Goal: Task Accomplishment & Management: Complete application form

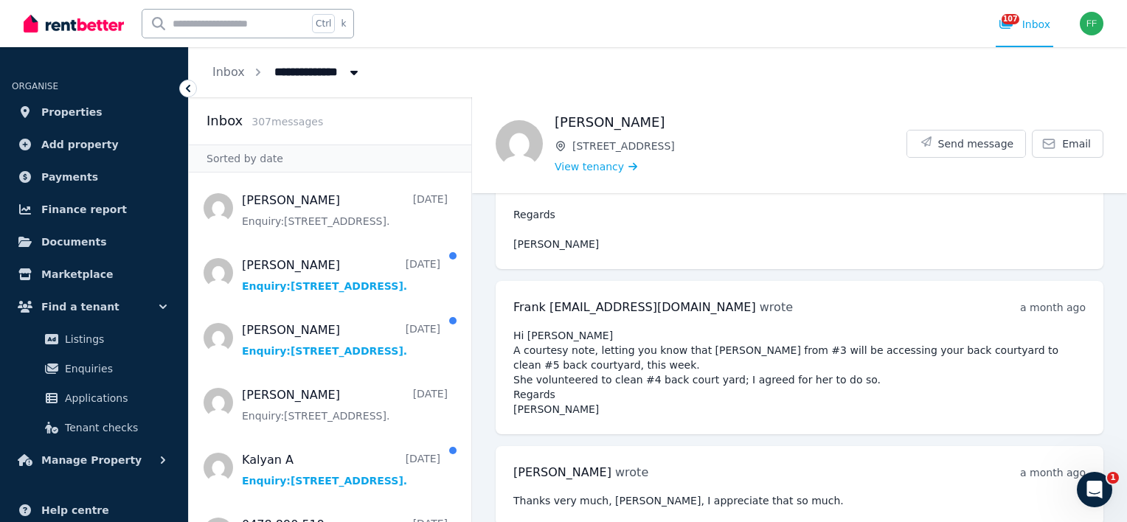
click at [350, 77] on icon "Breadcrumb" at bounding box center [354, 72] width 15 height 12
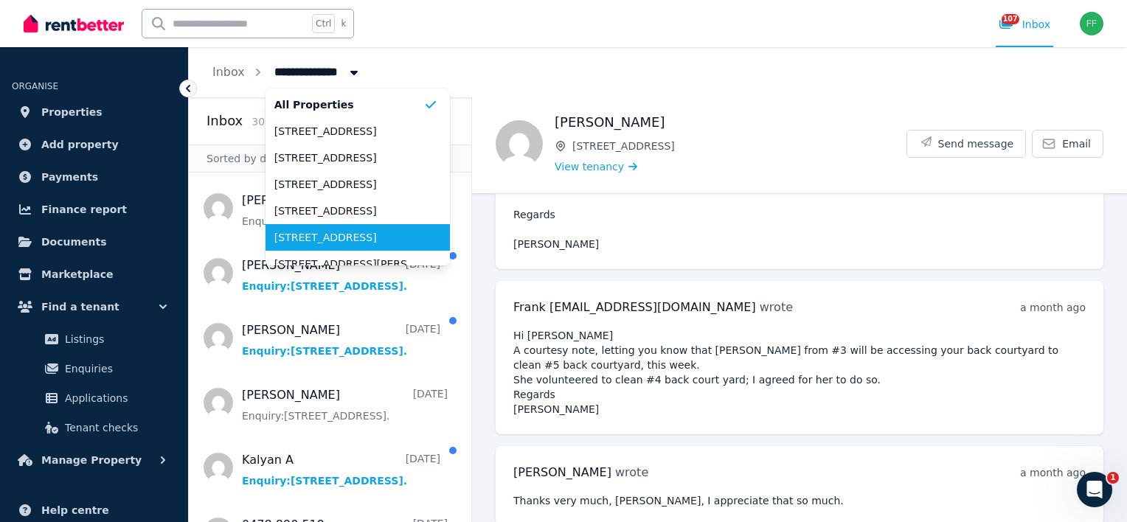
click at [342, 232] on span "[STREET_ADDRESS]" at bounding box center [348, 237] width 149 height 15
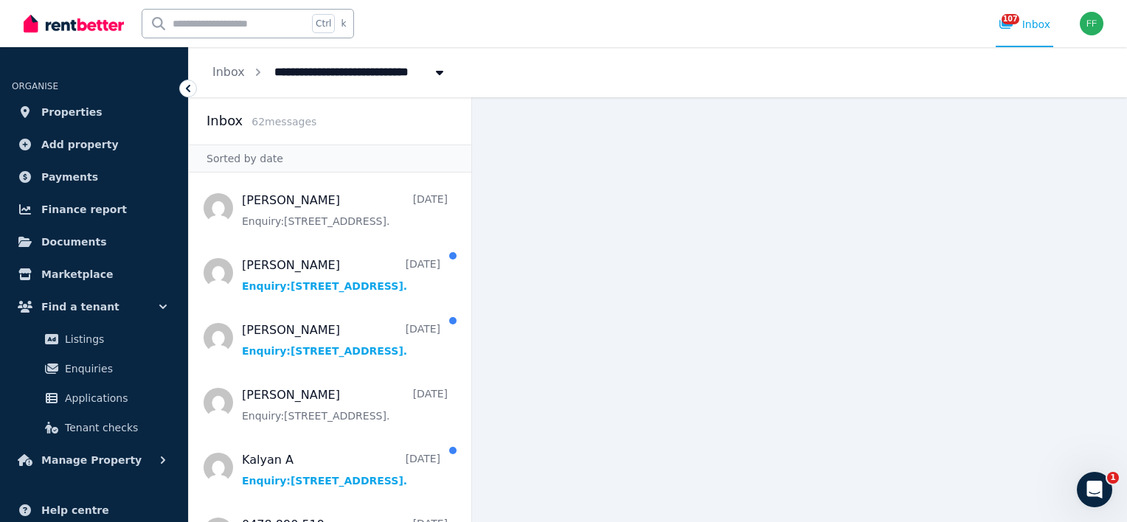
click at [433, 75] on icon "Breadcrumb" at bounding box center [439, 72] width 15 height 12
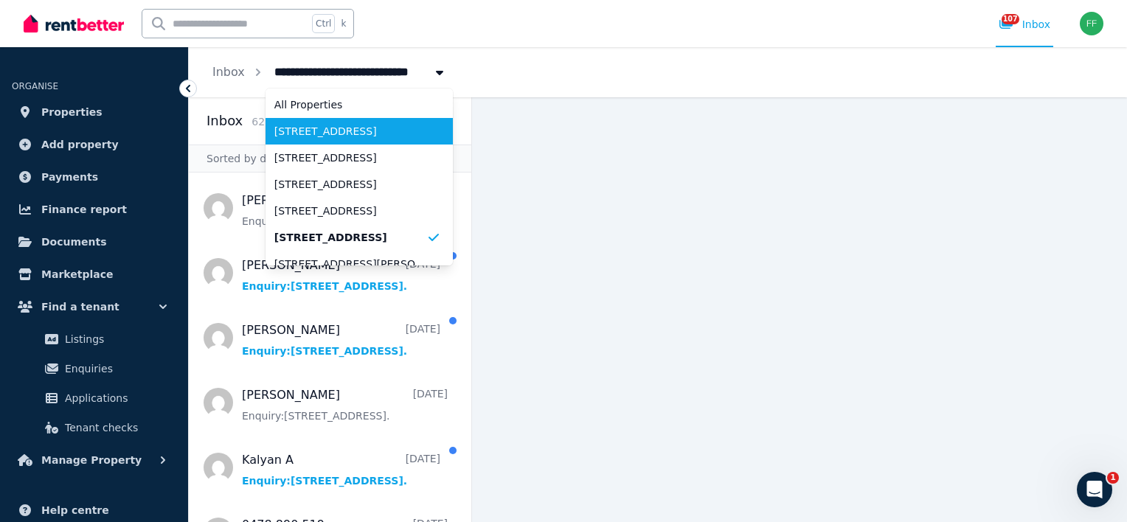
click at [371, 128] on span "[STREET_ADDRESS]" at bounding box center [350, 131] width 152 height 15
type input "**********"
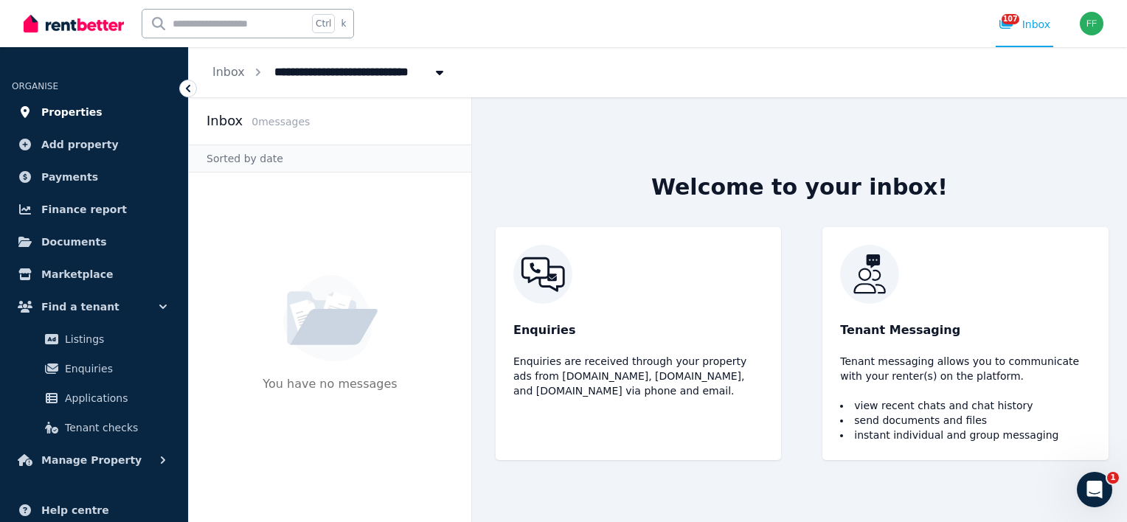
click at [83, 109] on span "Properties" at bounding box center [71, 112] width 61 height 18
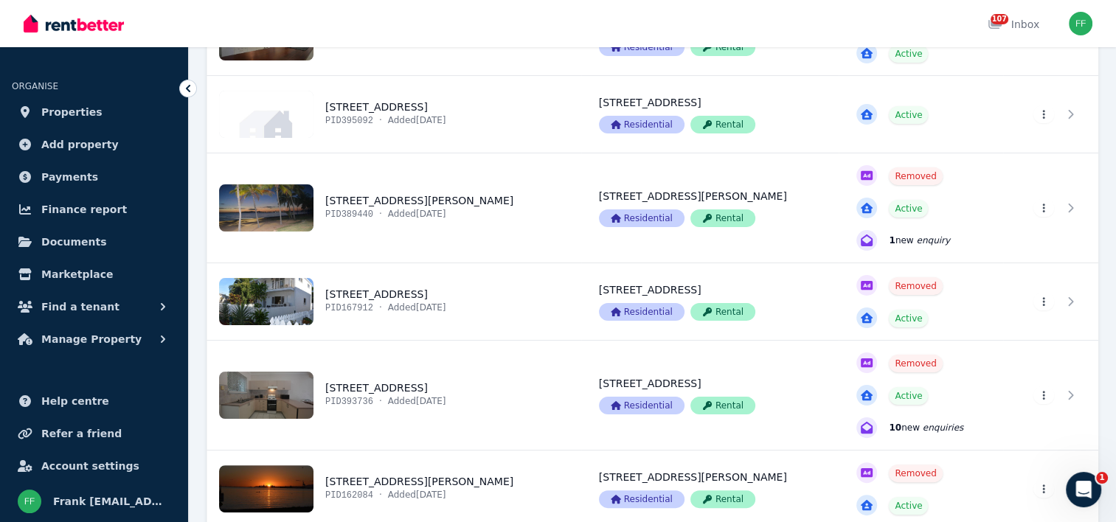
scroll to position [295, 0]
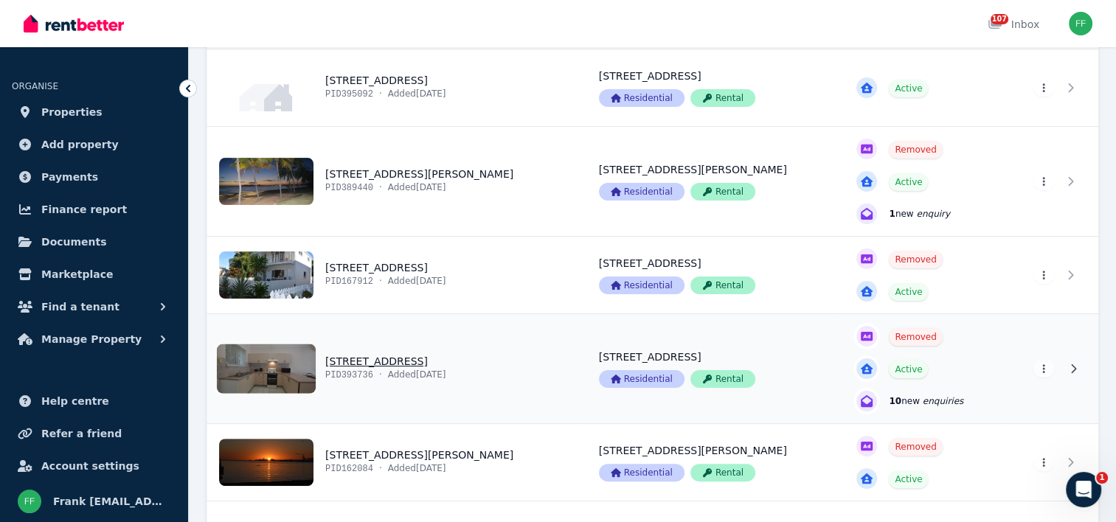
click at [713, 375] on link "View property details" at bounding box center [710, 368] width 258 height 109
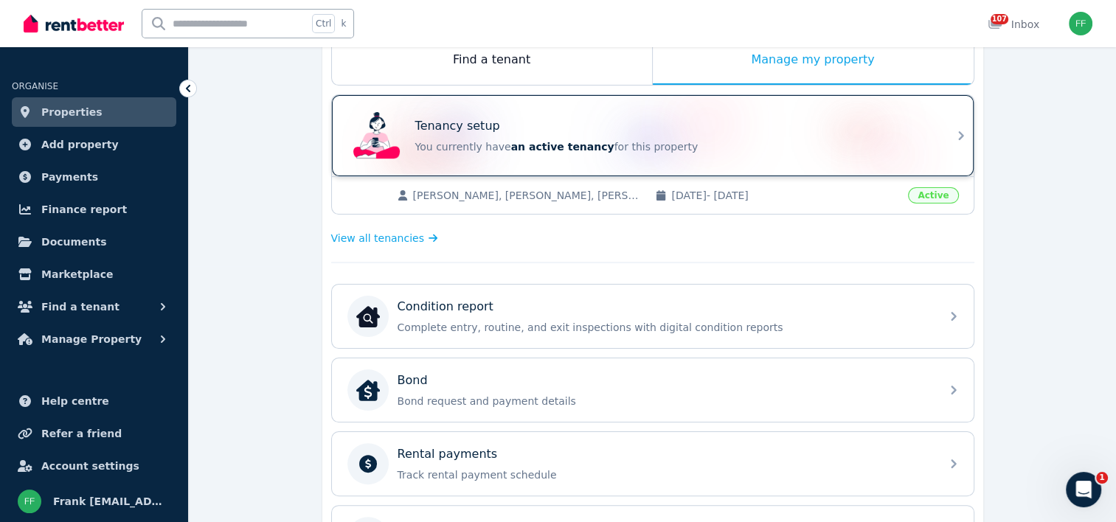
scroll to position [295, 0]
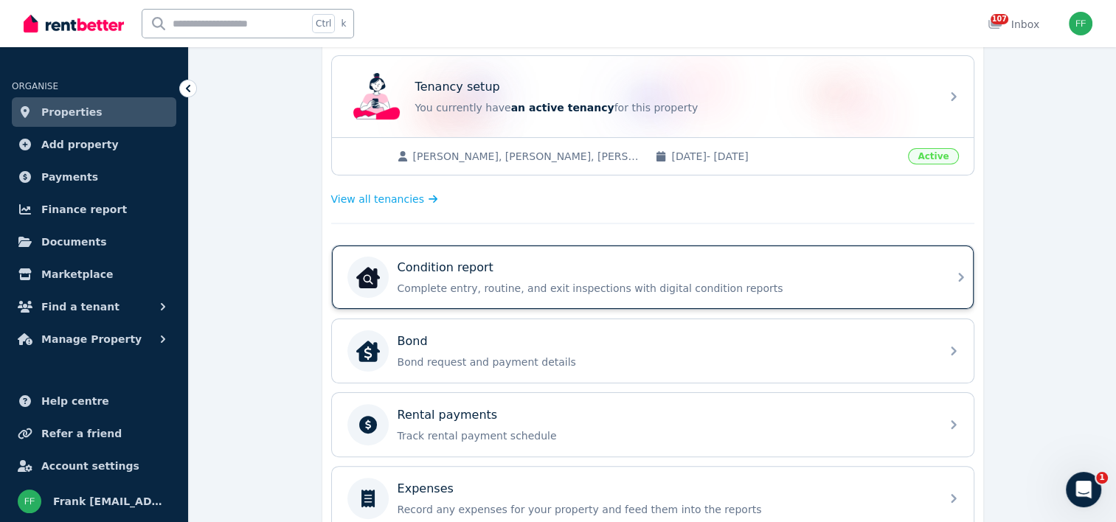
click at [961, 274] on icon at bounding box center [960, 277] width 5 height 9
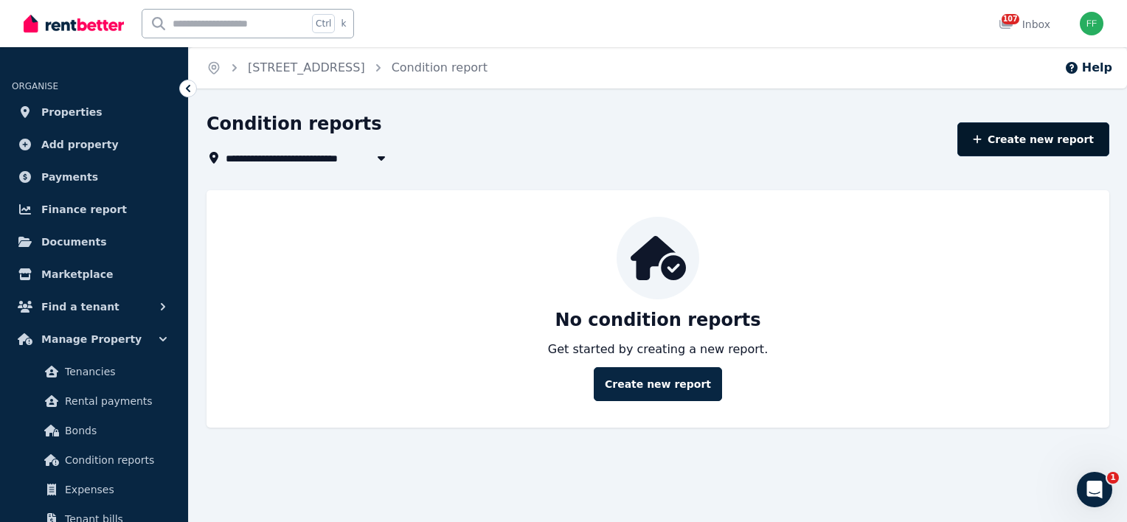
click at [1031, 139] on link "Create new report" at bounding box center [1034, 139] width 152 height 34
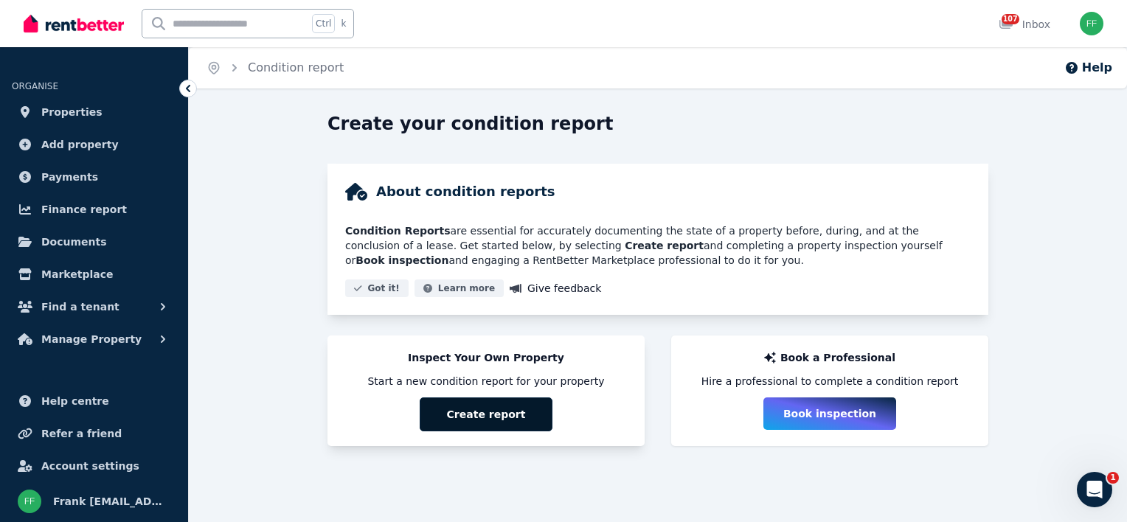
click at [502, 418] on button "Create report" at bounding box center [486, 415] width 133 height 34
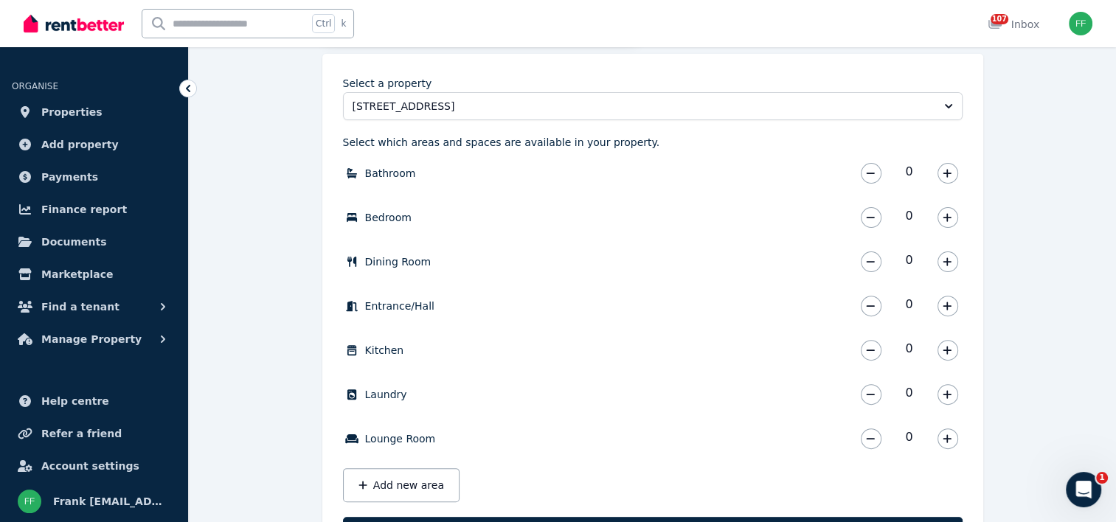
scroll to position [484, 0]
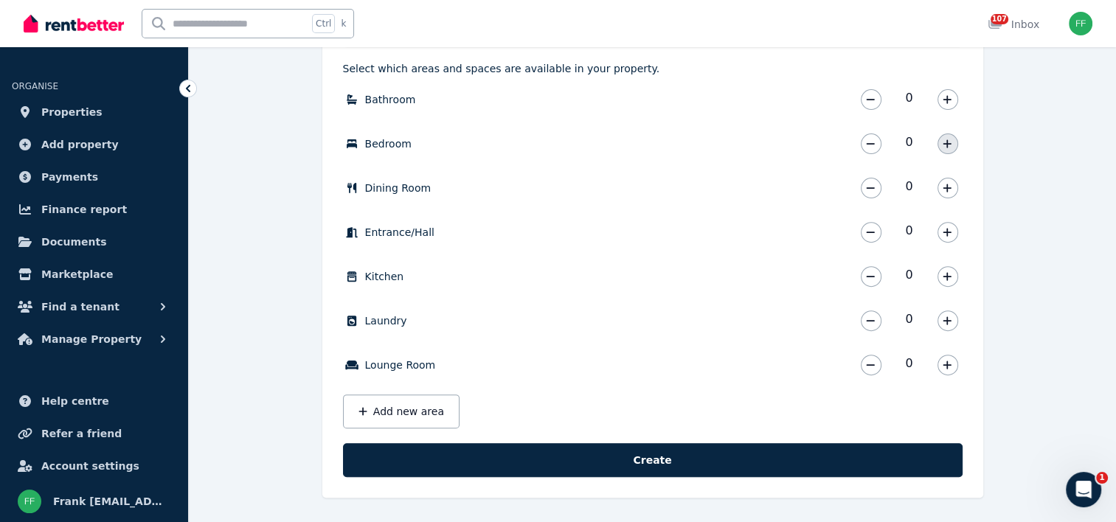
click at [946, 145] on icon "button" at bounding box center [947, 144] width 9 height 10
click at [947, 186] on icon "button" at bounding box center [948, 188] width 8 height 8
click at [947, 232] on icon "button" at bounding box center [947, 232] width 9 height 10
click at [950, 272] on icon "button" at bounding box center [947, 277] width 9 height 10
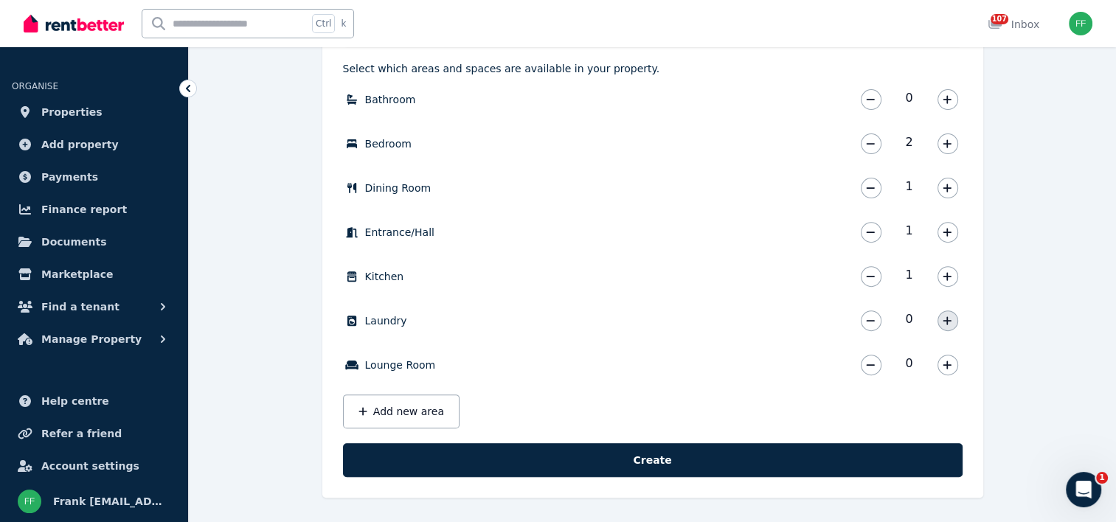
click at [950, 316] on icon "button" at bounding box center [947, 321] width 9 height 10
click at [945, 365] on icon "button" at bounding box center [947, 365] width 9 height 10
click at [393, 409] on button "Add new area" at bounding box center [401, 412] width 117 height 34
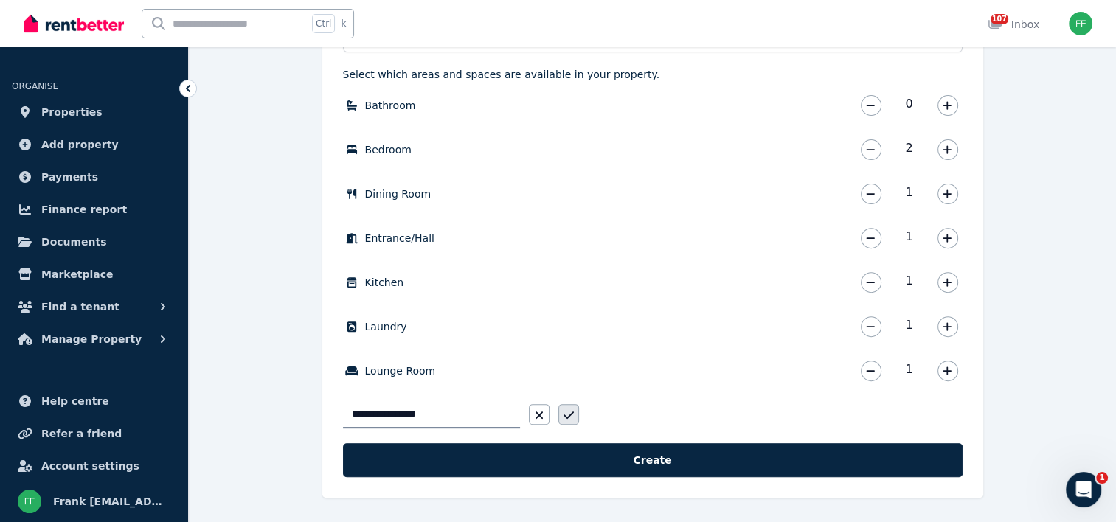
type input "**********"
click at [567, 416] on icon "button" at bounding box center [568, 415] width 10 height 7
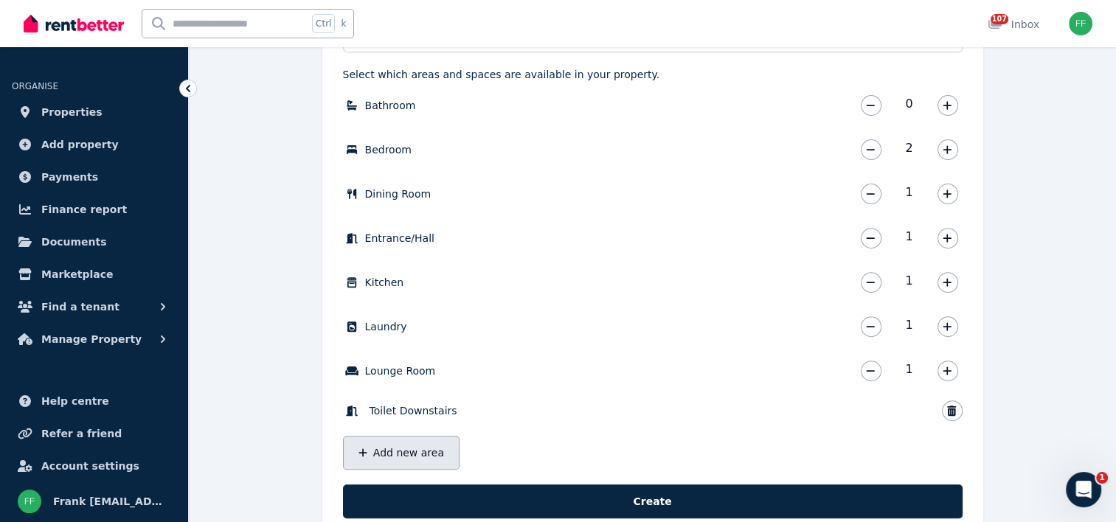
click at [406, 449] on button "Add new area" at bounding box center [401, 453] width 117 height 34
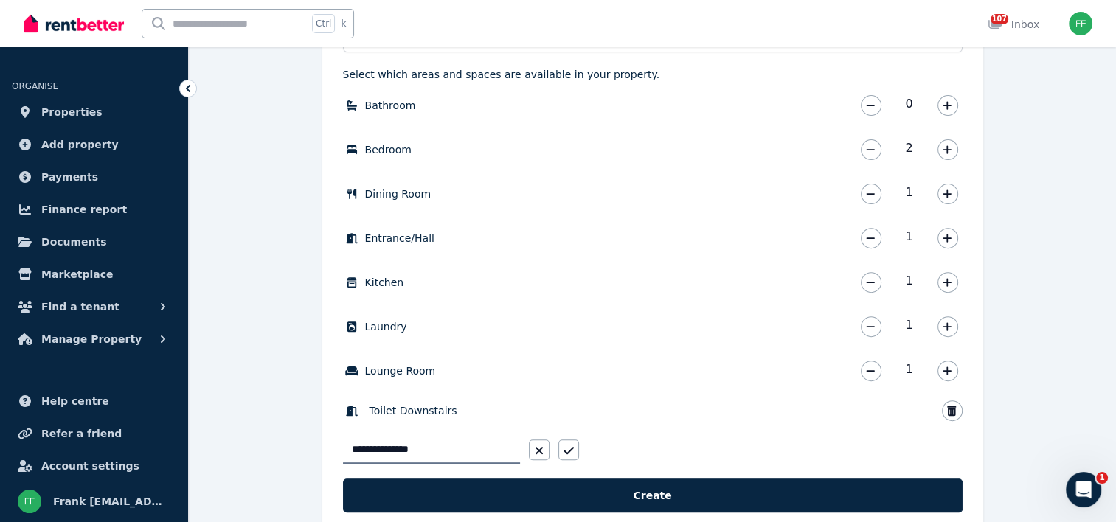
click at [383, 449] on input "**********" at bounding box center [431, 450] width 177 height 28
type input "**********"
click at [566, 449] on icon "button" at bounding box center [569, 451] width 10 height 12
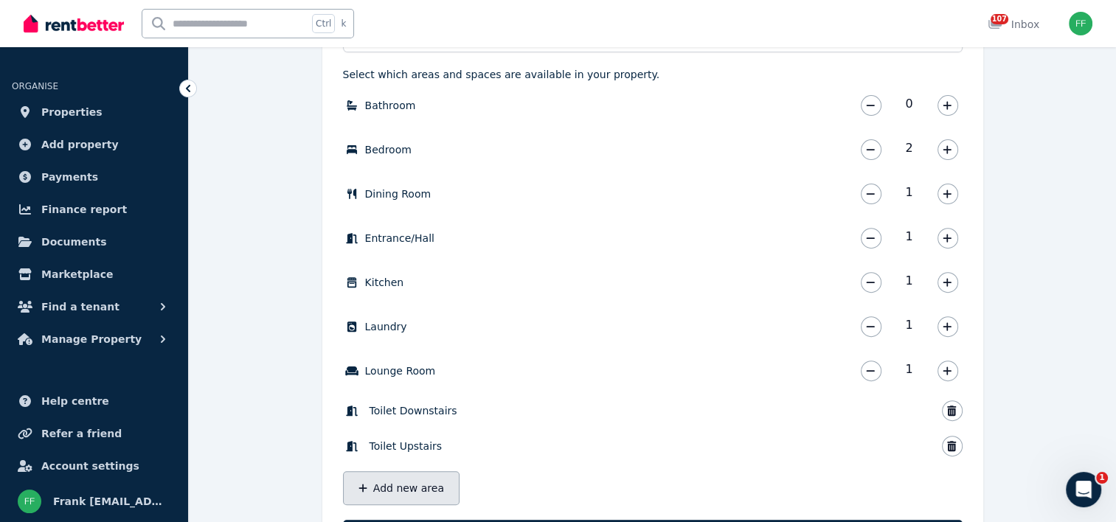
click at [429, 483] on button "Add new area" at bounding box center [401, 488] width 117 height 34
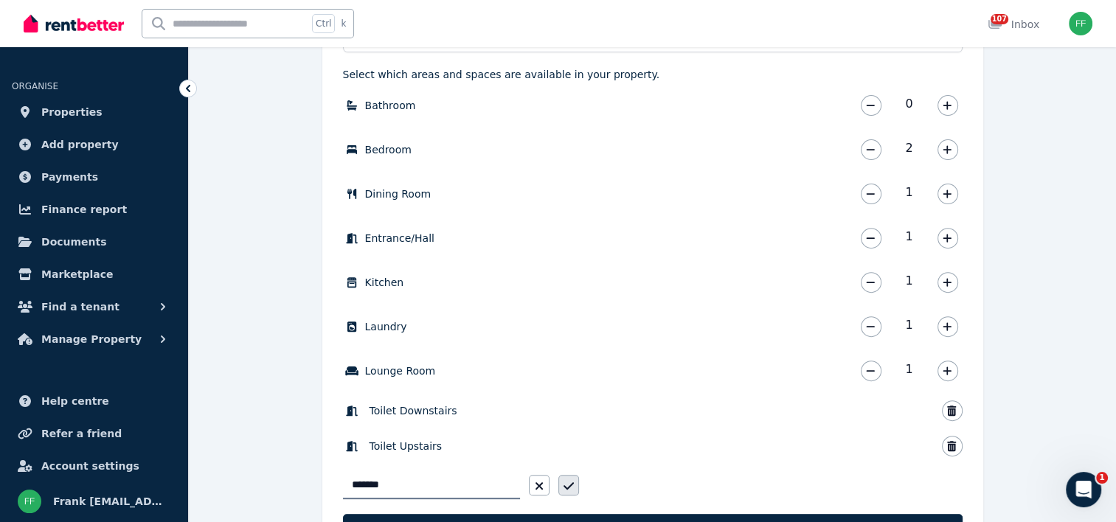
type input "*******"
click at [562, 485] on button "button" at bounding box center [569, 485] width 21 height 21
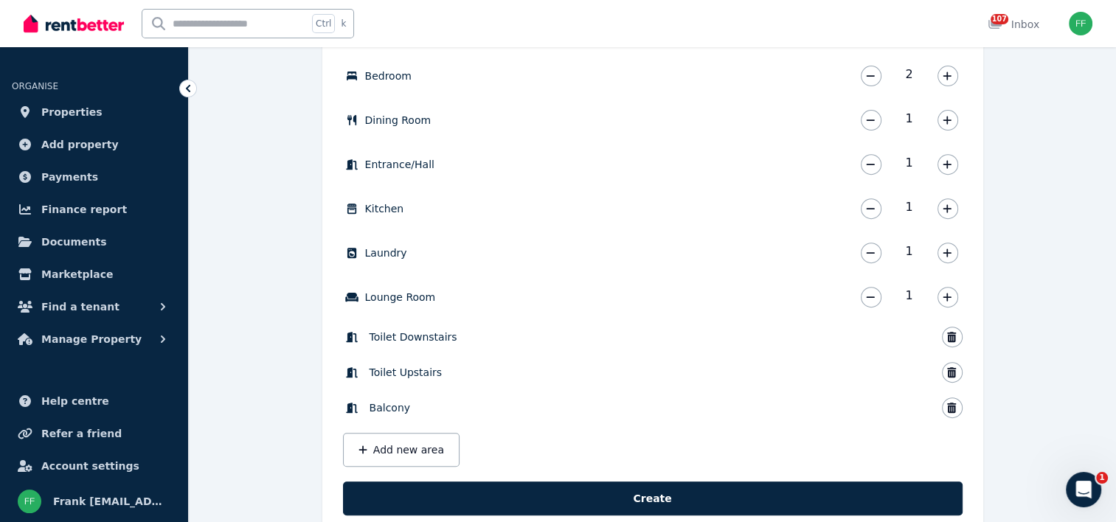
scroll to position [590, 0]
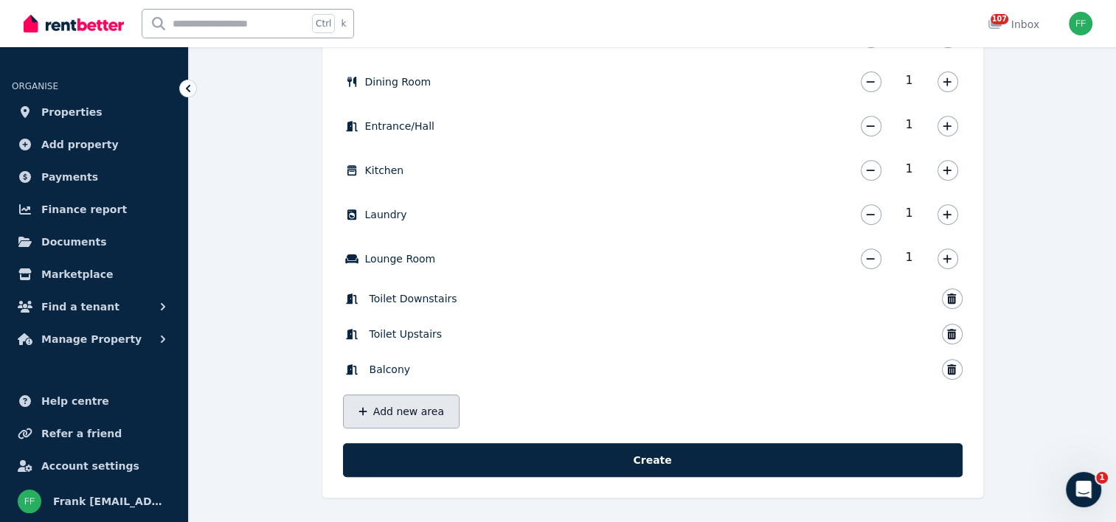
click at [392, 416] on button "Add new area" at bounding box center [401, 412] width 117 height 34
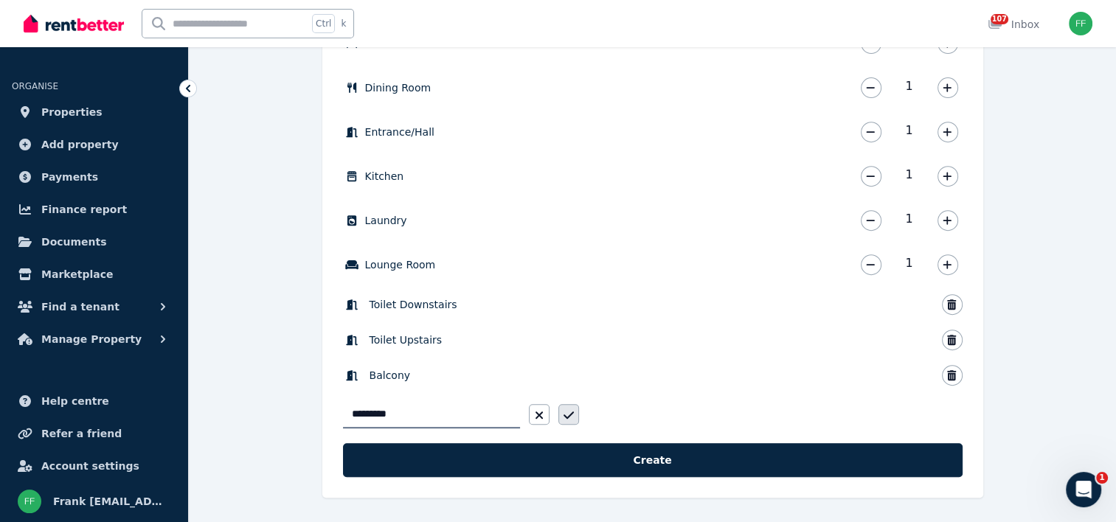
type input "*********"
click at [564, 410] on icon "button" at bounding box center [569, 415] width 10 height 12
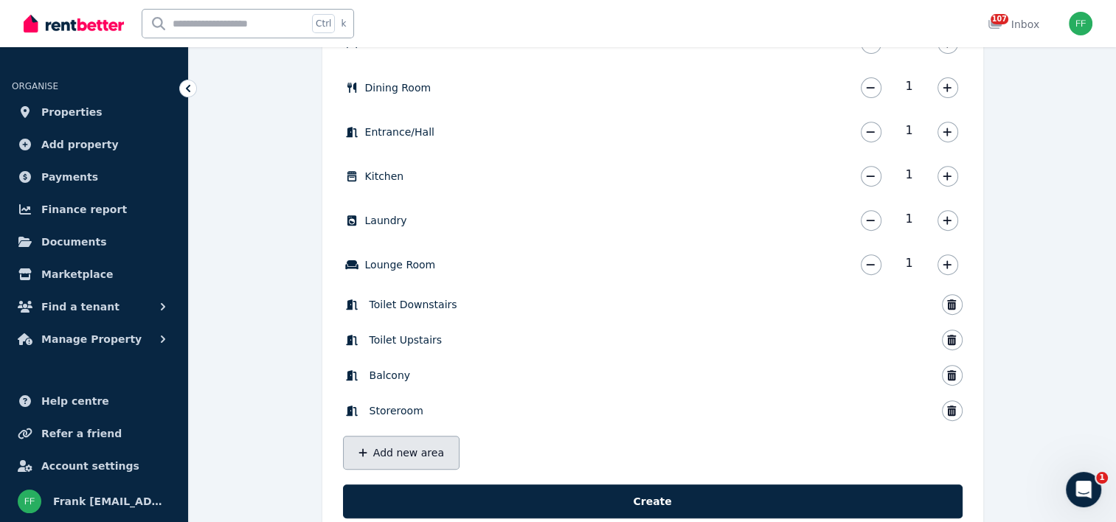
click at [390, 456] on button "Add new area" at bounding box center [401, 453] width 117 height 34
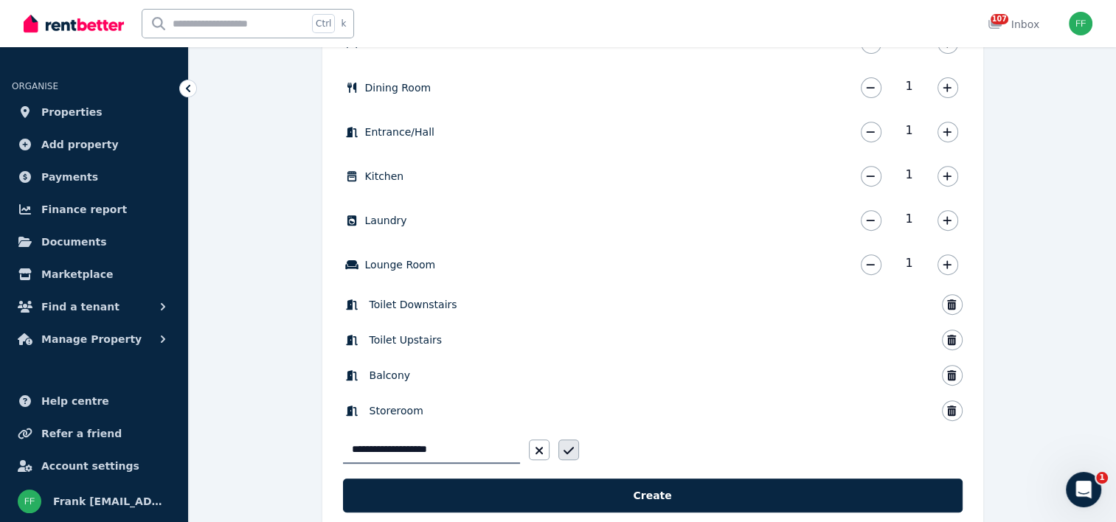
type input "**********"
click at [565, 449] on icon "button" at bounding box center [569, 451] width 10 height 12
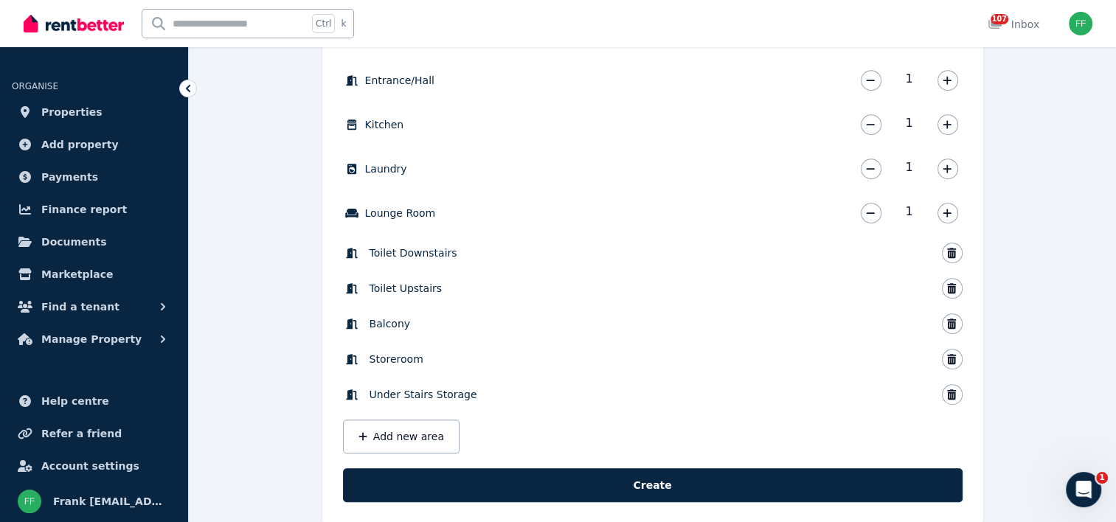
scroll to position [661, 0]
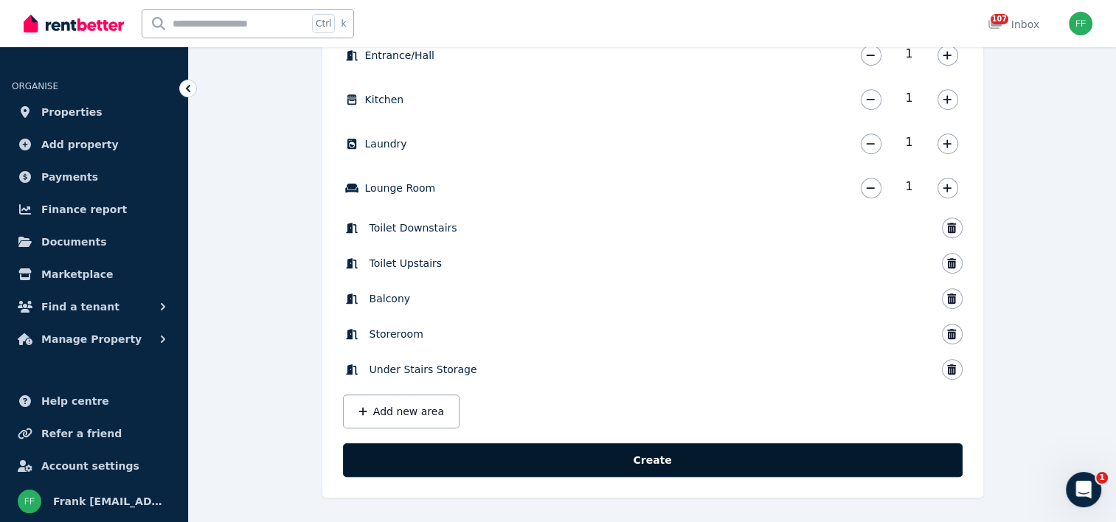
click at [643, 459] on button "Create" at bounding box center [653, 460] width 620 height 34
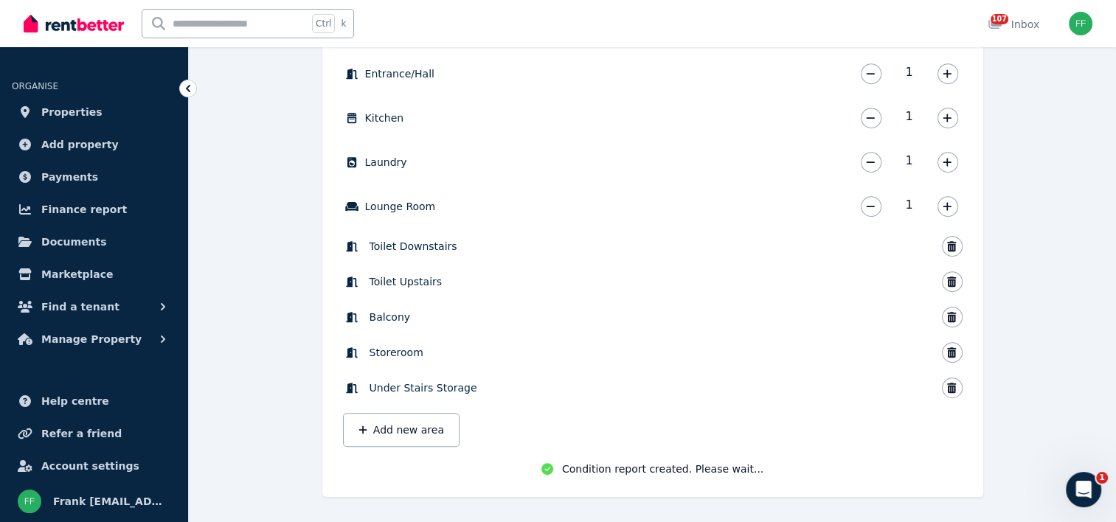
scroll to position [646, 0]
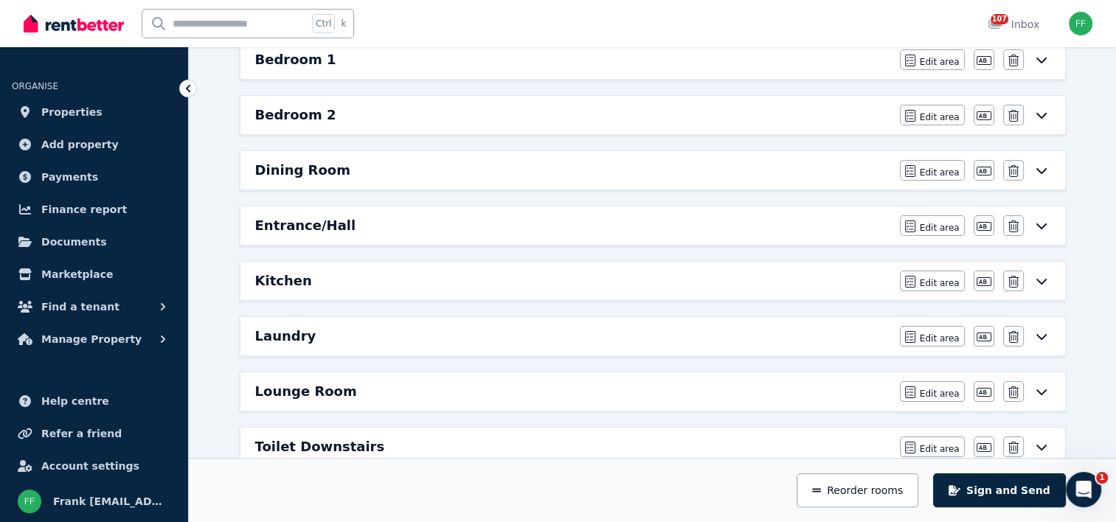
scroll to position [148, 0]
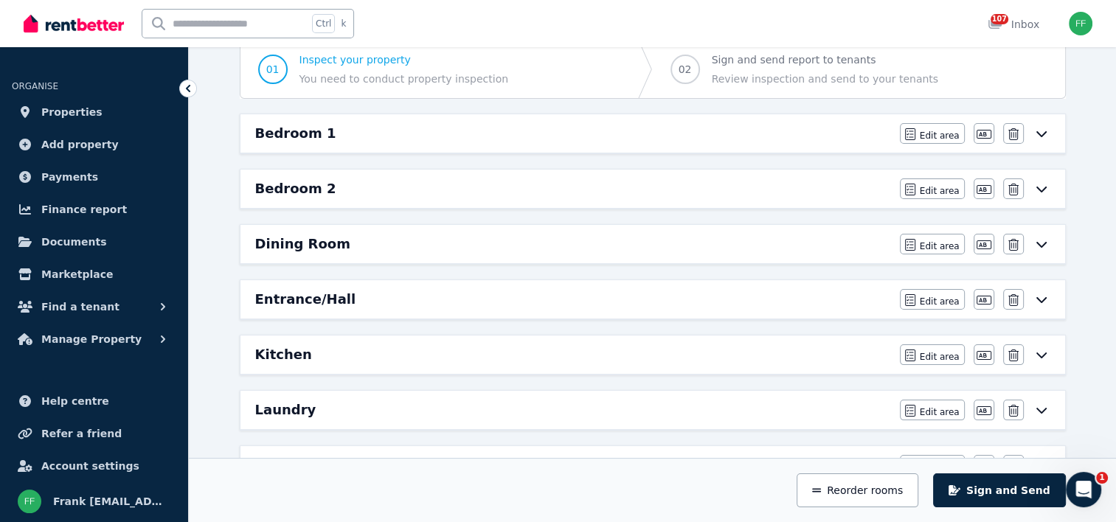
drag, startPoint x: 401, startPoint y: 297, endPoint x: 402, endPoint y: 284, distance: 13.4
click at [402, 284] on div "Entrance/Hall Edit area Edit area Edit name [GEOGRAPHIC_DATA]" at bounding box center [653, 299] width 825 height 38
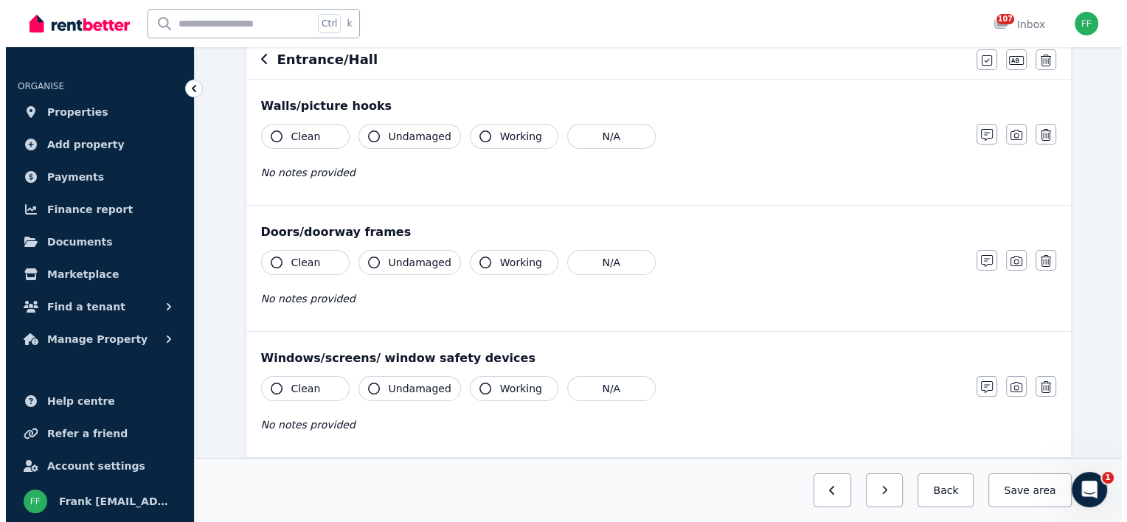
scroll to position [0, 0]
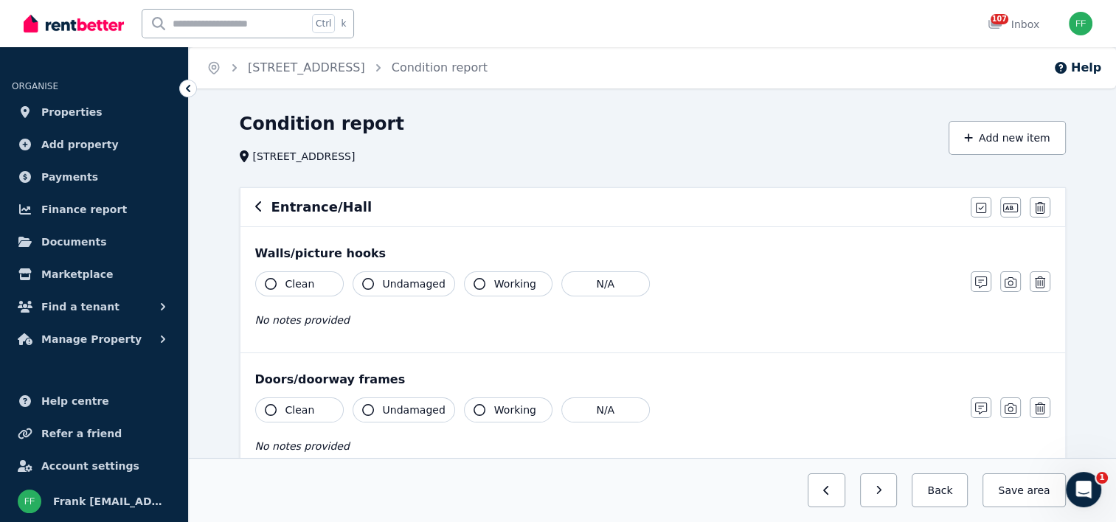
click at [187, 89] on icon at bounding box center [188, 88] width 4 height 7
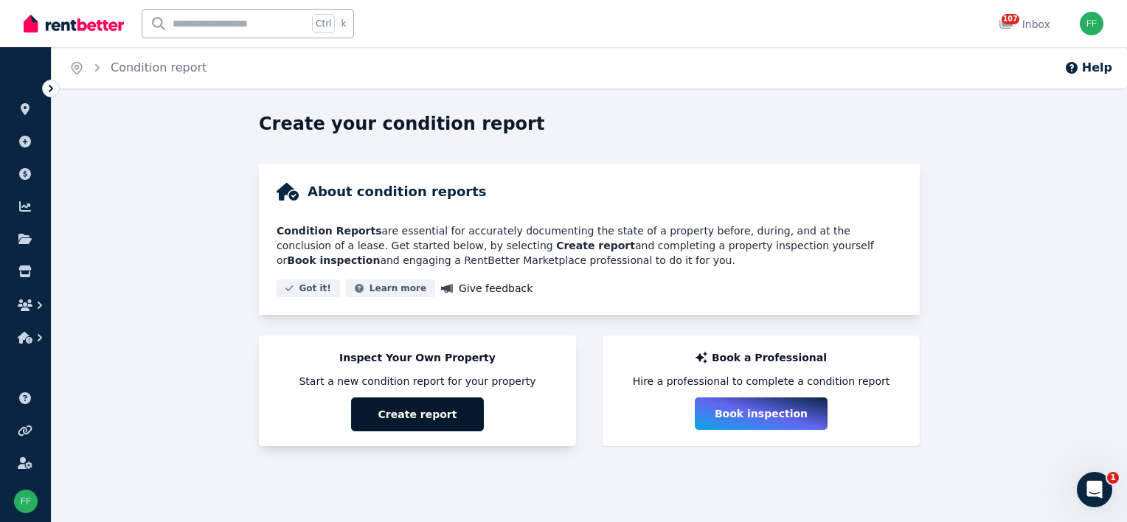
click at [404, 416] on button "Create report" at bounding box center [417, 415] width 133 height 34
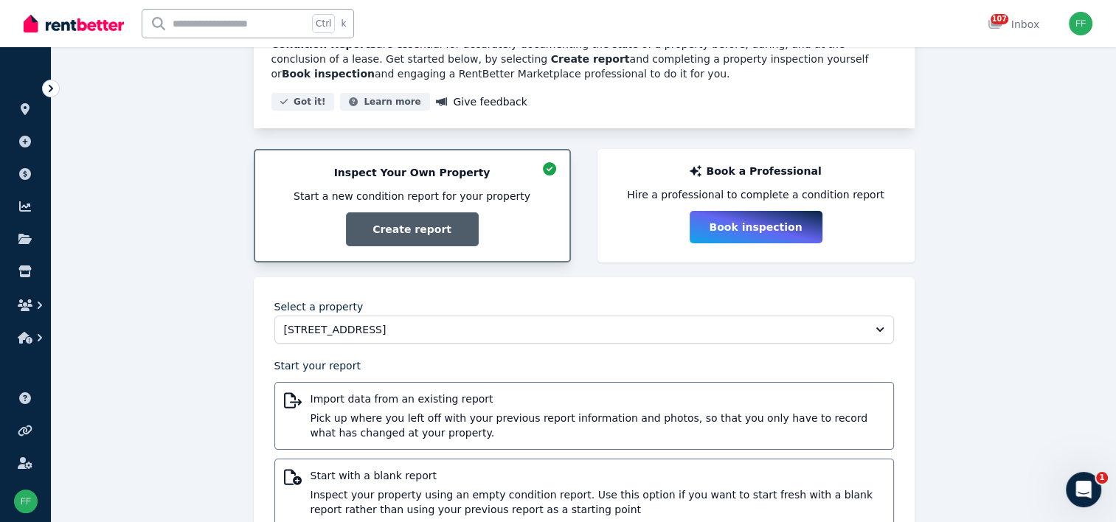
scroll to position [236, 0]
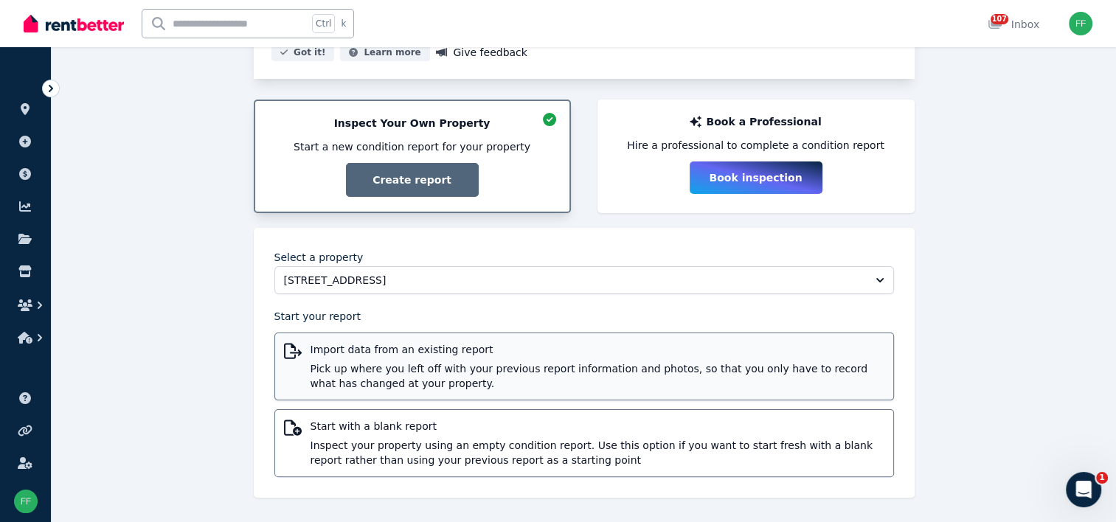
click at [381, 371] on span "Pick up where you left off with your previous report information and photos, so…" at bounding box center [598, 377] width 574 height 30
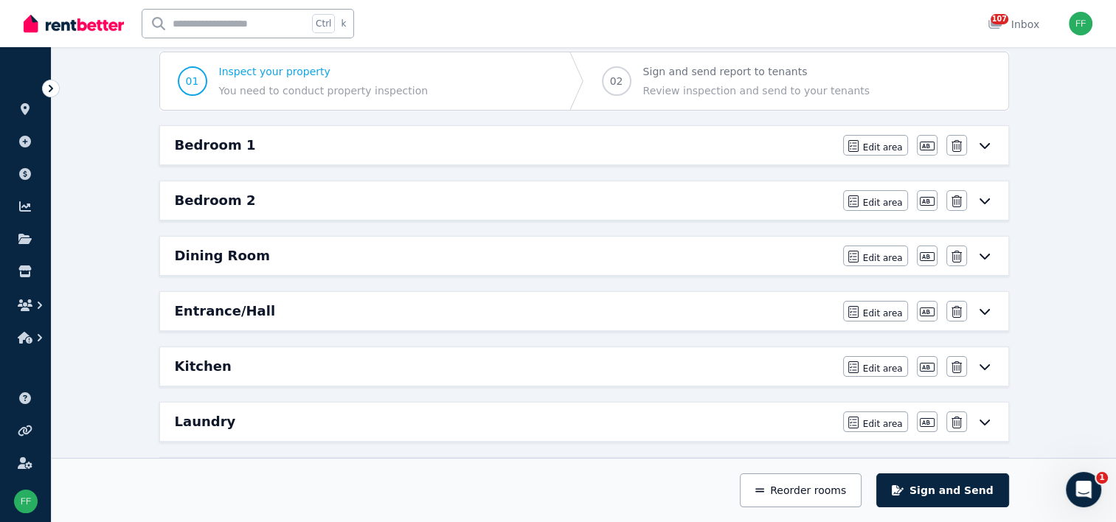
scroll to position [148, 0]
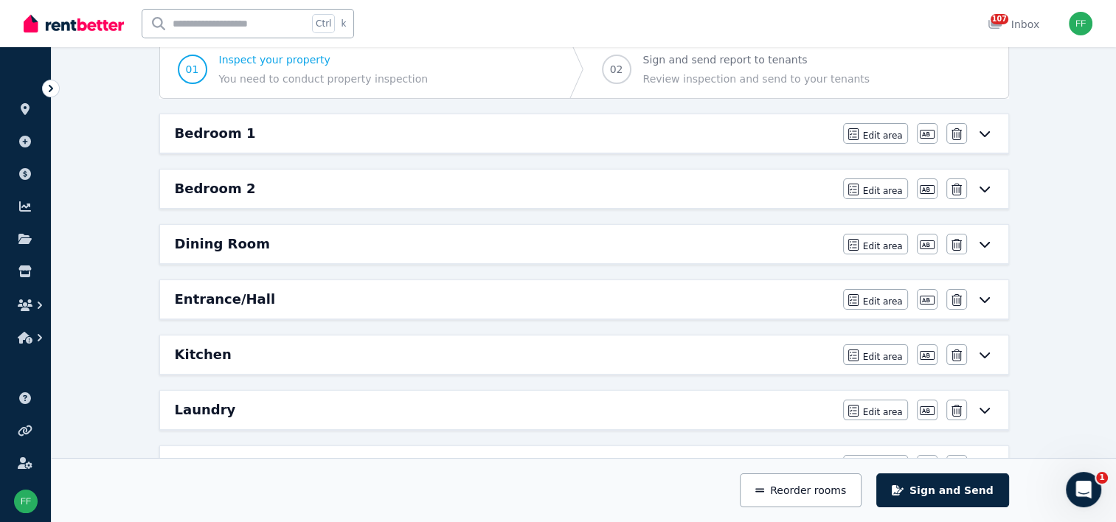
drag, startPoint x: 823, startPoint y: 302, endPoint x: 821, endPoint y: 292, distance: 9.8
click at [821, 292] on div "Entrance/Hall" at bounding box center [505, 299] width 660 height 21
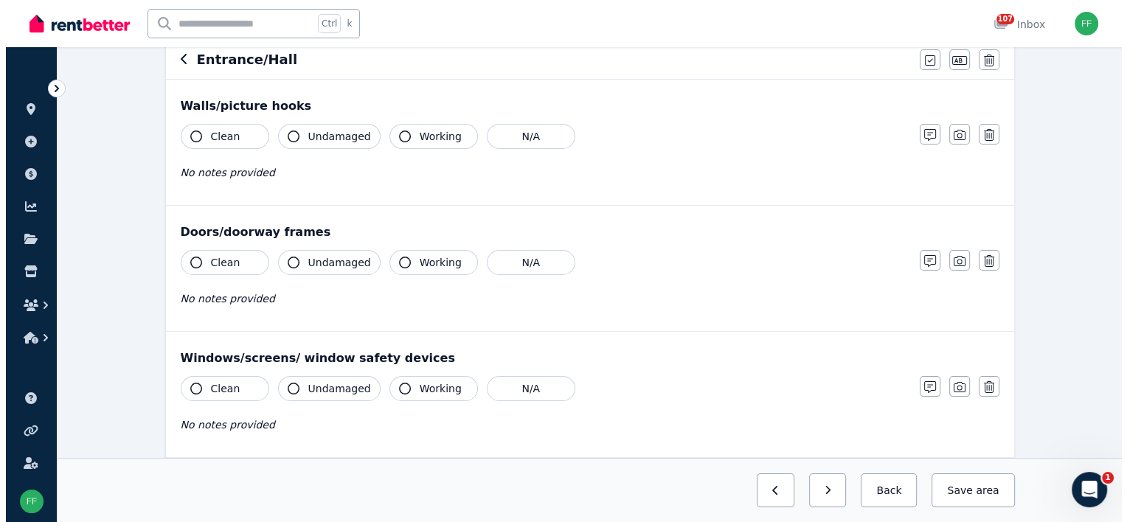
scroll to position [0, 0]
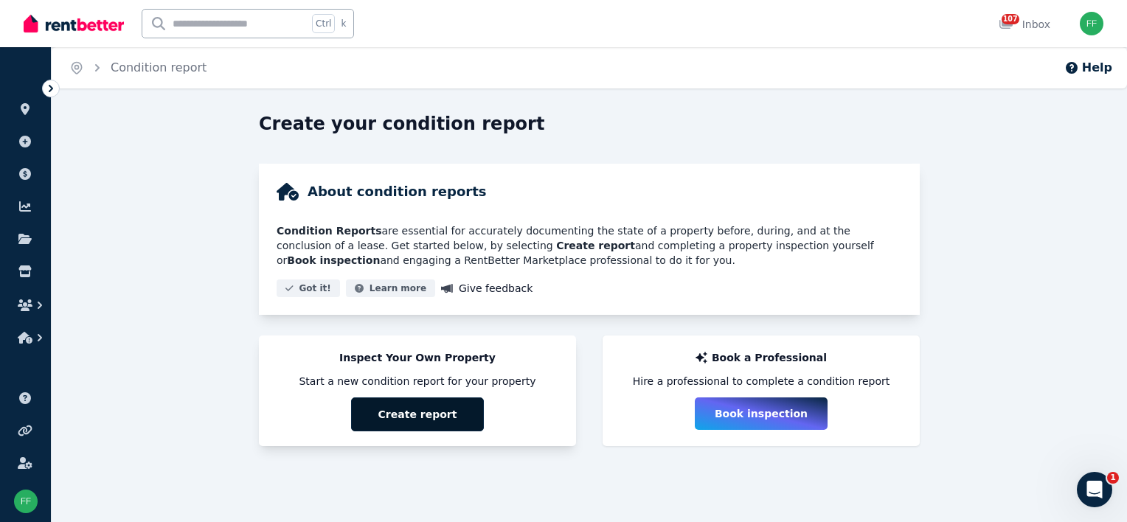
click at [402, 415] on button "Create report" at bounding box center [417, 415] width 133 height 34
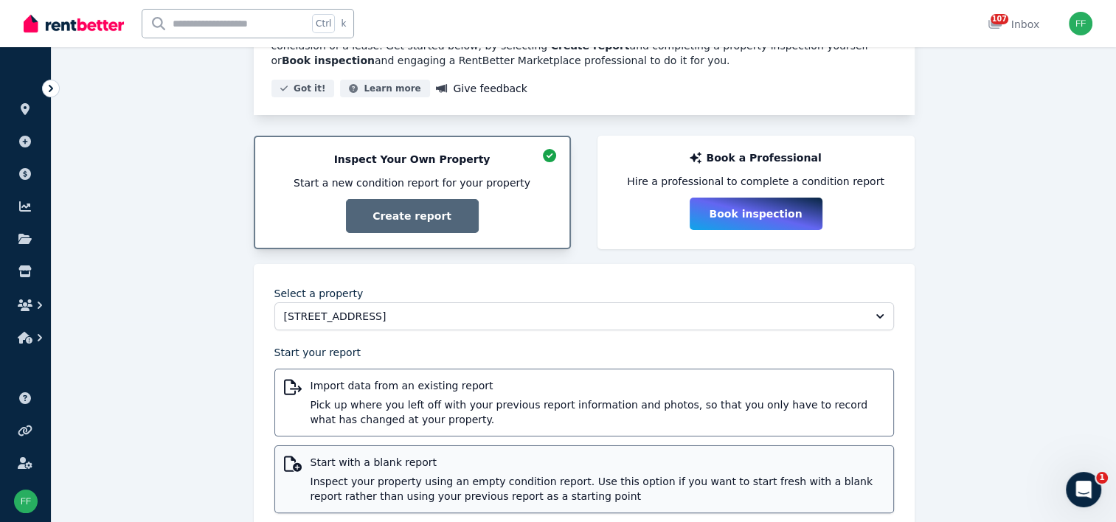
scroll to position [236, 0]
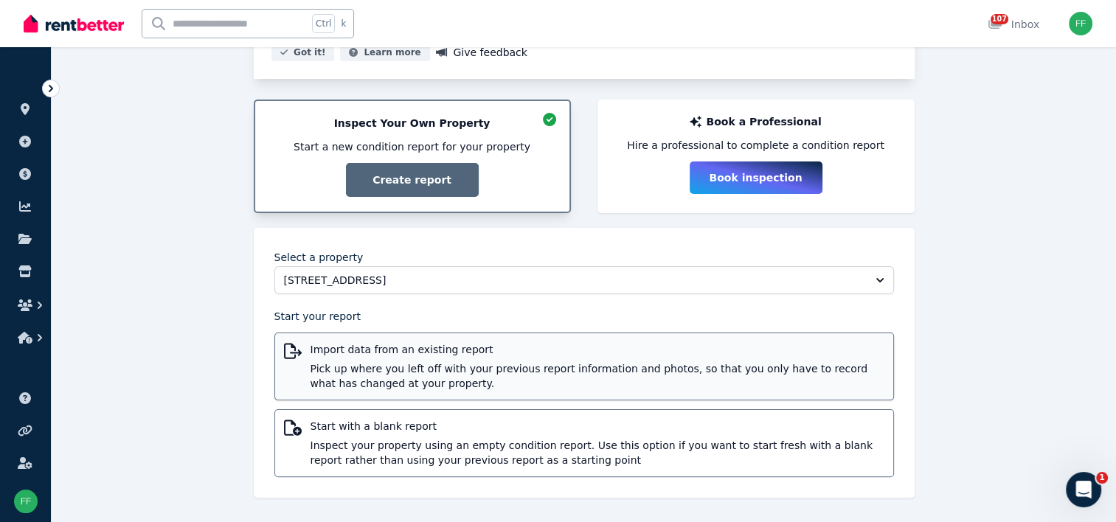
click at [395, 381] on span "Pick up where you left off with your previous report information and photos, so…" at bounding box center [598, 377] width 574 height 30
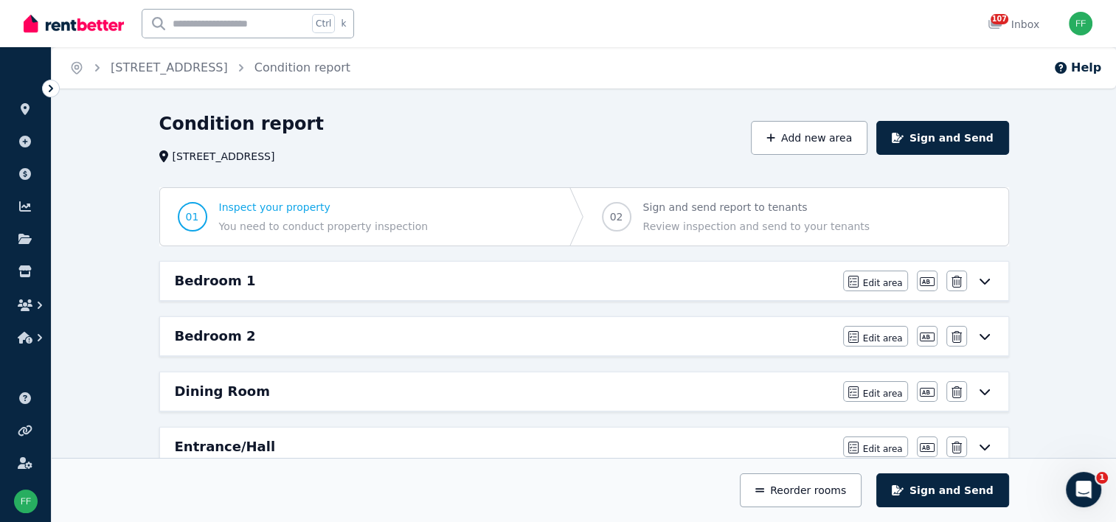
click at [986, 281] on icon at bounding box center [984, 282] width 10 height 6
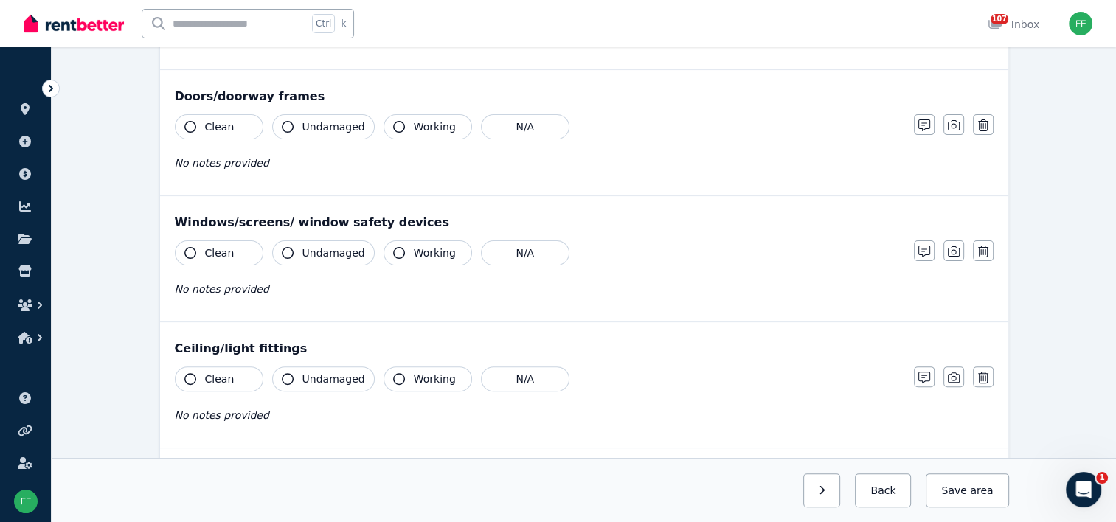
scroll to position [443, 0]
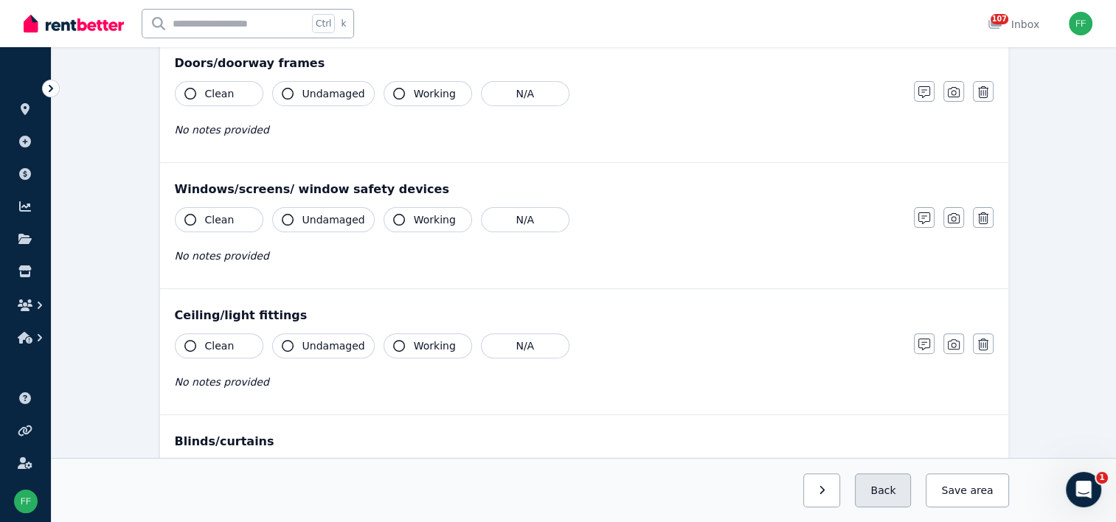
click at [885, 490] on button "Back" at bounding box center [883, 491] width 56 height 34
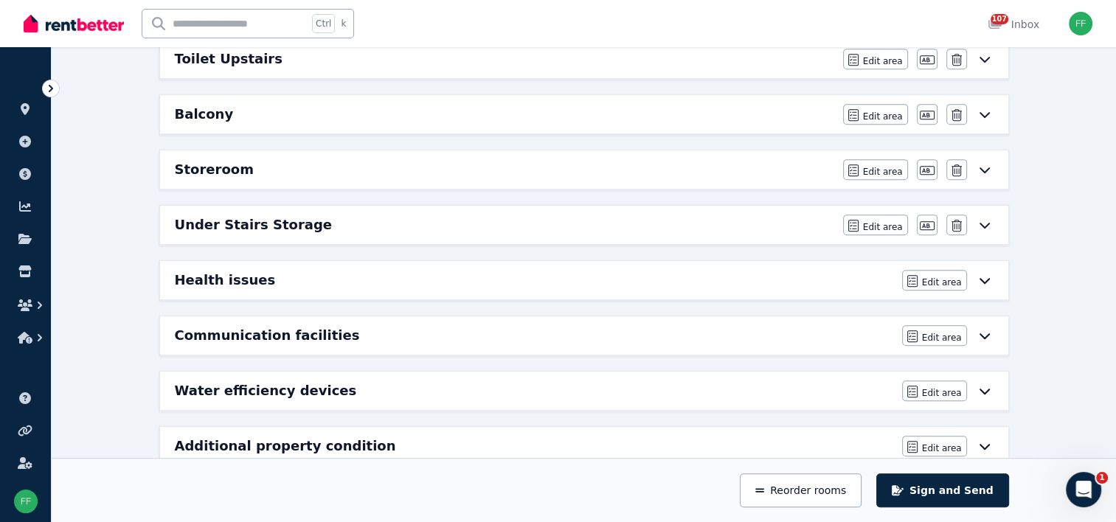
scroll to position [692, 0]
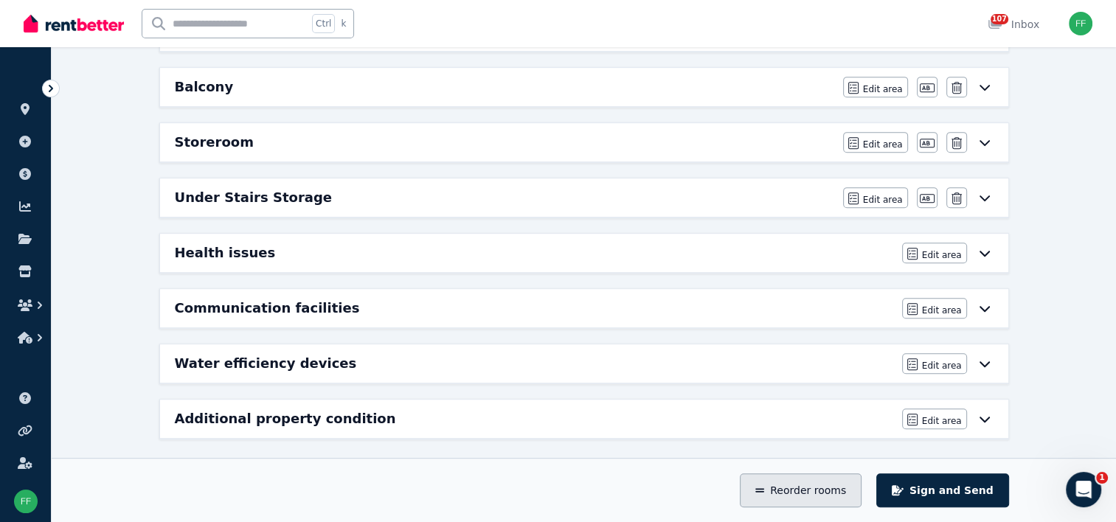
click at [788, 497] on button "Reorder rooms" at bounding box center [801, 491] width 122 height 34
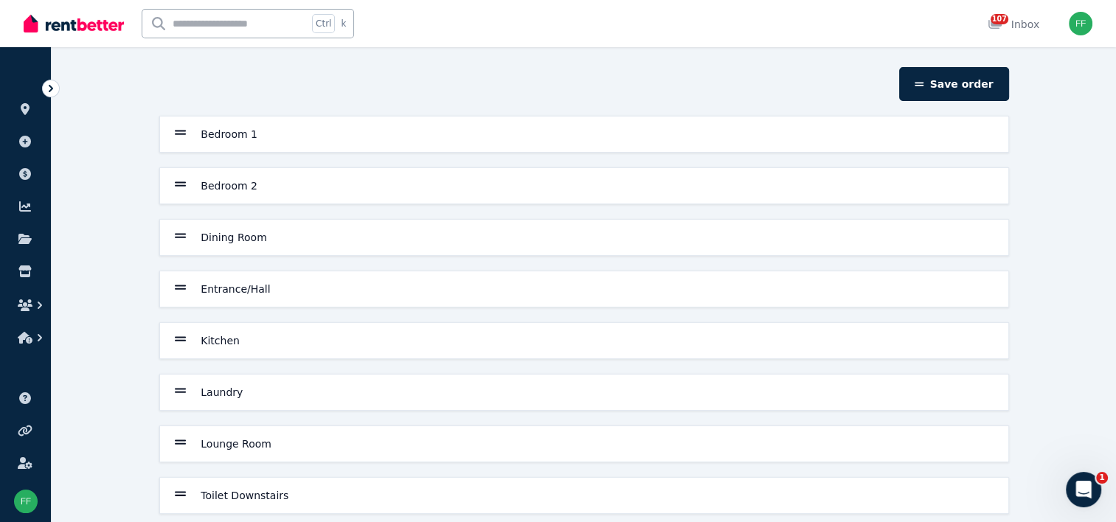
scroll to position [44, 0]
drag, startPoint x: 434, startPoint y: 289, endPoint x: 440, endPoint y: 275, distance: 15.2
click at [440, 275] on div "Entrance/Hall" at bounding box center [584, 289] width 848 height 35
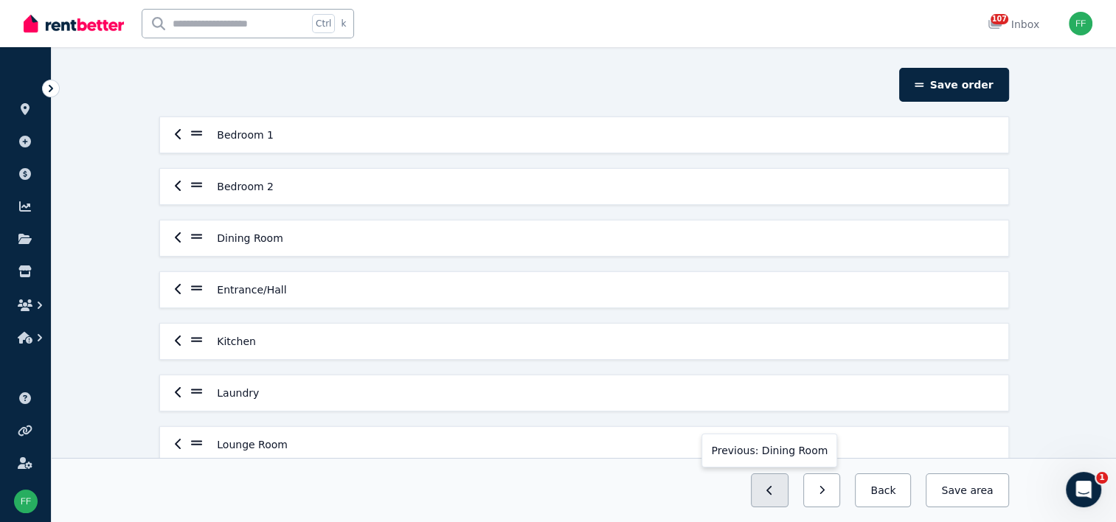
click at [772, 495] on icon "button" at bounding box center [769, 490] width 5 height 9
click at [175, 291] on icon "button" at bounding box center [178, 289] width 7 height 12
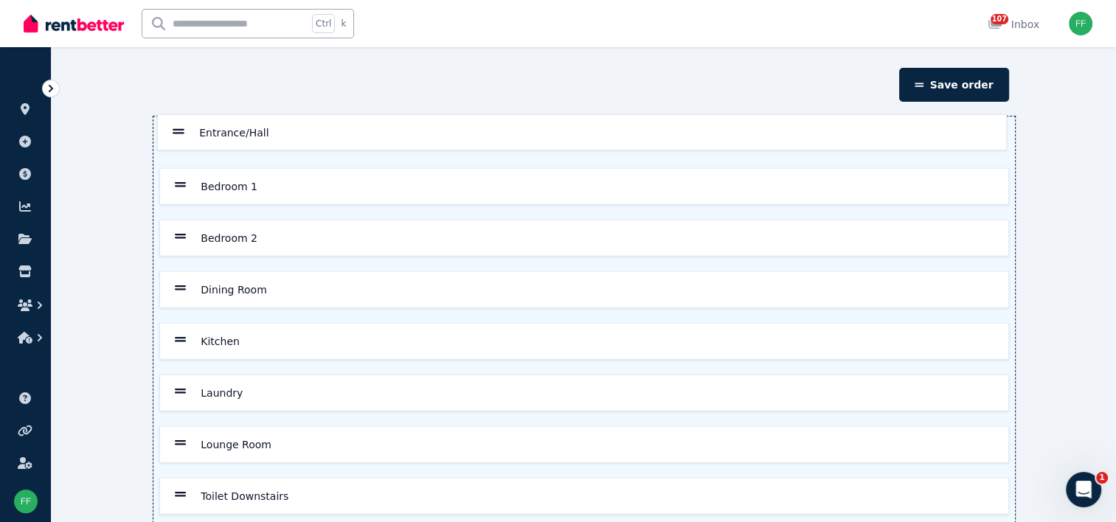
drag, startPoint x: 180, startPoint y: 288, endPoint x: 179, endPoint y: 128, distance: 160.8
click at [179, 128] on div "Bedroom 1 Bedroom 2 Dining Room Entrance/Hall Kitchen Laundry Lounge Room Toile…" at bounding box center [584, 419] width 862 height 605
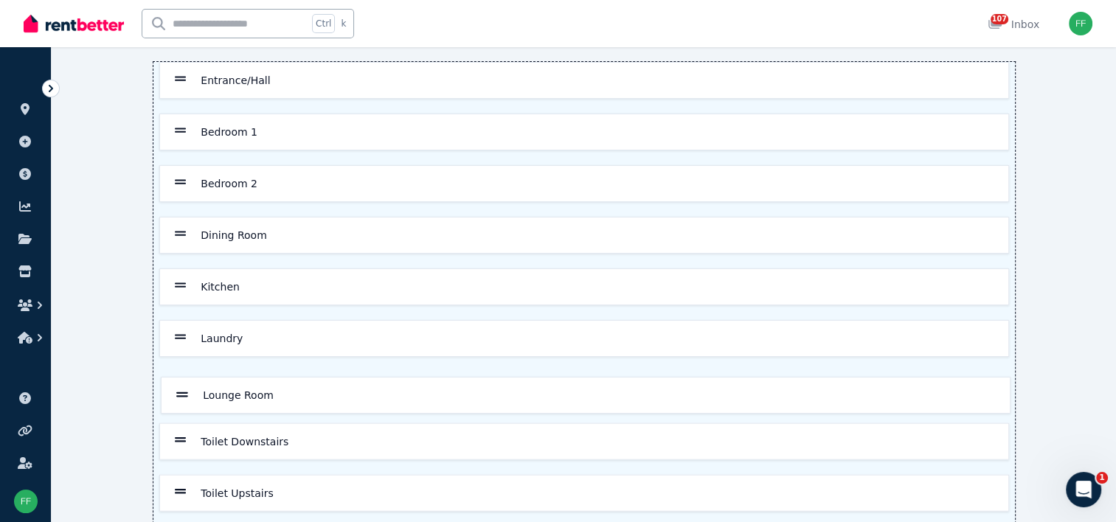
scroll to position [101, 0]
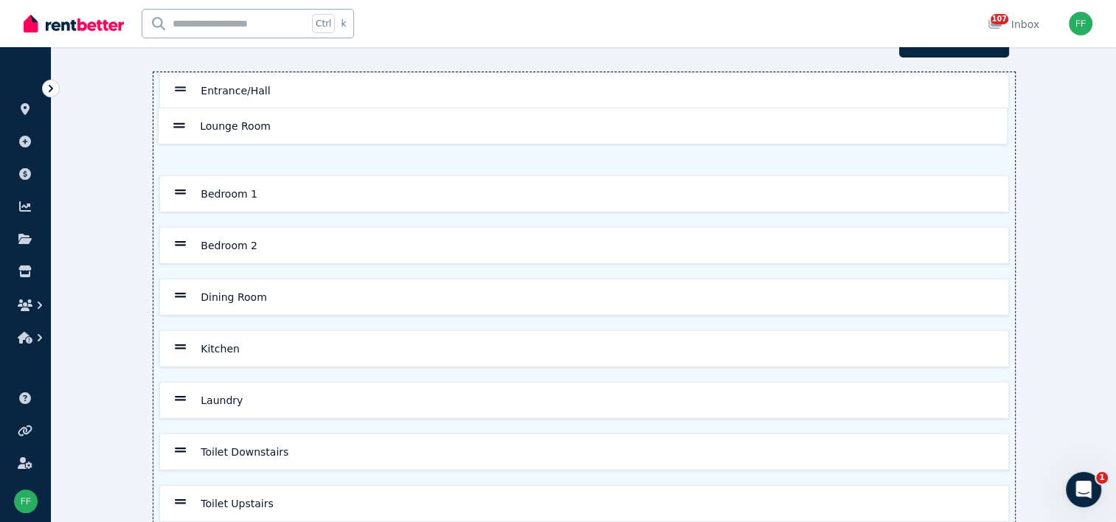
drag, startPoint x: 180, startPoint y: 443, endPoint x: 181, endPoint y: 123, distance: 319.5
click at [181, 123] on div "Entrance/Hall Bedroom 1 Bedroom 2 Dining Room Kitchen Laundry Lounge Room Toile…" at bounding box center [584, 374] width 862 height 605
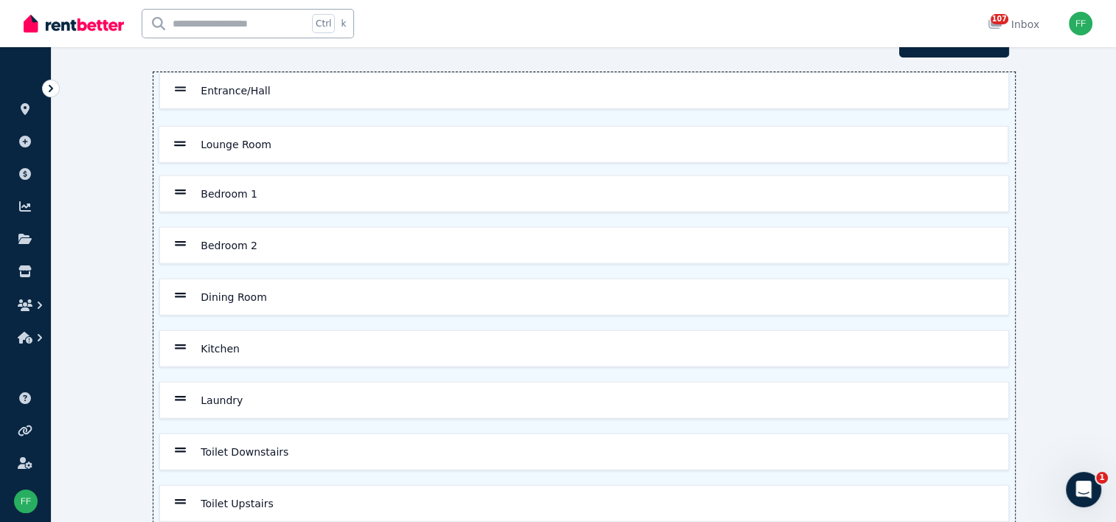
scroll to position [86, 0]
drag, startPoint x: 180, startPoint y: 301, endPoint x: 183, endPoint y: 196, distance: 104.8
click at [183, 196] on div "Entrance/Hall Lounge Room Bedroom 1 Bedroom 2 Dining Room Kitchen Laundry Toile…" at bounding box center [584, 377] width 862 height 605
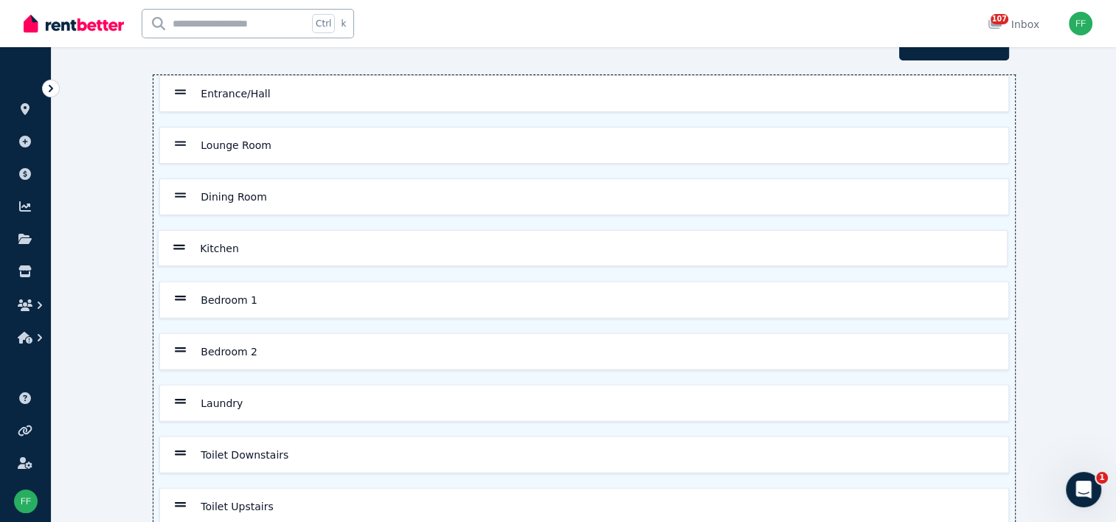
drag, startPoint x: 177, startPoint y: 350, endPoint x: 177, endPoint y: 245, distance: 105.5
click at [177, 245] on div "Entrance/Hall Lounge Room Dining Room Bedroom 1 Bedroom 2 Kitchen Laundry Toile…" at bounding box center [584, 377] width 862 height 605
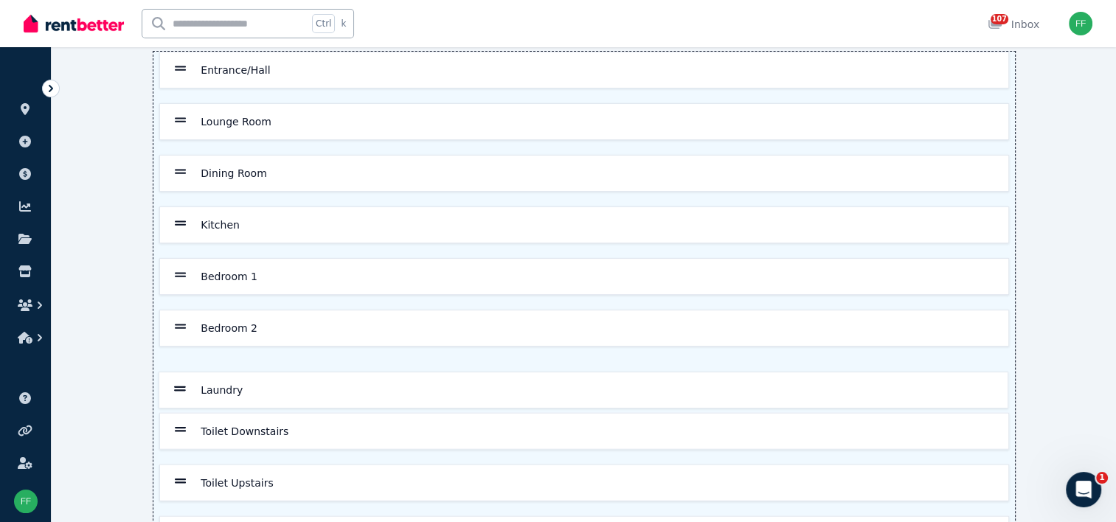
scroll to position [111, 0]
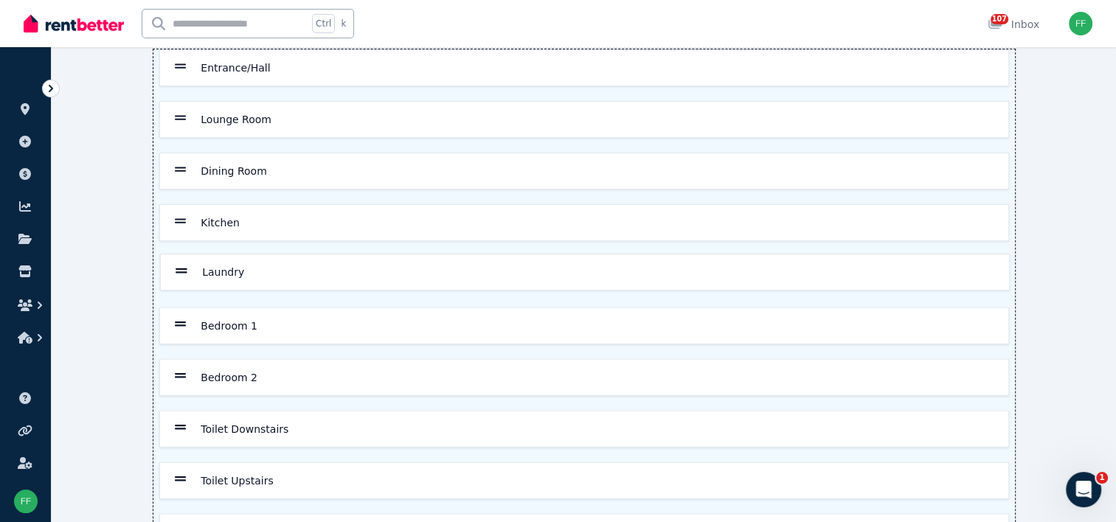
drag, startPoint x: 181, startPoint y: 401, endPoint x: 183, endPoint y: 269, distance: 132.8
click at [183, 269] on div "Entrance/Hall Lounge Room Dining Room Kitchen Bedroom 1 Bedroom 2 Laundry Toile…" at bounding box center [584, 351] width 862 height 605
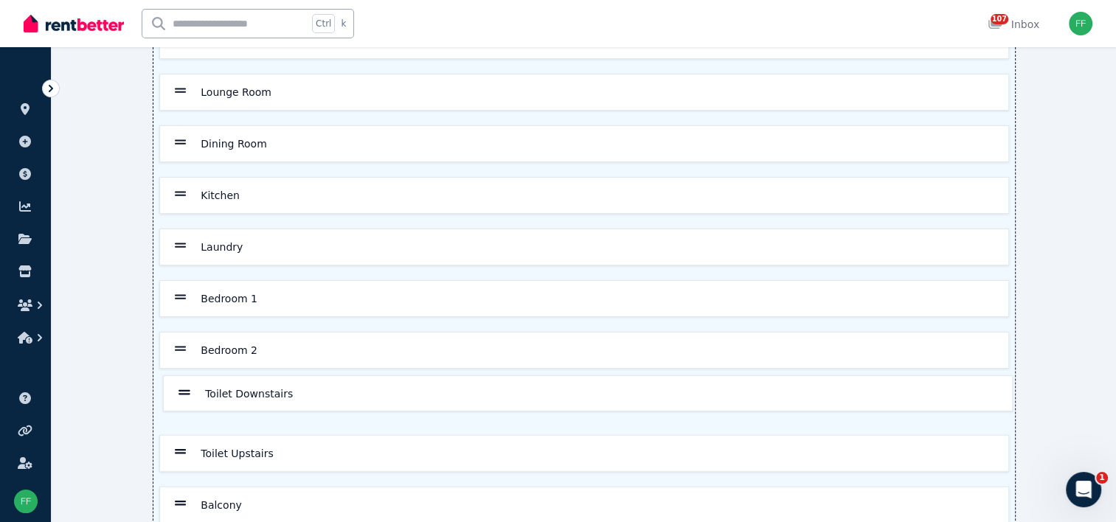
scroll to position [143, 0]
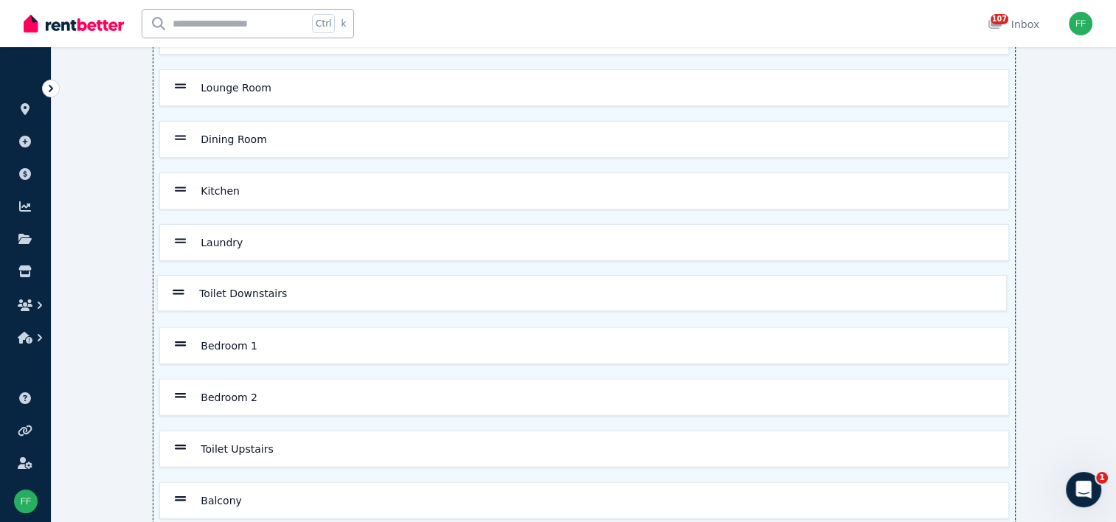
drag, startPoint x: 178, startPoint y: 431, endPoint x: 177, endPoint y: 294, distance: 137.2
click at [177, 294] on div "Entrance/Hall Lounge Room Dining Room Kitchen Laundry Bedroom 1 Bedroom 2 Toile…" at bounding box center [584, 320] width 862 height 605
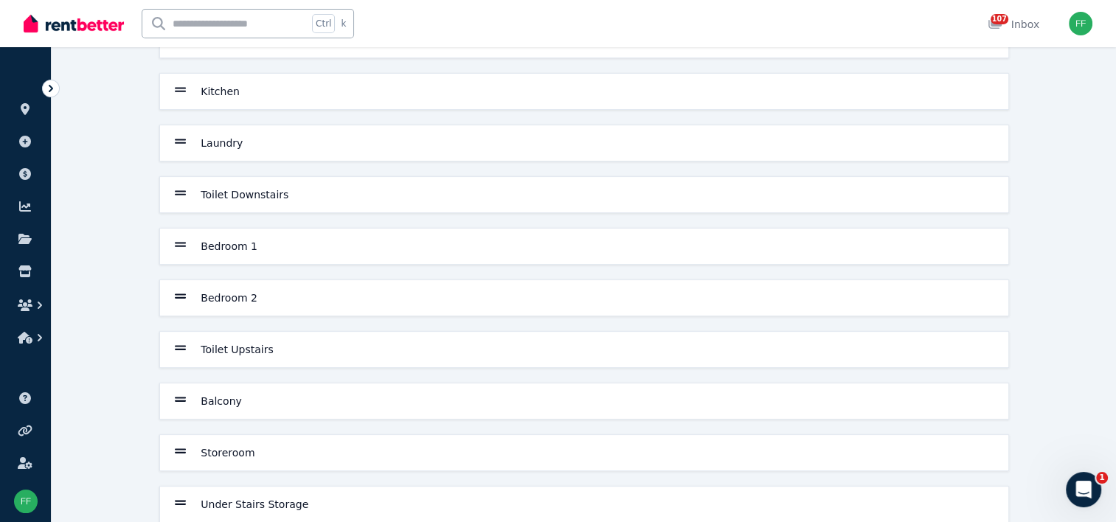
scroll to position [266, 0]
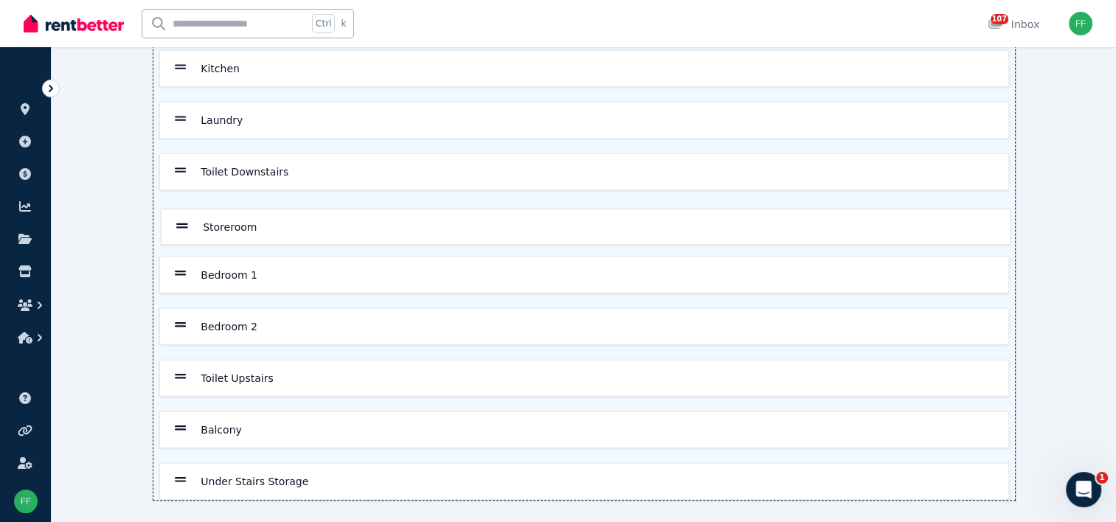
drag, startPoint x: 179, startPoint y: 427, endPoint x: 182, endPoint y: 224, distance: 203.7
click at [182, 224] on div "Entrance/Hall Lounge Room Dining Room Kitchen Laundry Toilet Downstairs Bedroom…" at bounding box center [584, 197] width 862 height 605
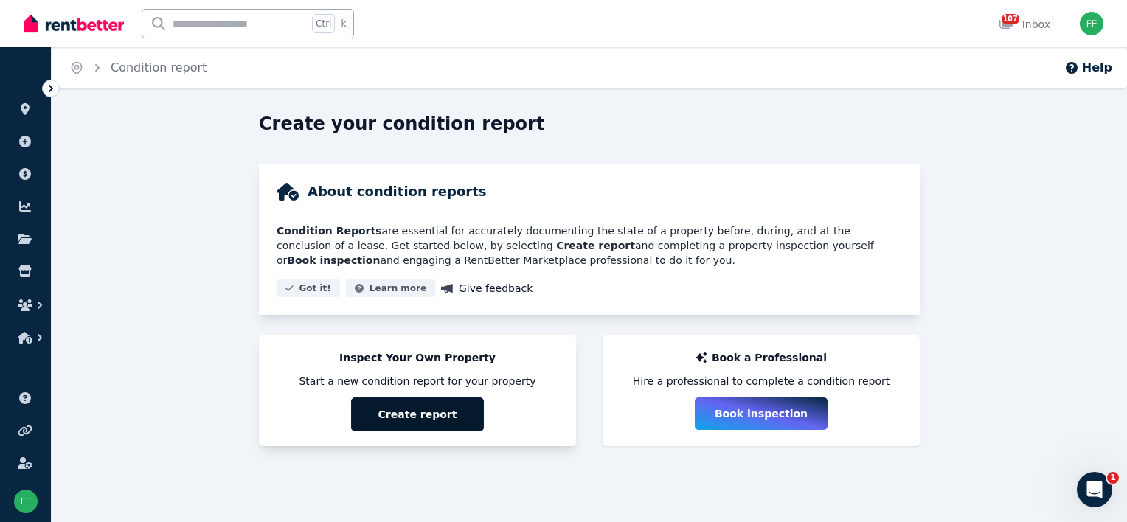
click at [413, 412] on button "Create report" at bounding box center [417, 415] width 133 height 34
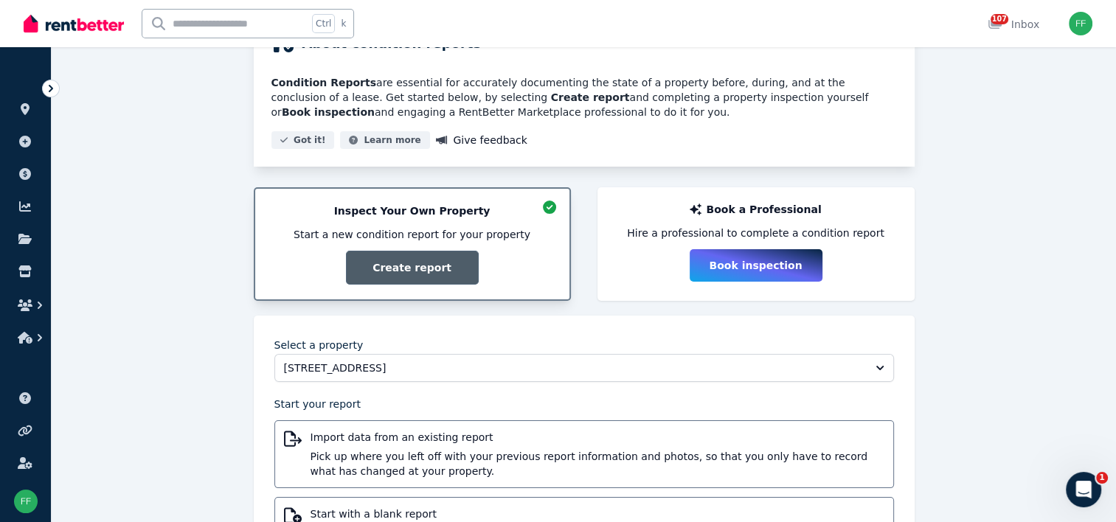
scroll to position [236, 0]
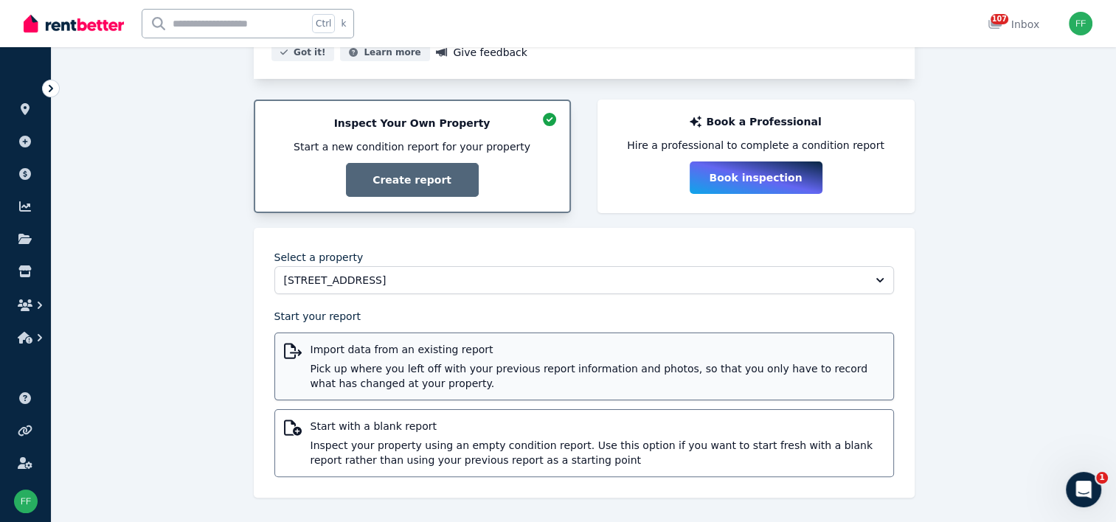
click at [419, 381] on span "Pick up where you left off with your previous report information and photos, so…" at bounding box center [598, 377] width 574 height 30
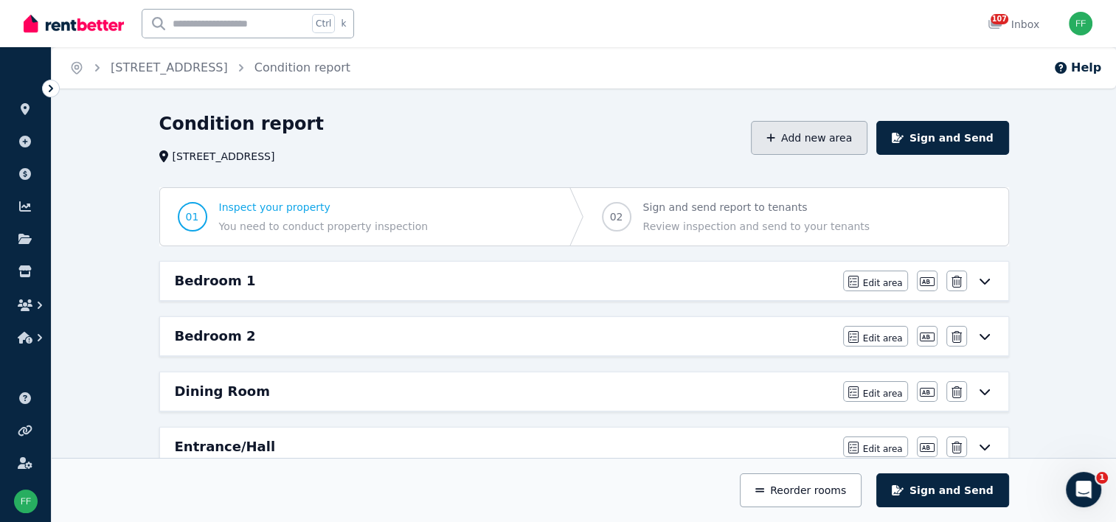
click at [823, 145] on button "Add new area" at bounding box center [809, 138] width 117 height 34
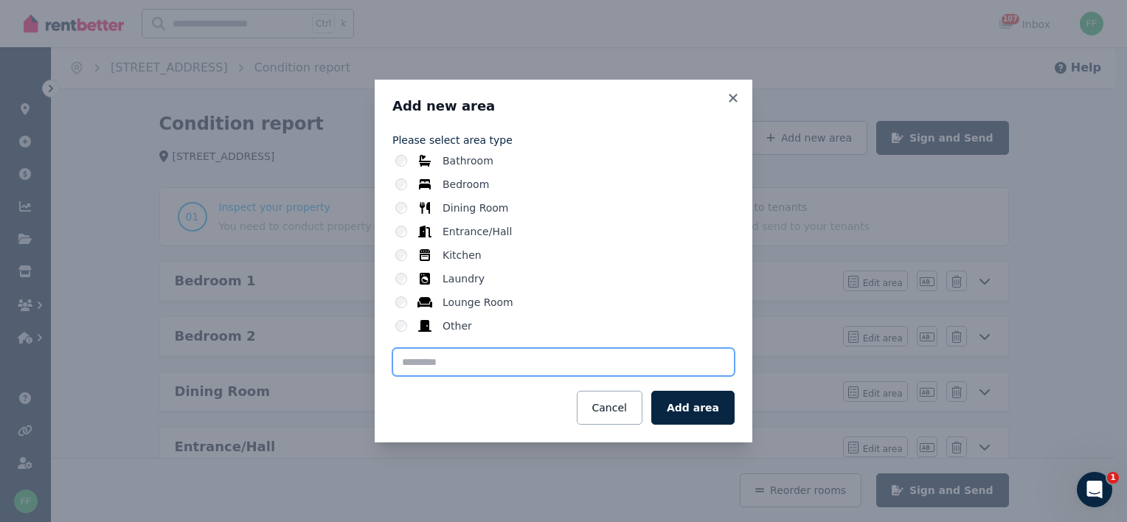
click at [412, 362] on input "text" at bounding box center [564, 362] width 342 height 28
type input "******"
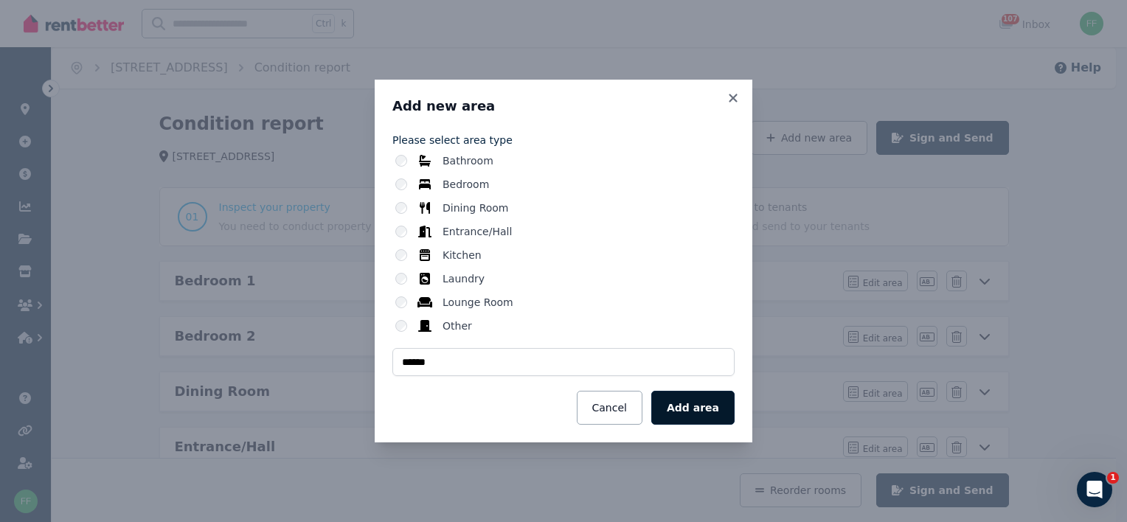
click at [676, 416] on button "Add area" at bounding box center [692, 408] width 83 height 34
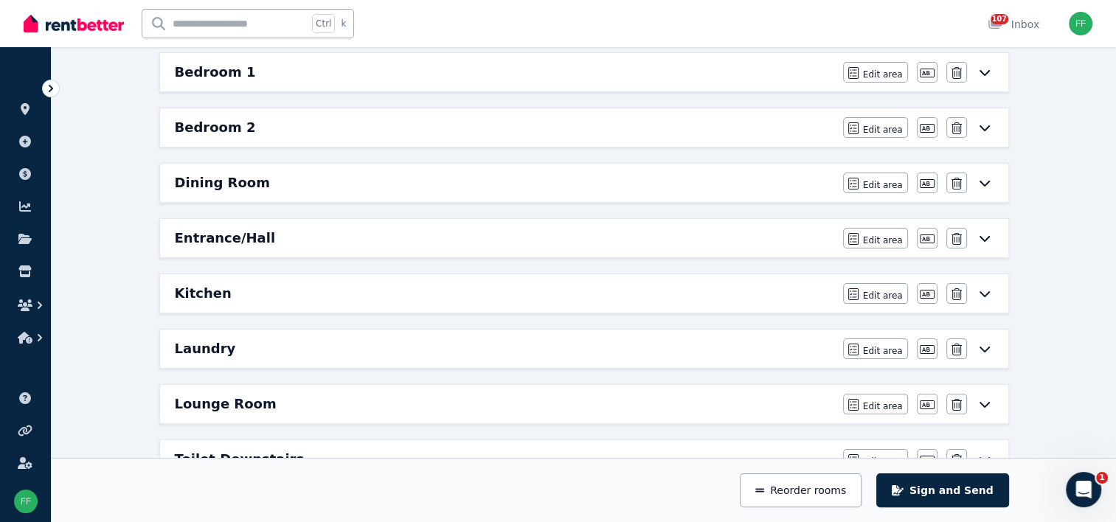
scroll to position [221, 0]
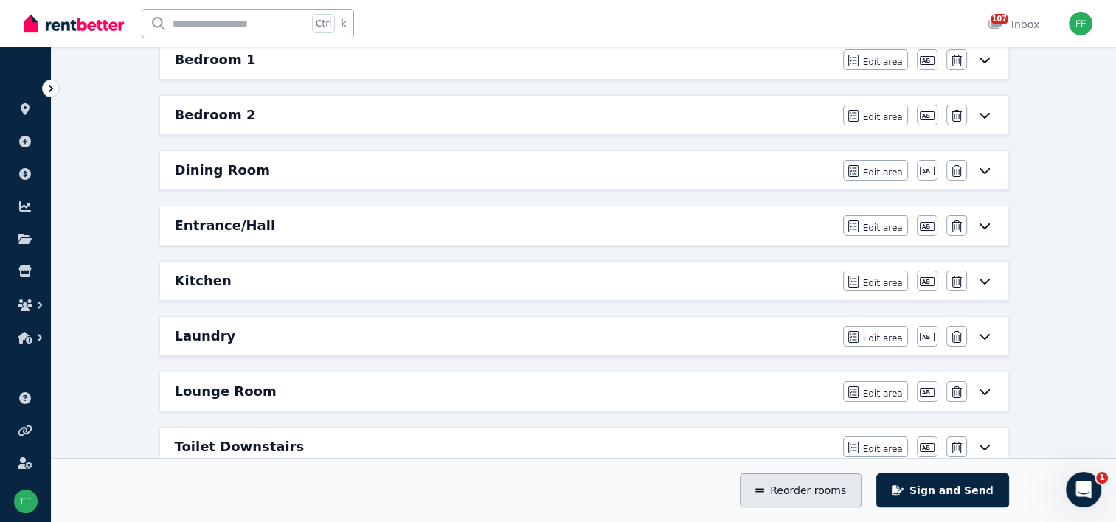
click at [808, 496] on button "Reorder rooms" at bounding box center [801, 491] width 122 height 34
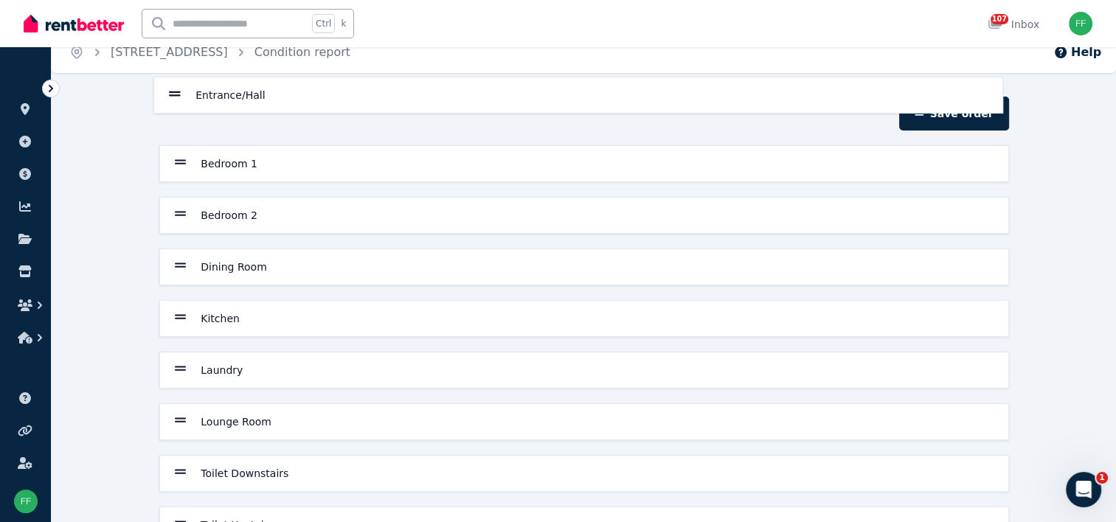
scroll to position [0, 0]
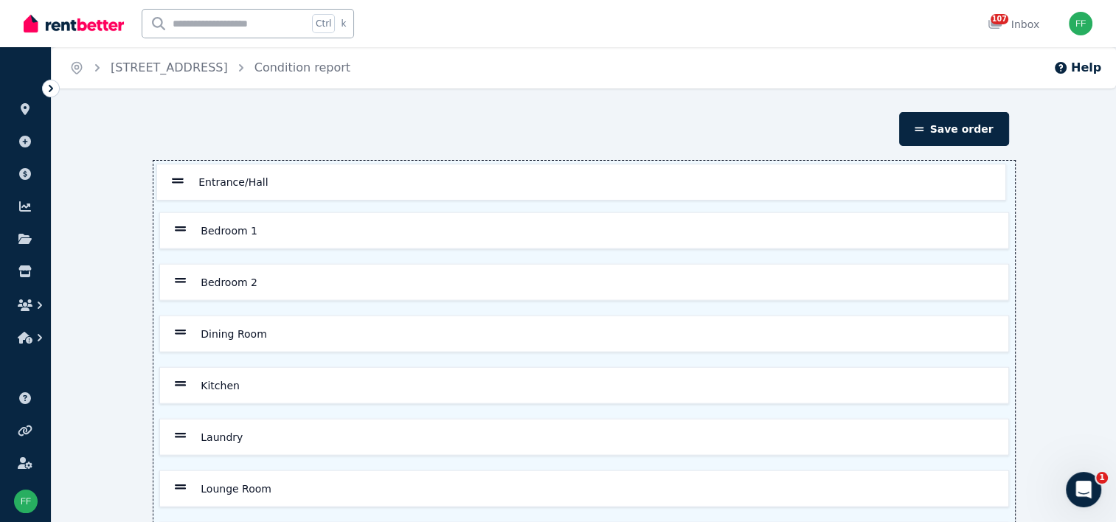
drag, startPoint x: 180, startPoint y: 243, endPoint x: 177, endPoint y: 183, distance: 59.8
click at [177, 183] on div "Bedroom 1 Bedroom 2 Dining Room Entrance/Hall Kitchen Laundry Lounge Room Toile…" at bounding box center [584, 489] width 862 height 657
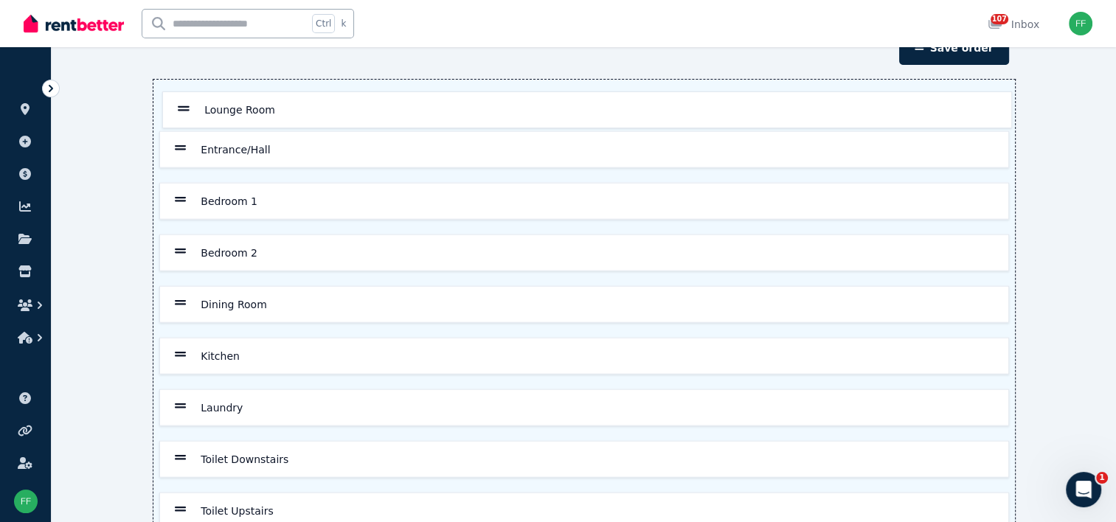
scroll to position [80, 0]
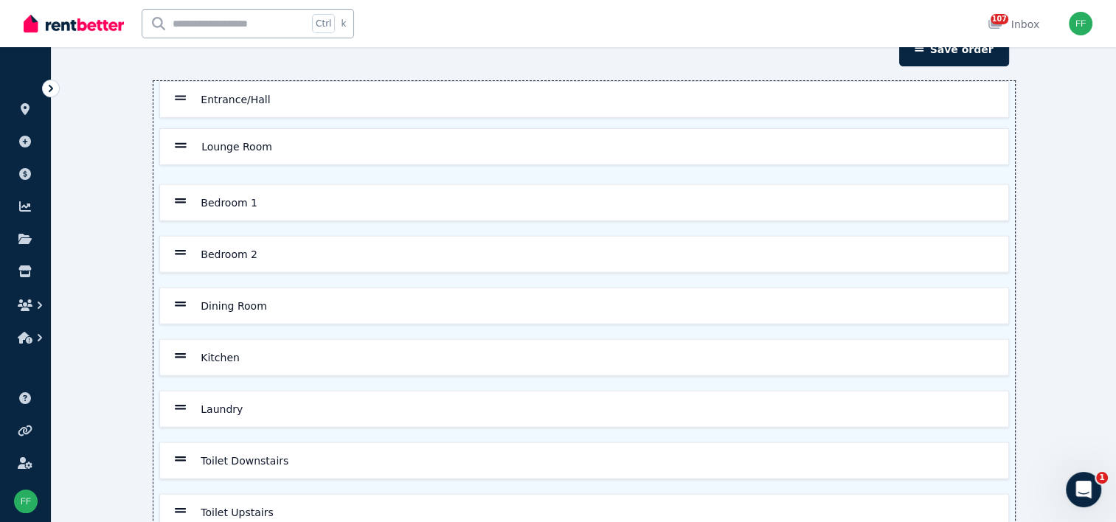
drag, startPoint x: 179, startPoint y: 337, endPoint x: 179, endPoint y: 141, distance: 196.3
click at [179, 141] on div "Entrance/Hall Bedroom 1 Bedroom 2 Dining Room Kitchen Laundry Lounge Room Toile…" at bounding box center [584, 409] width 862 height 657
drag, startPoint x: 181, startPoint y: 308, endPoint x: 184, endPoint y: 206, distance: 102.6
click at [184, 206] on div "Entrance/Hall Lounge Room Bedroom 1 Bedroom 2 Dining Room Kitchen Laundry Toile…" at bounding box center [584, 409] width 862 height 657
drag, startPoint x: 180, startPoint y: 360, endPoint x: 183, endPoint y: 257, distance: 103.3
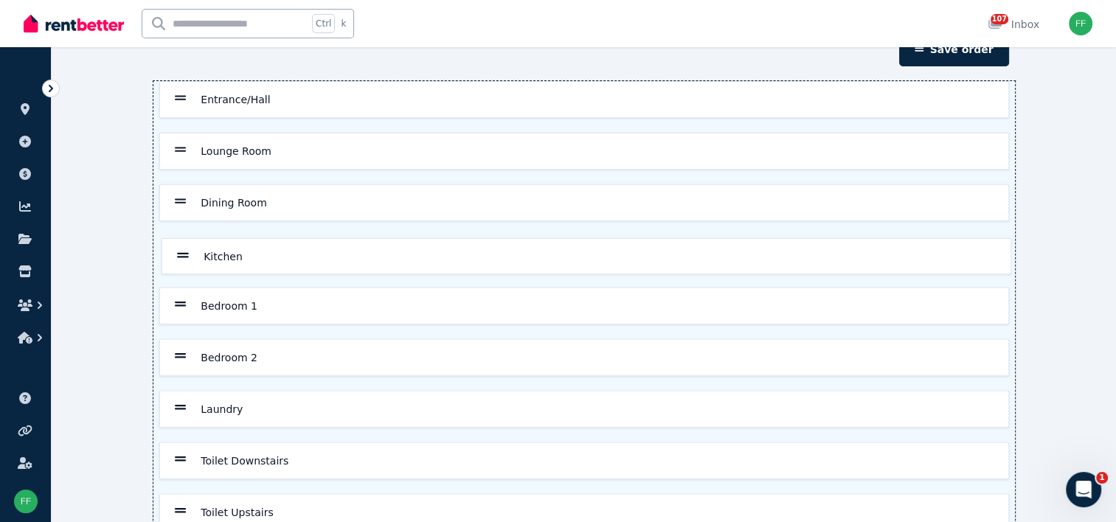
click at [183, 257] on div "Entrance/Hall Lounge Room Dining Room Bedroom 1 Bedroom 2 Kitchen Laundry Toile…" at bounding box center [584, 409] width 862 height 657
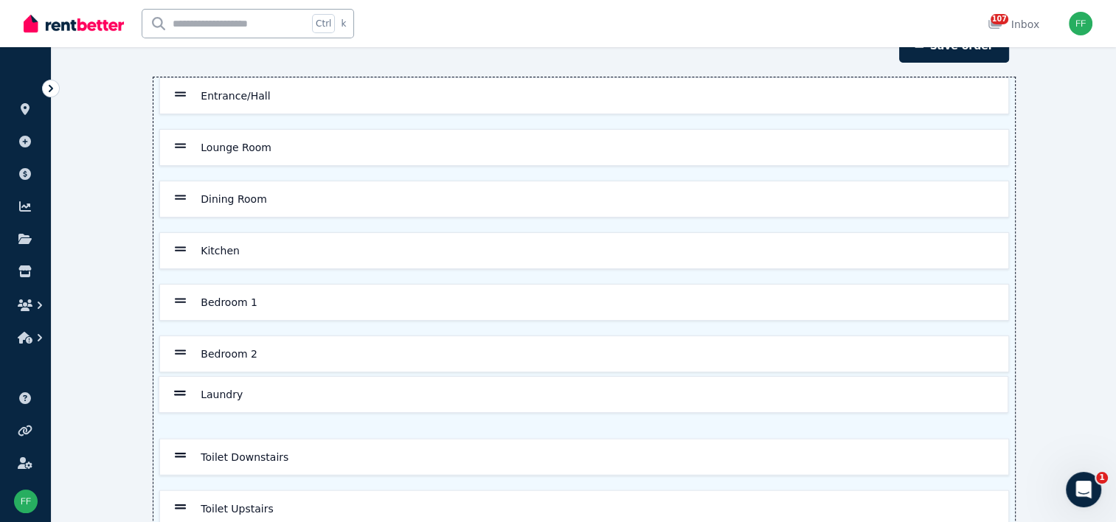
scroll to position [86, 0]
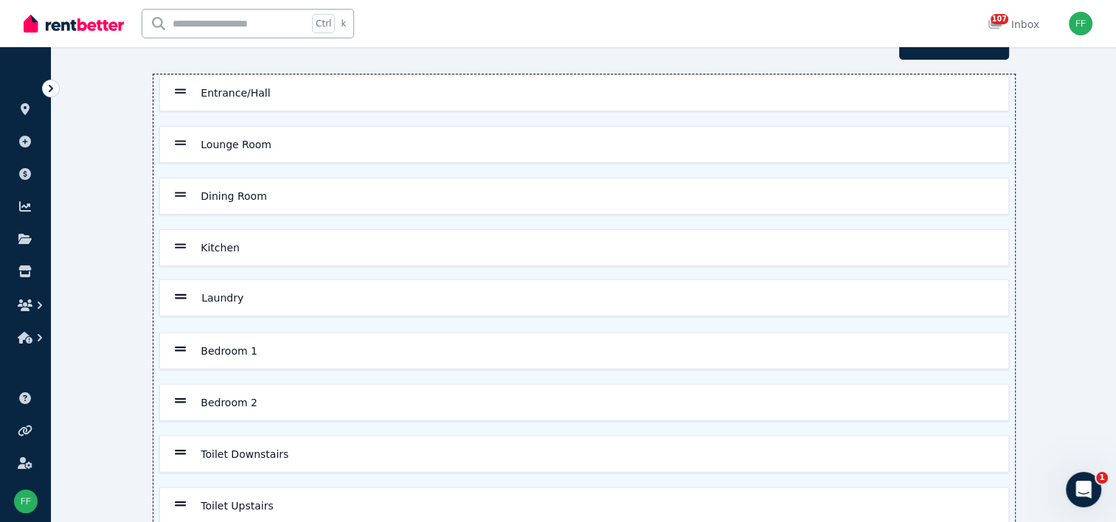
drag, startPoint x: 179, startPoint y: 412, endPoint x: 180, endPoint y: 300, distance: 112.9
click at [180, 300] on div "Entrance/Hall Lounge Room Dining Room Kitchen Bedroom 1 Bedroom 2 Laundry Toile…" at bounding box center [584, 403] width 862 height 657
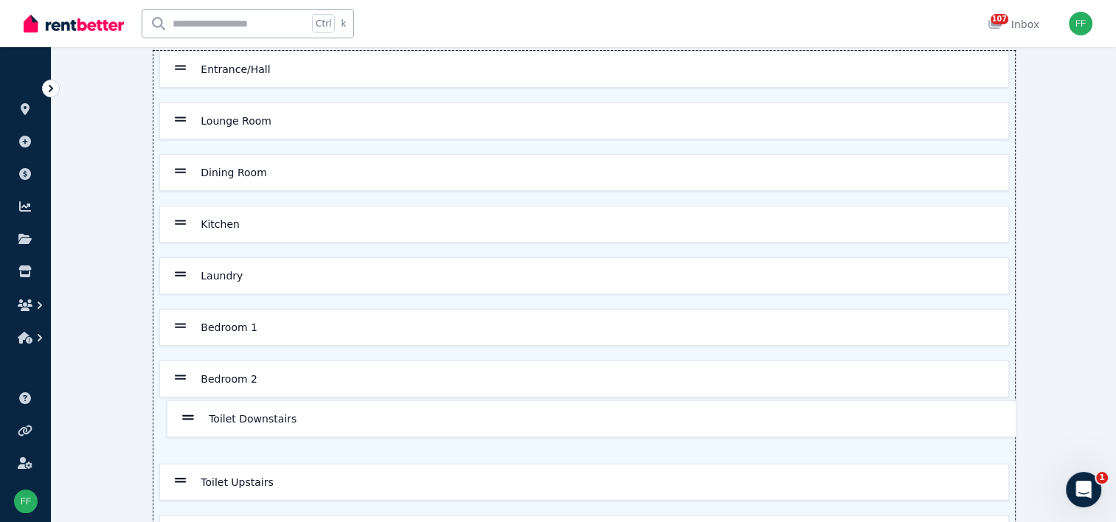
scroll to position [111, 0]
drag, startPoint x: 180, startPoint y: 454, endPoint x: 184, endPoint y: 323, distance: 130.6
click at [184, 323] on div "Entrance/Hall Lounge Room Dining Room Kitchen Laundry Bedroom 1 Bedroom 2 Toile…" at bounding box center [584, 377] width 862 height 657
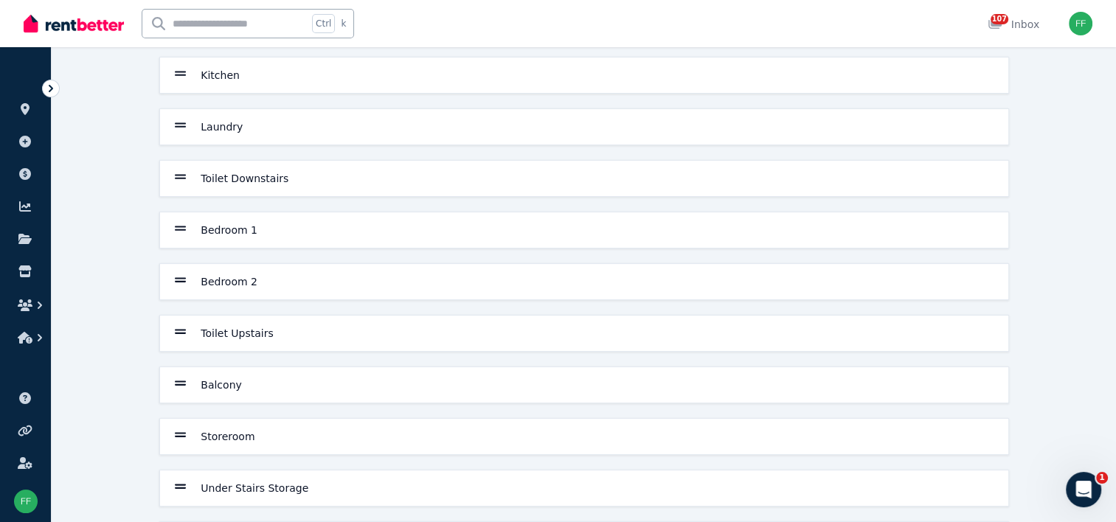
scroll to position [260, 0]
drag, startPoint x: 180, startPoint y: 436, endPoint x: 210, endPoint y: 198, distance: 240.2
click at [210, 198] on div "Entrance/Hall Lounge Room Dining Room Kitchen Laundry Toilet Downstairs Bedroom…" at bounding box center [584, 229] width 862 height 657
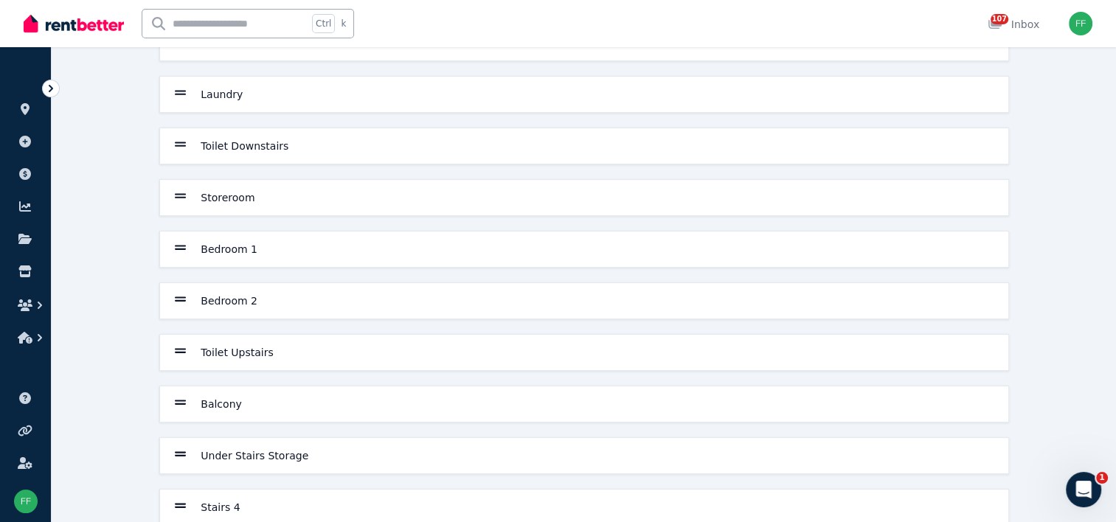
scroll to position [317, 0]
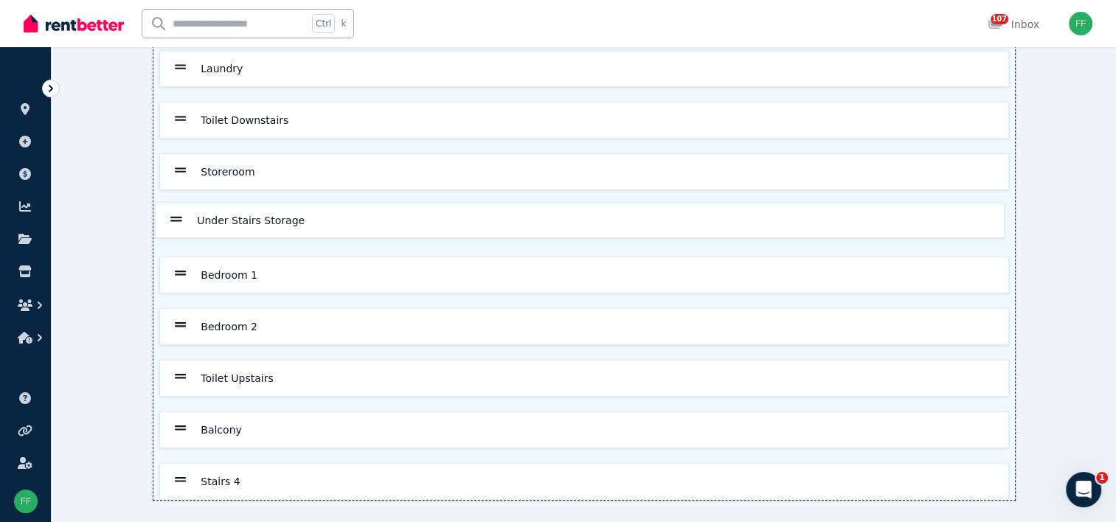
drag, startPoint x: 180, startPoint y: 428, endPoint x: 179, endPoint y: 218, distance: 209.5
click at [179, 218] on div "Entrance/Hall Lounge Room Dining Room Kitchen Laundry Toilet Downstairs Storero…" at bounding box center [584, 172] width 862 height 657
drag, startPoint x: 178, startPoint y: 480, endPoint x: 183, endPoint y: 271, distance: 208.9
click at [183, 271] on div "Entrance/Hall Lounge Room Dining Room Kitchen Laundry Toilet Downstairs Storero…" at bounding box center [584, 172] width 862 height 657
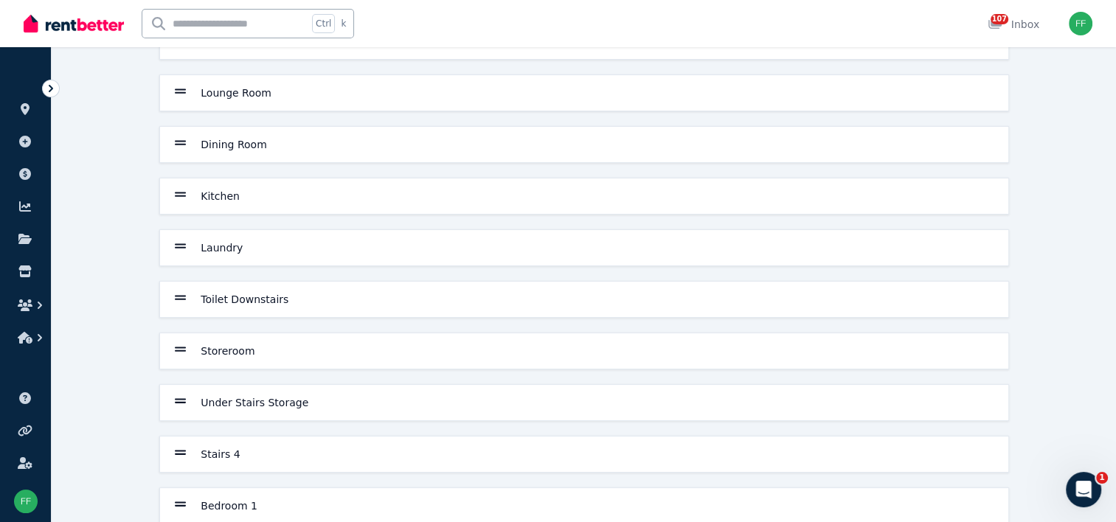
scroll to position [0, 0]
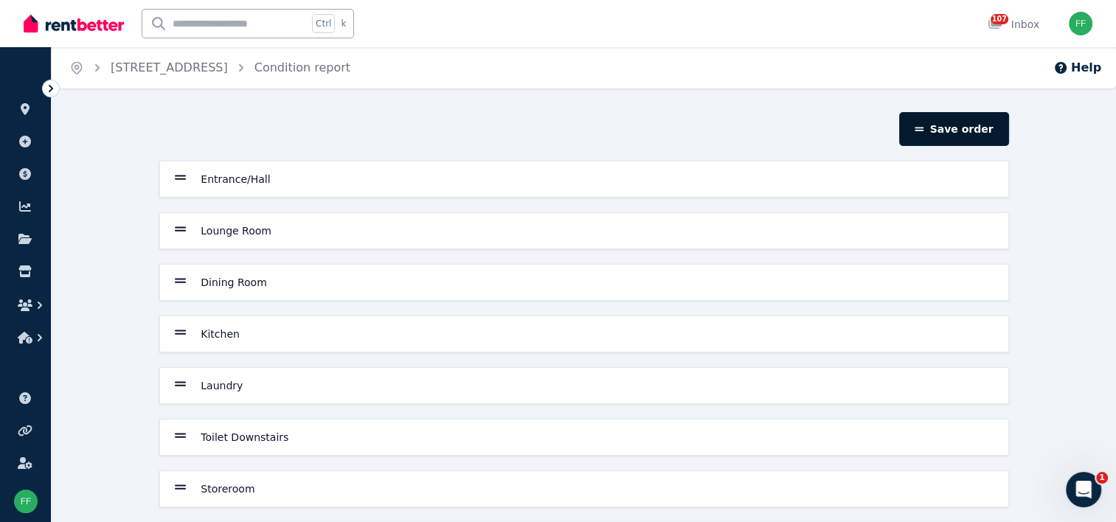
click at [924, 131] on icon "button" at bounding box center [919, 129] width 9 height 10
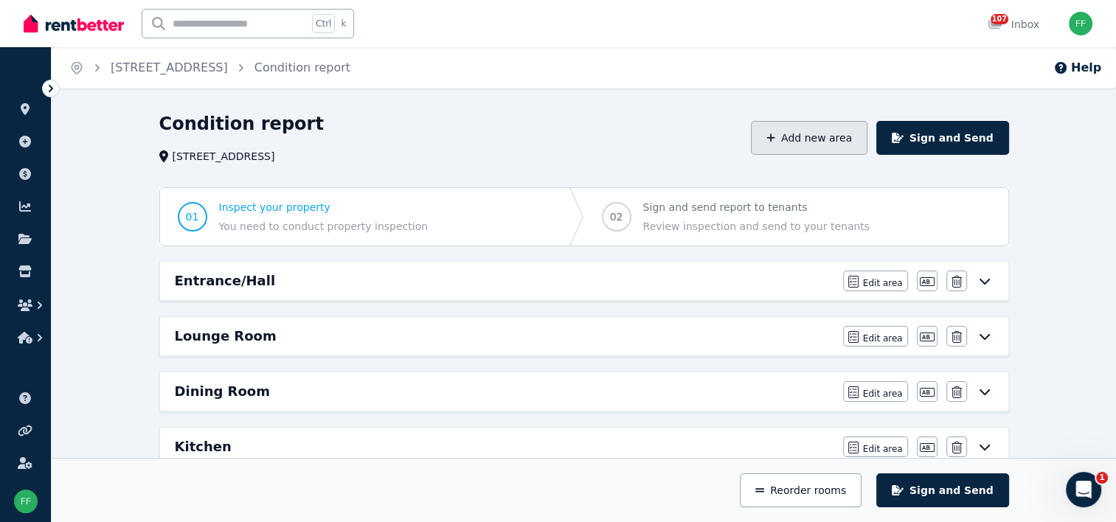
click at [831, 142] on button "Add new area" at bounding box center [809, 138] width 117 height 34
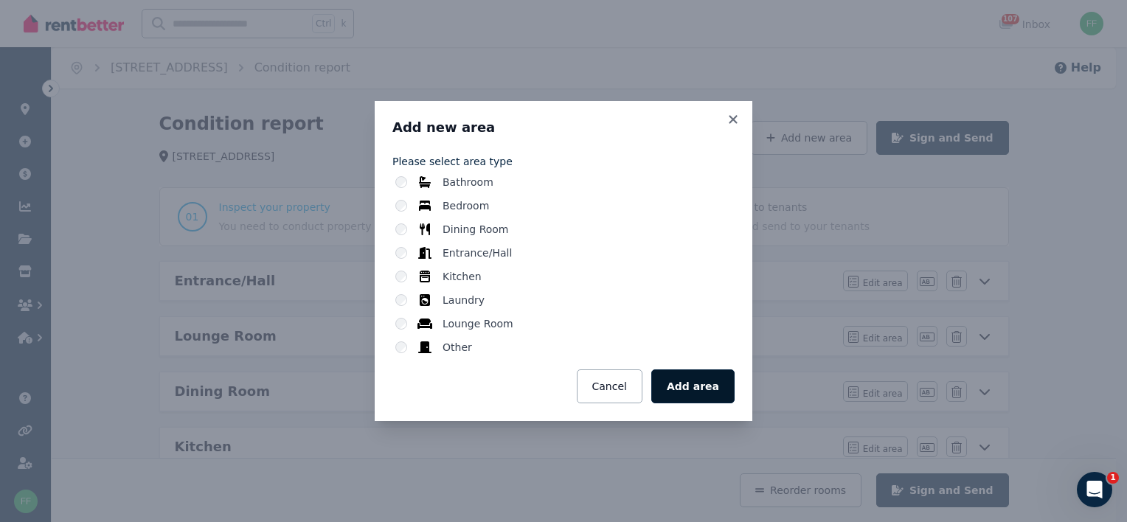
click at [688, 393] on button "Add area" at bounding box center [692, 387] width 83 height 34
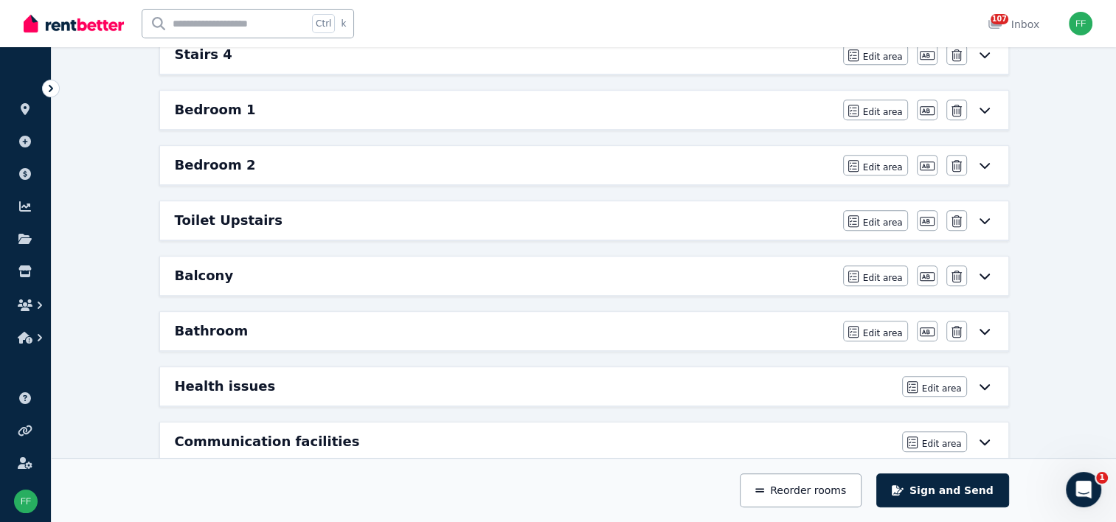
scroll to position [654, 0]
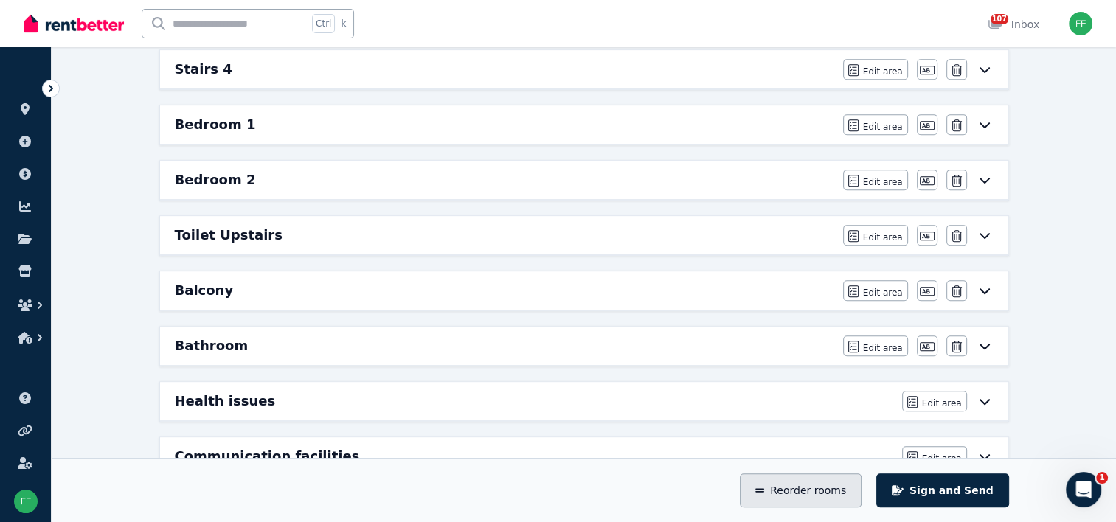
click at [764, 491] on icon "button" at bounding box center [760, 490] width 9 height 10
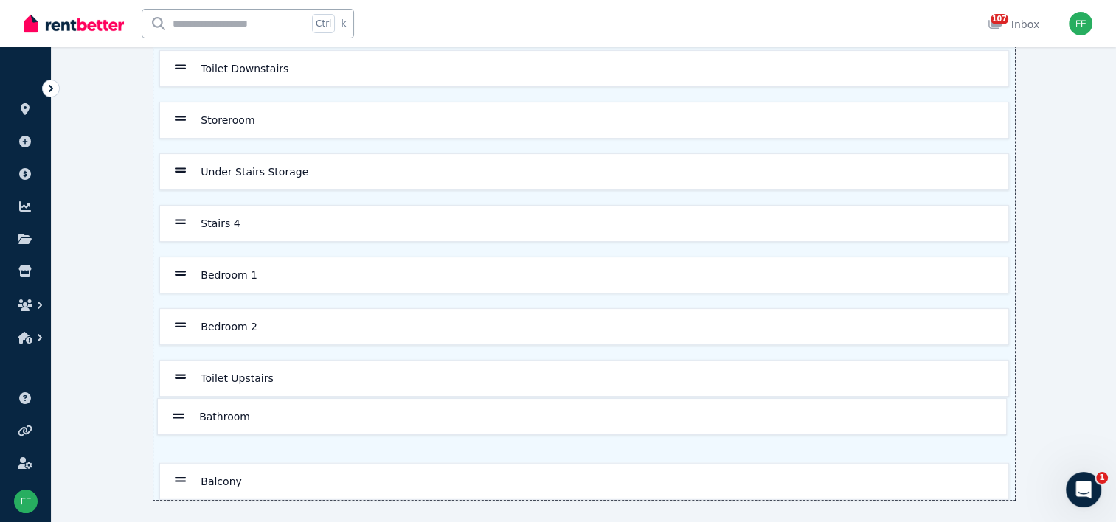
drag, startPoint x: 177, startPoint y: 478, endPoint x: 179, endPoint y: 414, distance: 64.2
click at [179, 414] on div "Entrance/Hall Lounge Room Dining Room Kitchen Laundry Toilet Downstairs Storero…" at bounding box center [584, 146] width 862 height 708
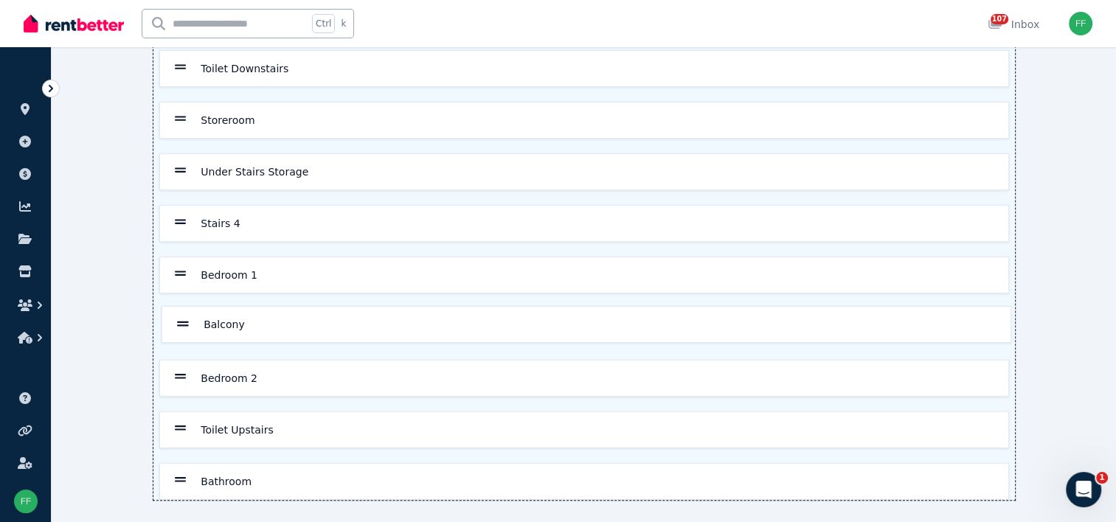
drag, startPoint x: 180, startPoint y: 478, endPoint x: 183, endPoint y: 322, distance: 156.4
click at [183, 322] on div "Entrance/Hall Lounge Room Dining Room Kitchen Laundry Toilet Downstairs Storero…" at bounding box center [584, 146] width 862 height 708
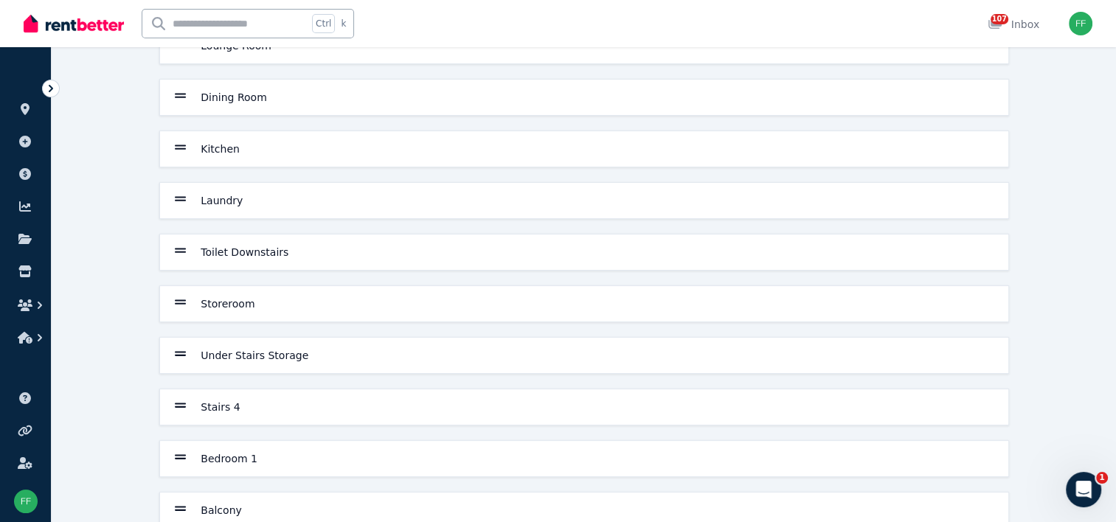
scroll to position [0, 0]
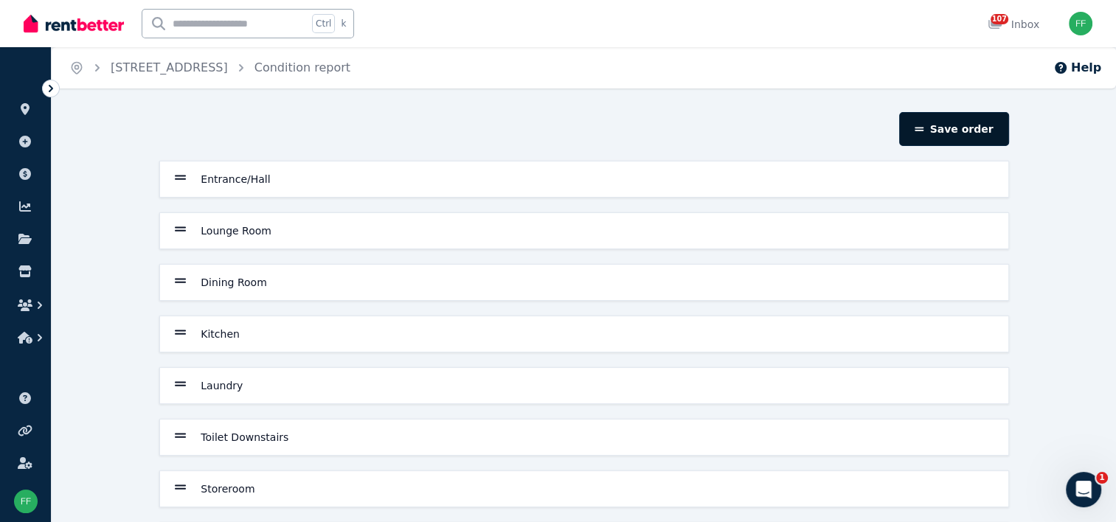
click at [926, 127] on button "Save order" at bounding box center [953, 129] width 109 height 34
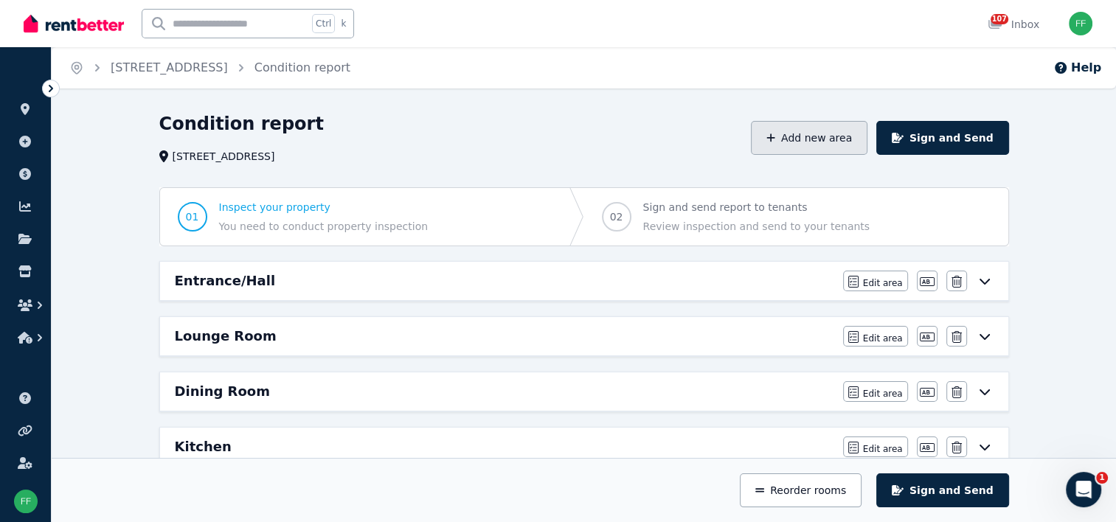
click at [840, 133] on button "Add new area" at bounding box center [809, 138] width 117 height 34
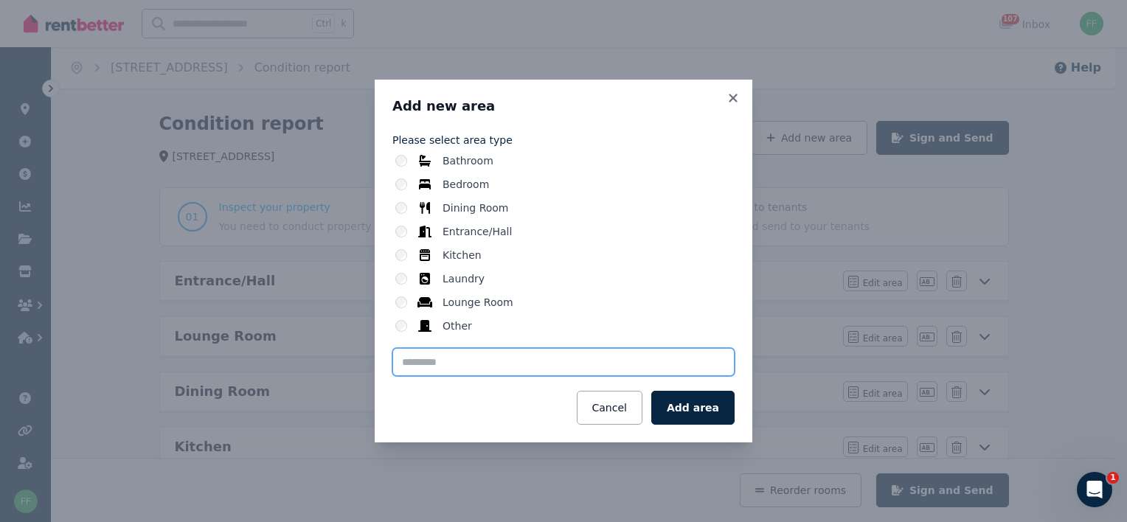
click at [413, 363] on input "text" at bounding box center [564, 362] width 342 height 28
type input "**********"
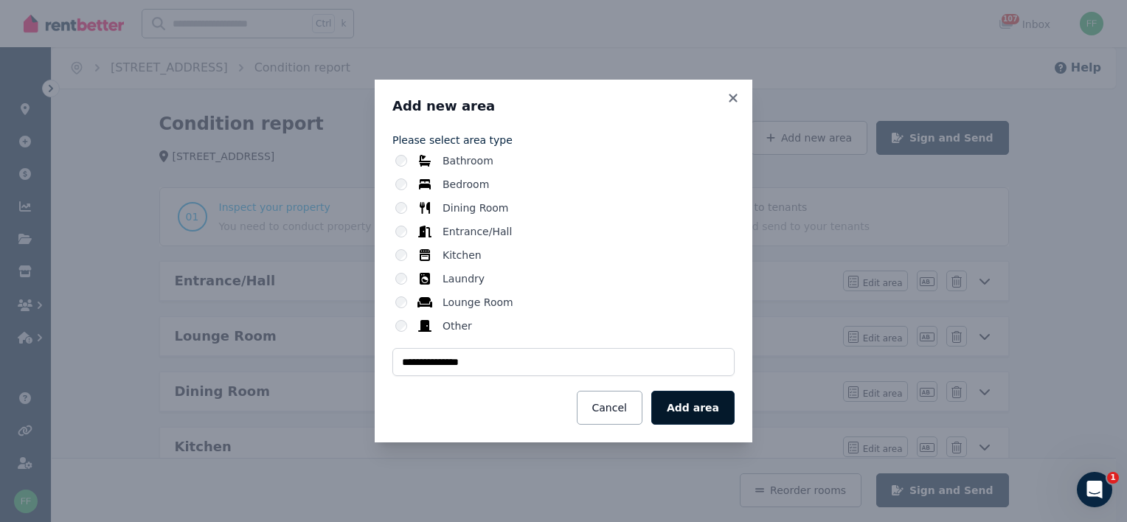
click at [671, 410] on button "Add area" at bounding box center [692, 408] width 83 height 34
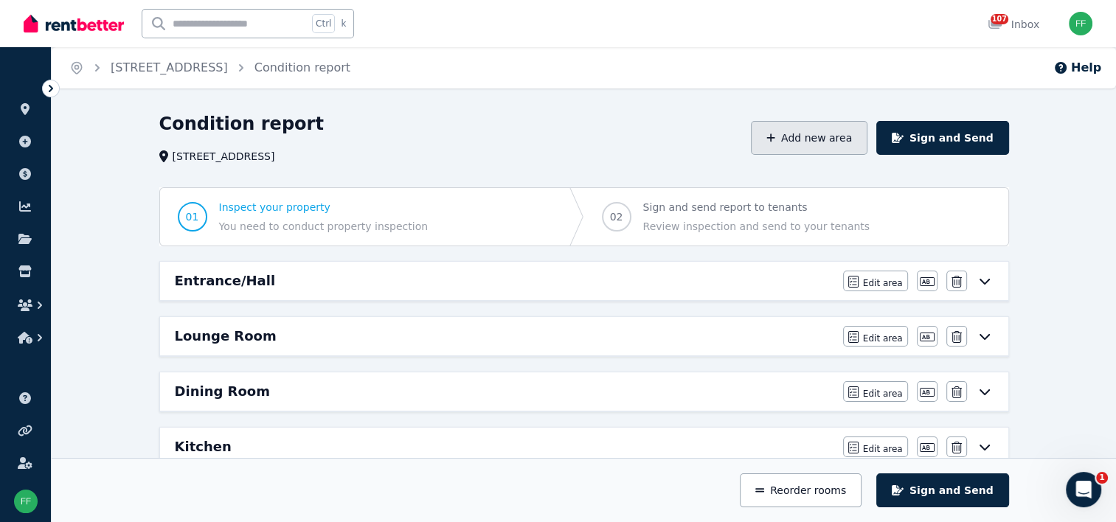
click at [812, 143] on button "Add new area" at bounding box center [809, 138] width 117 height 34
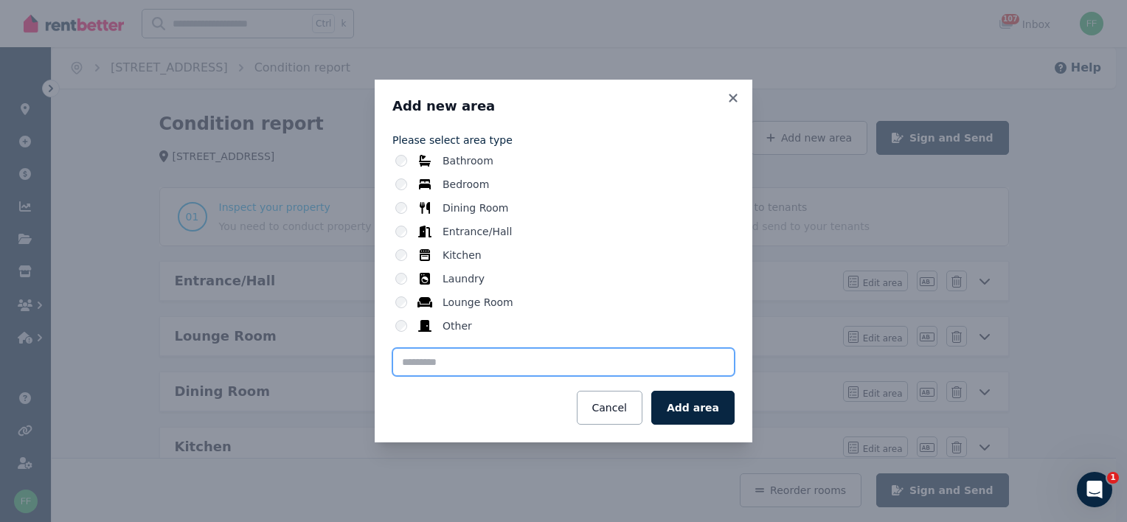
click at [452, 361] on input "text" at bounding box center [564, 362] width 342 height 28
type input "**********"
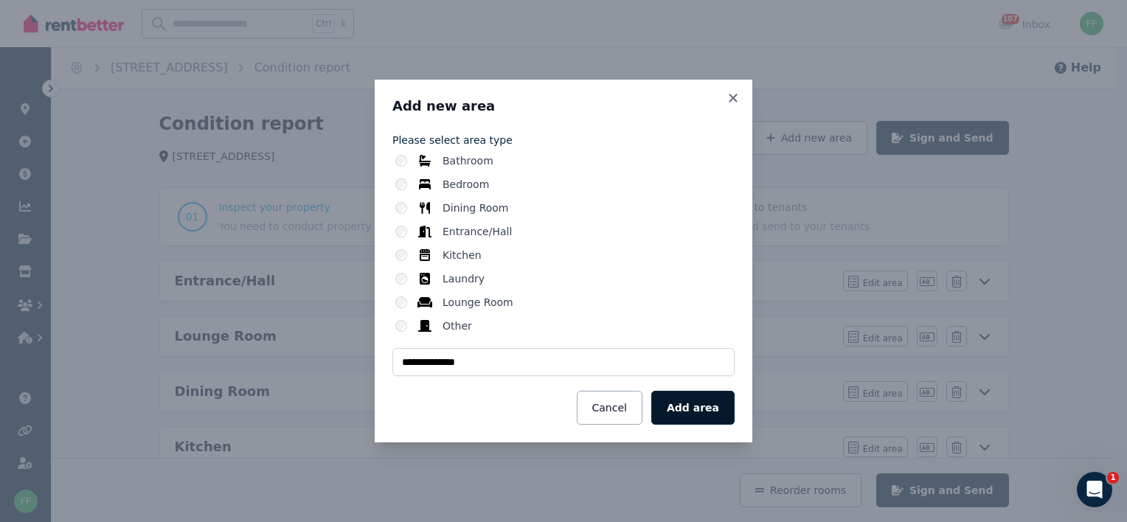
click at [694, 413] on button "Add area" at bounding box center [692, 408] width 83 height 34
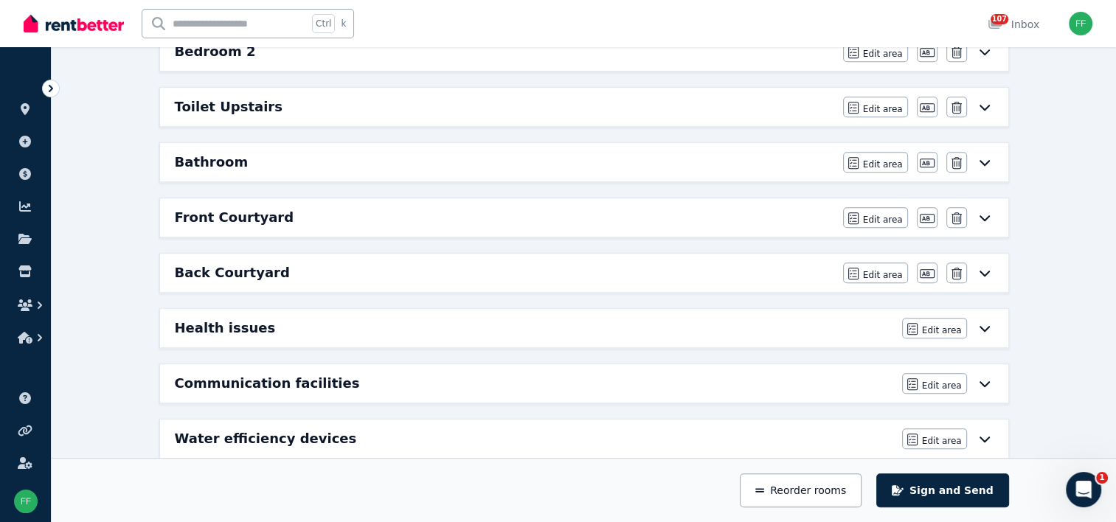
scroll to position [691, 0]
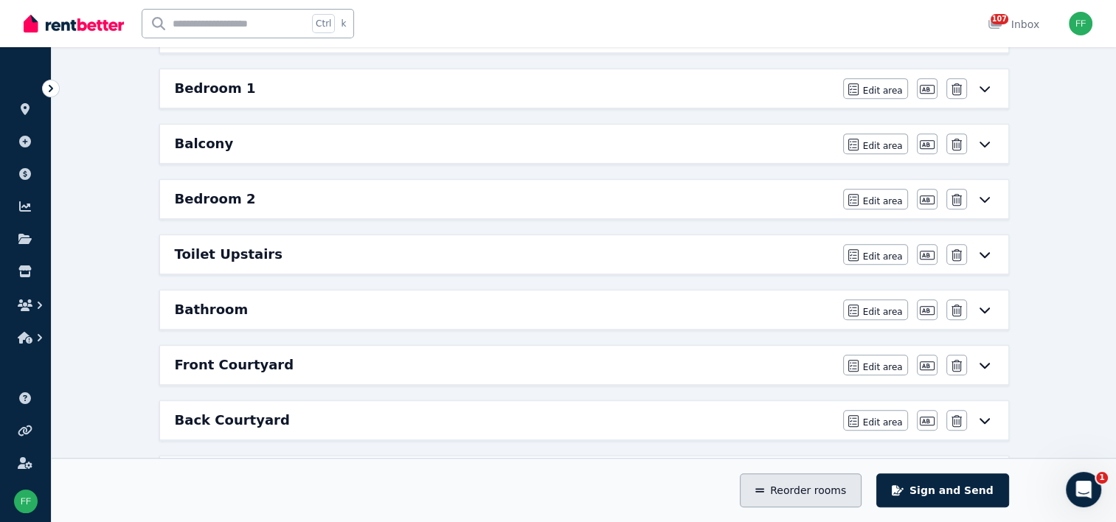
click at [802, 493] on button "Reorder rooms" at bounding box center [801, 491] width 122 height 34
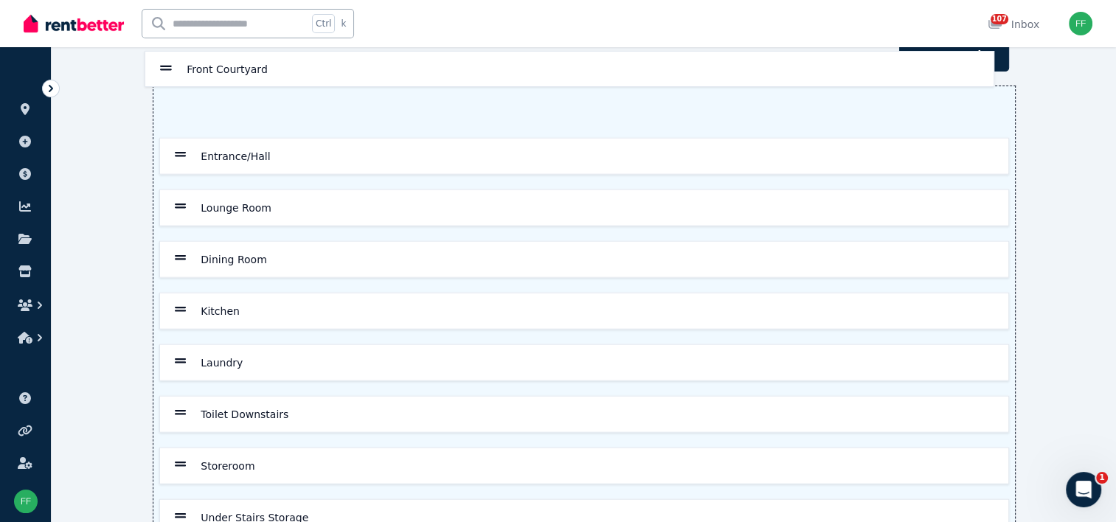
scroll to position [0, 0]
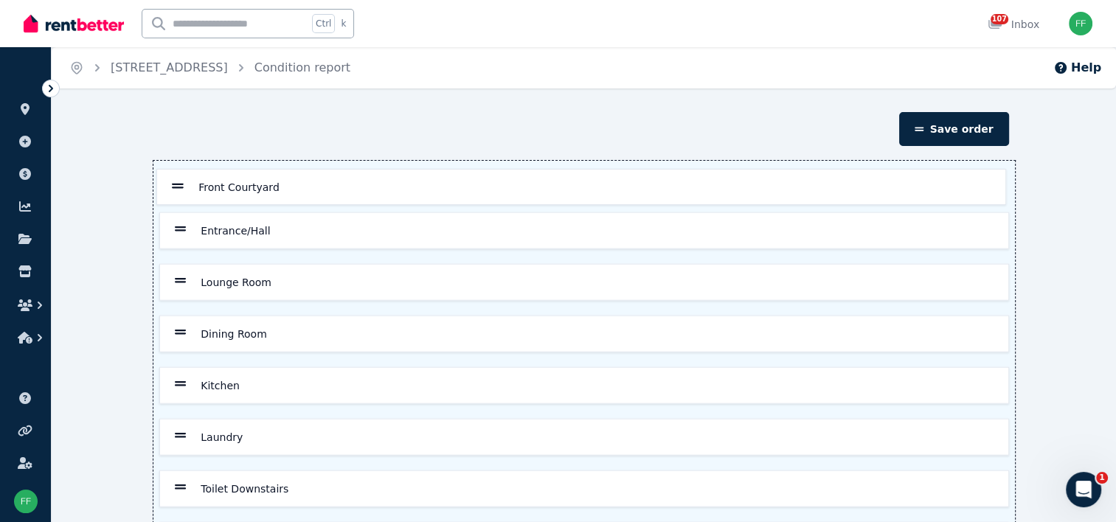
drag, startPoint x: 181, startPoint y: 430, endPoint x: 179, endPoint y: 187, distance: 242.7
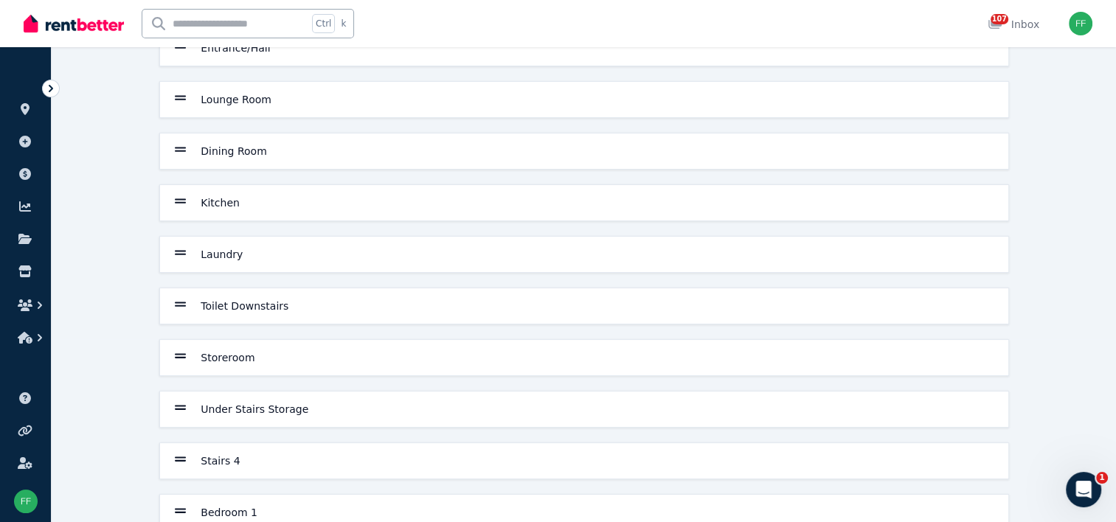
scroll to position [29, 0]
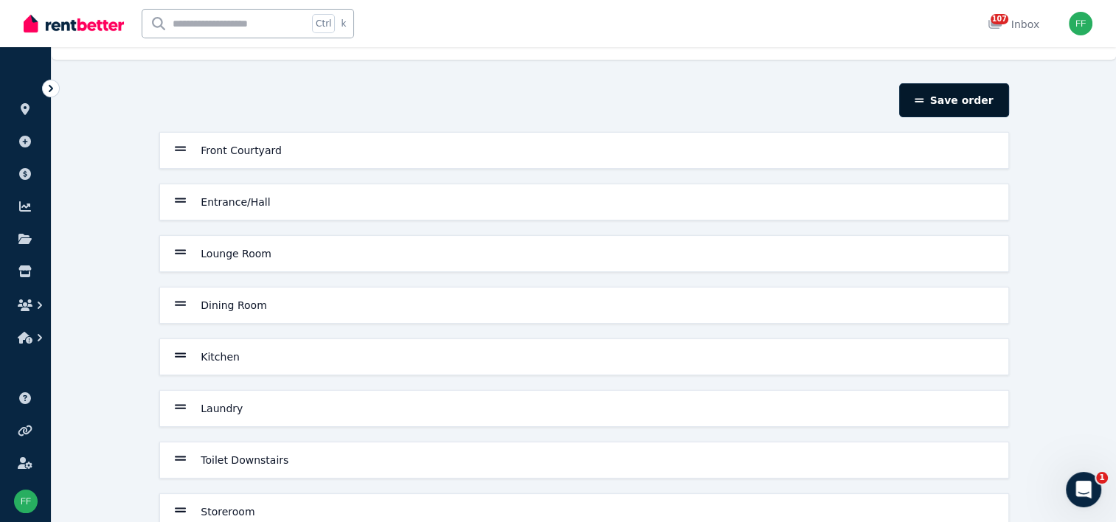
click at [927, 106] on button "Save order" at bounding box center [953, 100] width 109 height 34
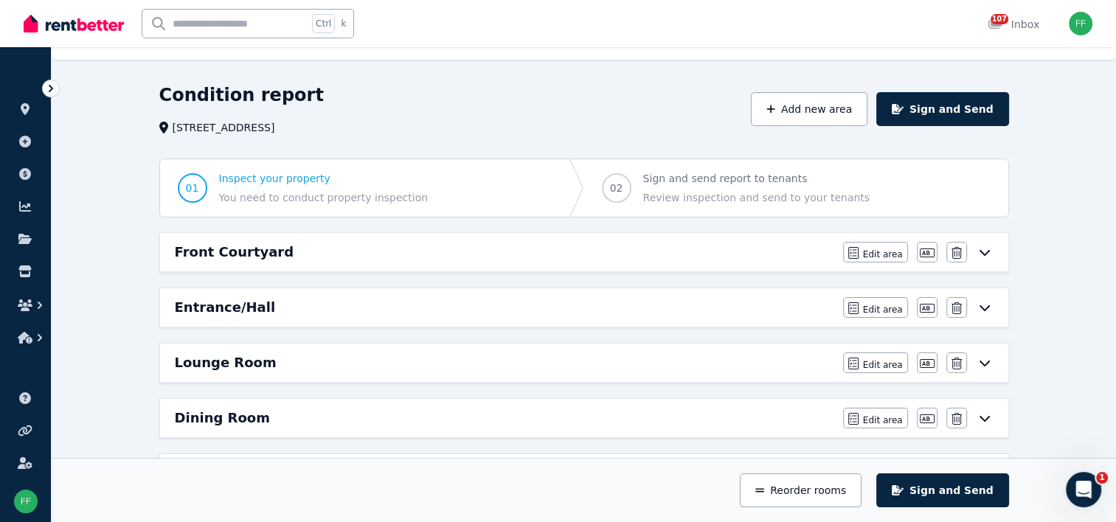
click at [984, 250] on icon at bounding box center [985, 252] width 18 height 12
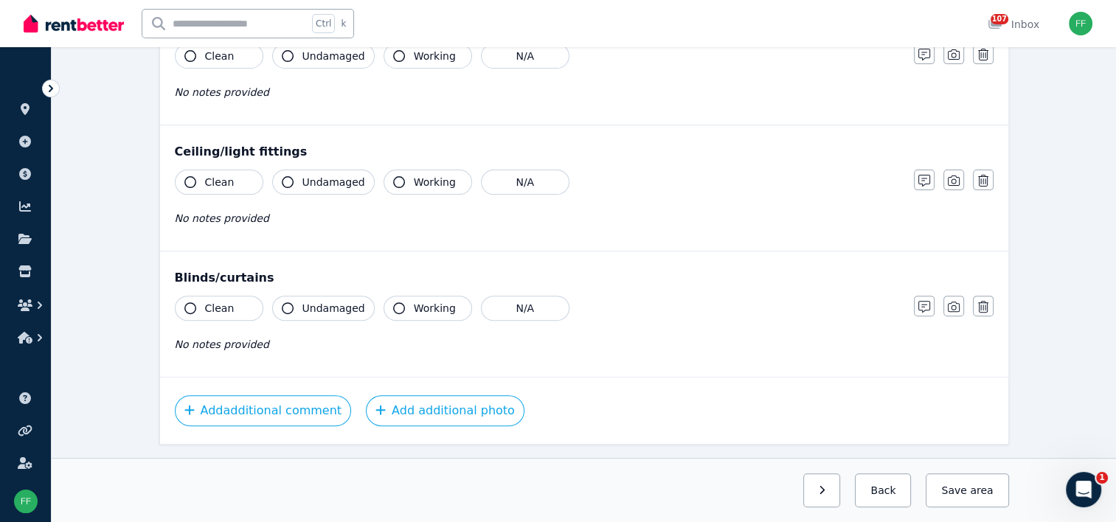
scroll to position [516, 0]
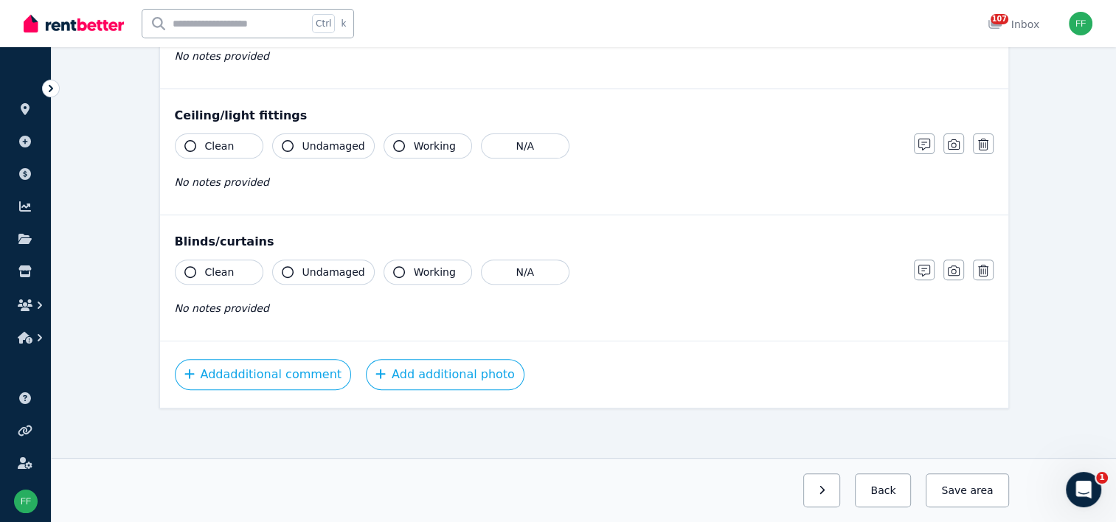
click at [830, 481] on button "button" at bounding box center [822, 491] width 38 height 34
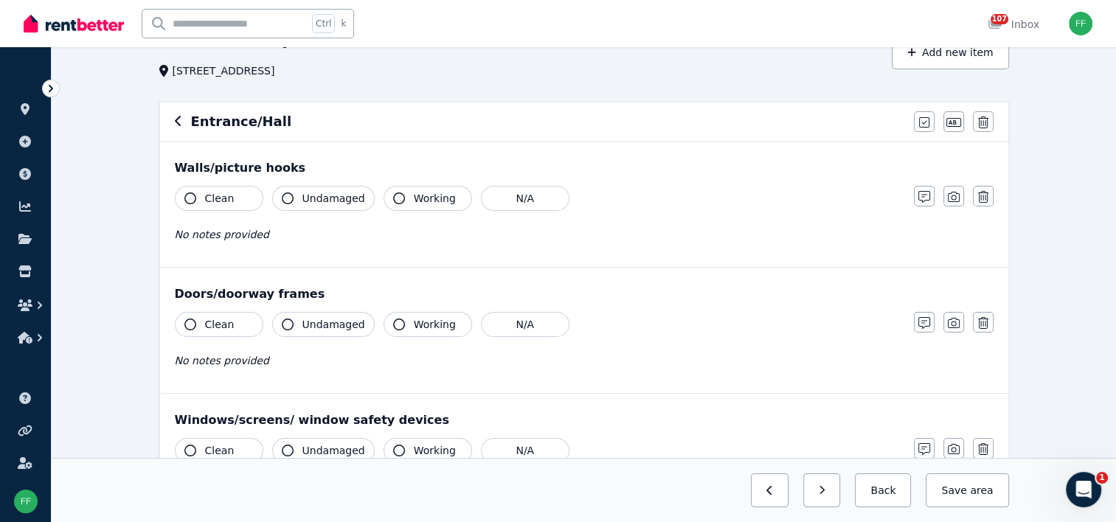
scroll to position [83, 0]
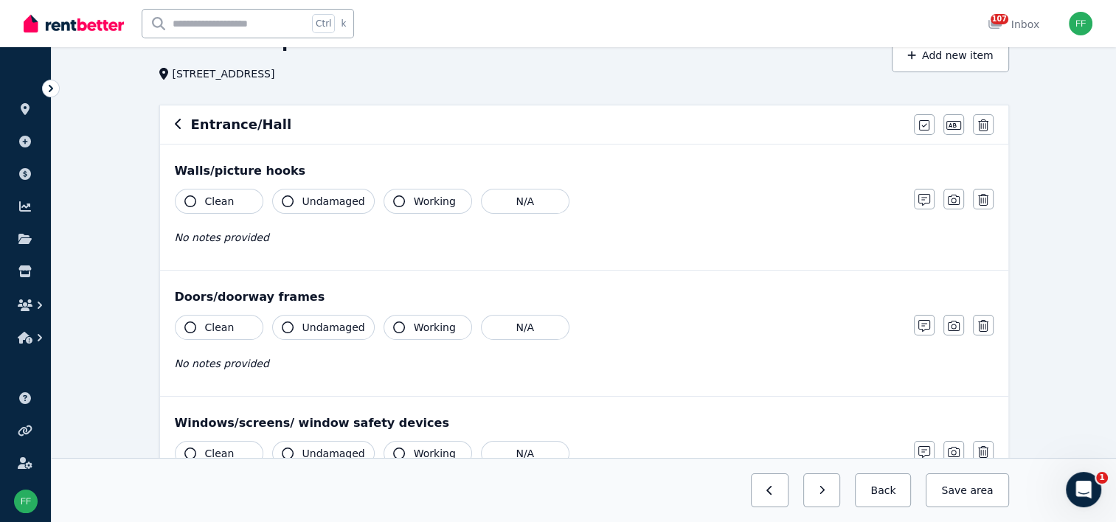
click at [208, 365] on span "No notes provided" at bounding box center [222, 364] width 94 height 12
click at [188, 364] on span "No notes provided" at bounding box center [222, 364] width 94 height 12
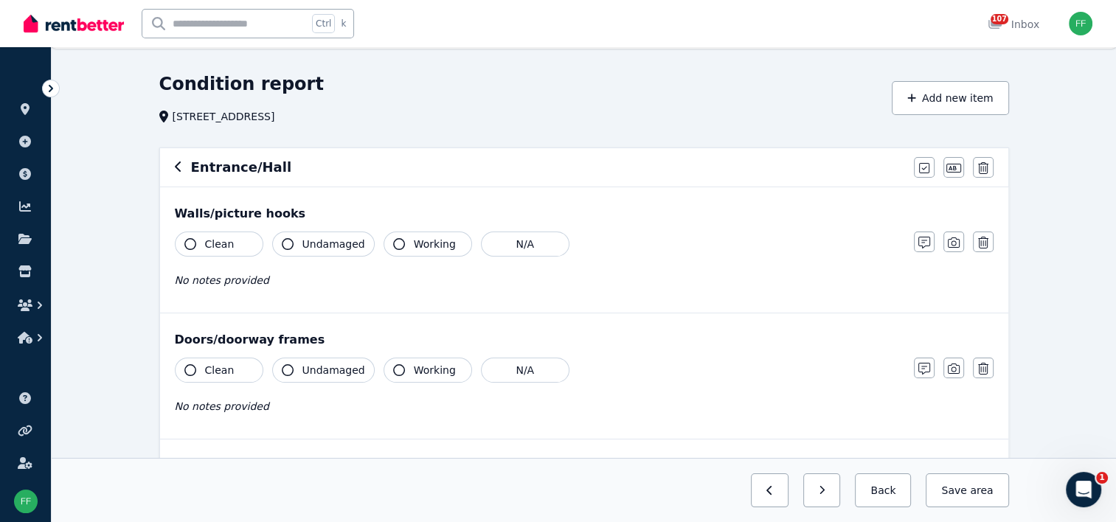
scroll to position [0, 0]
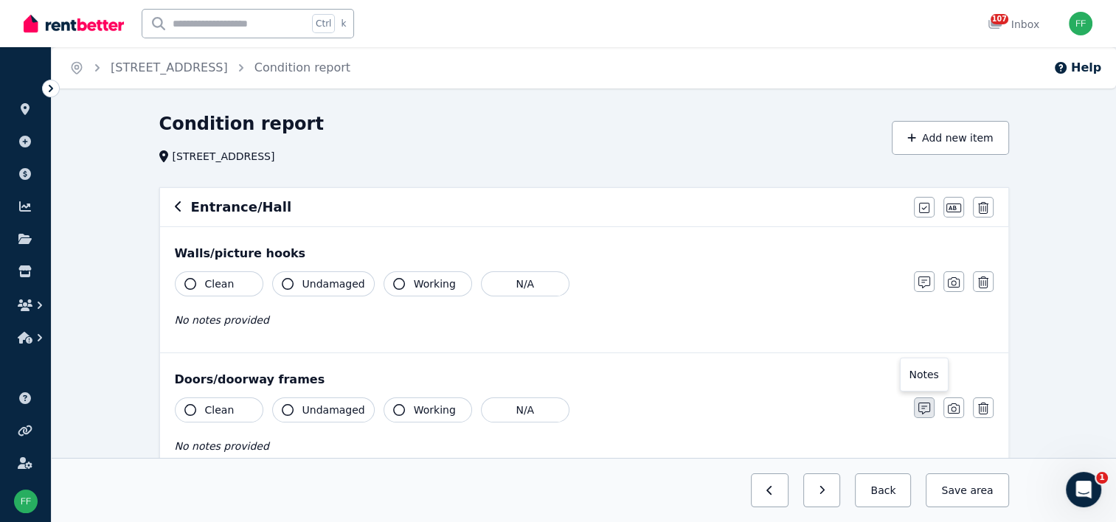
click at [919, 407] on icon "button" at bounding box center [925, 409] width 12 height 12
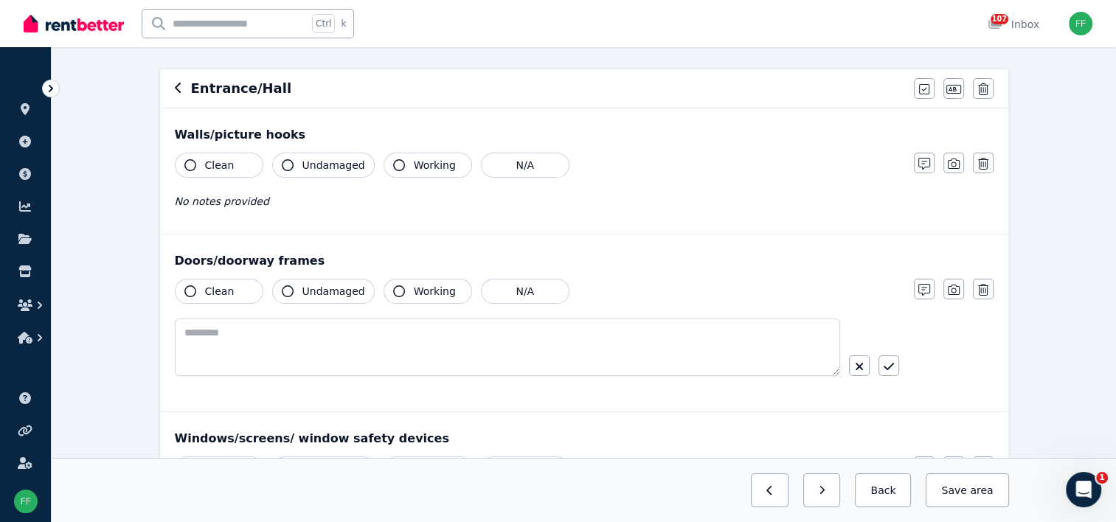
scroll to position [148, 0]
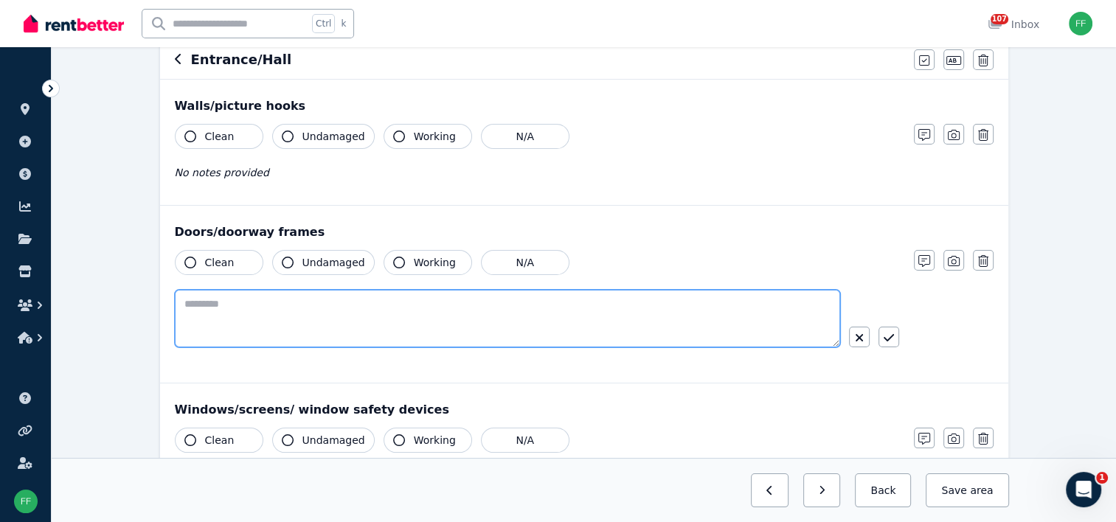
click at [215, 313] on textarea at bounding box center [507, 319] width 665 height 58
type textarea "**********"
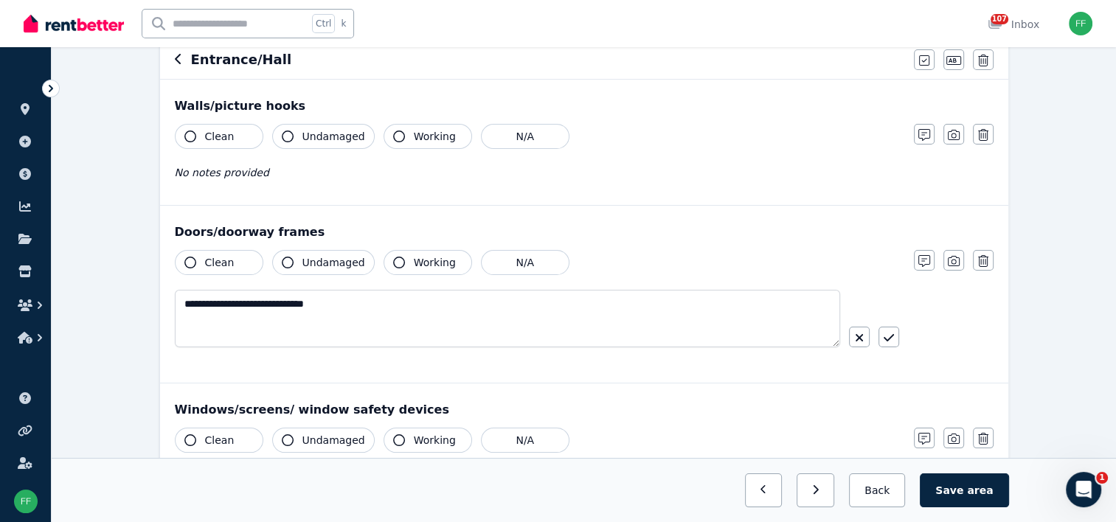
click at [393, 263] on icon "button" at bounding box center [399, 263] width 12 height 12
click at [189, 260] on icon "button" at bounding box center [190, 263] width 12 height 12
click at [948, 263] on icon "button" at bounding box center [954, 261] width 12 height 10
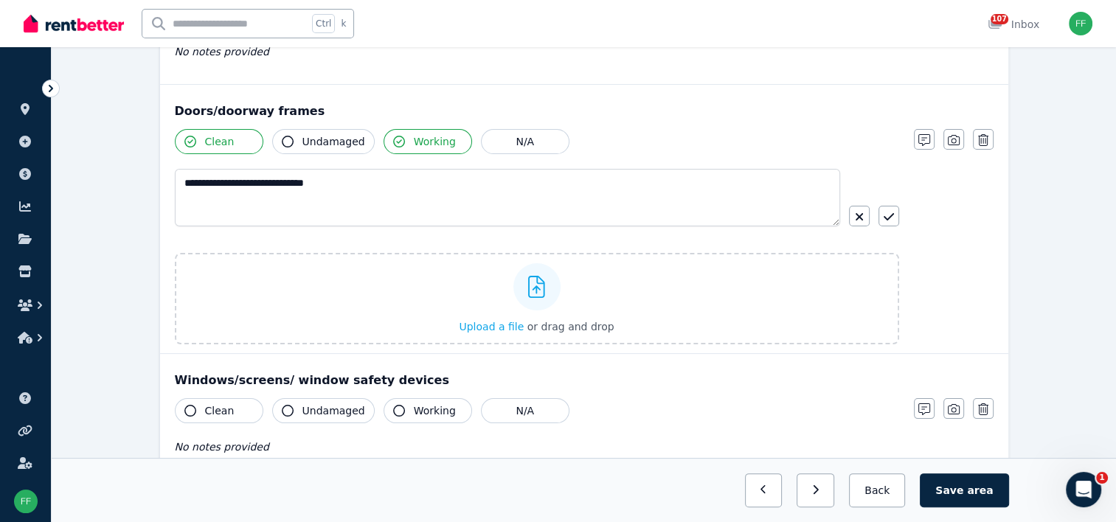
scroll to position [295, 0]
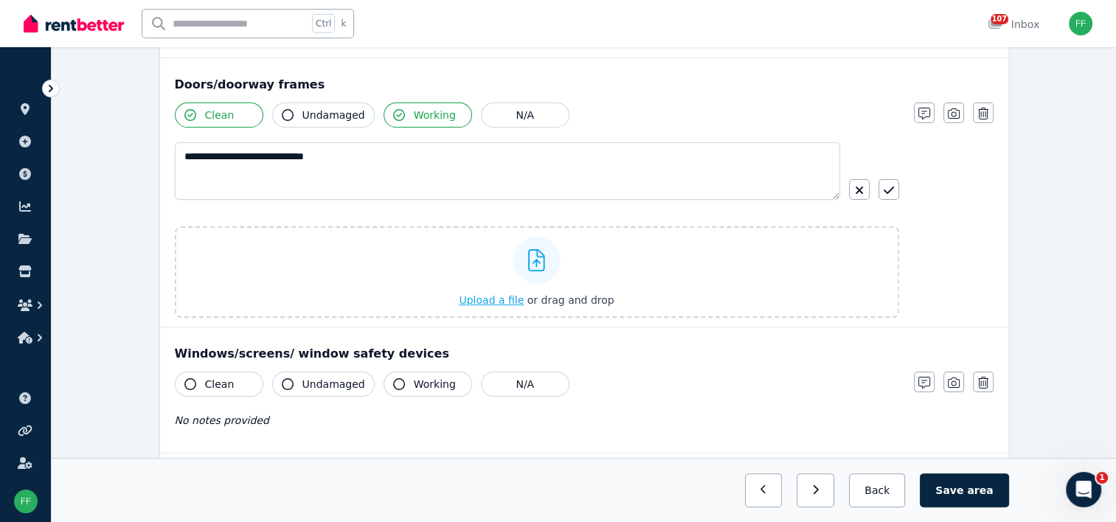
click at [485, 297] on span "Upload a file" at bounding box center [491, 300] width 65 height 12
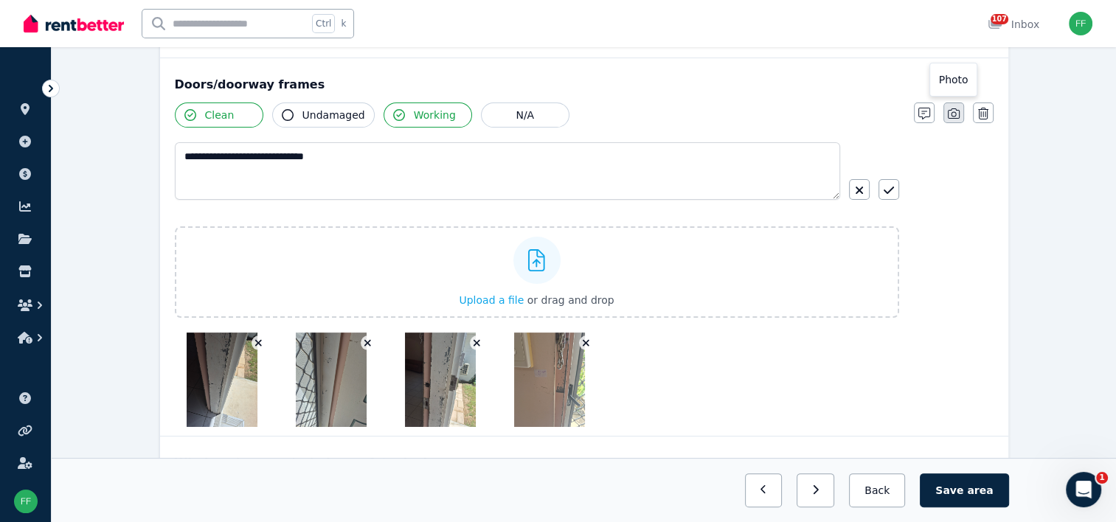
click at [952, 116] on icon "button" at bounding box center [954, 114] width 12 height 12
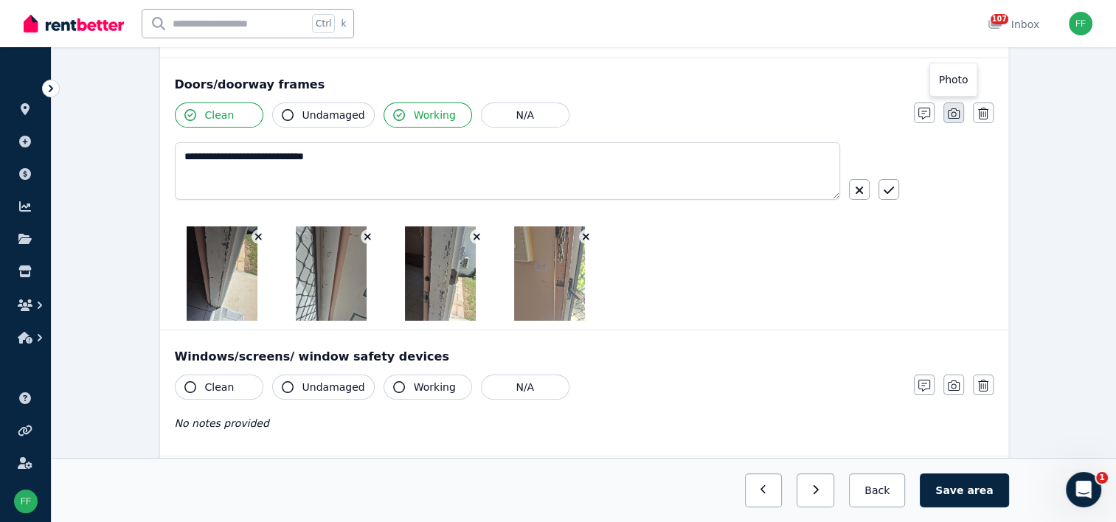
click at [955, 114] on icon "button" at bounding box center [954, 113] width 12 height 10
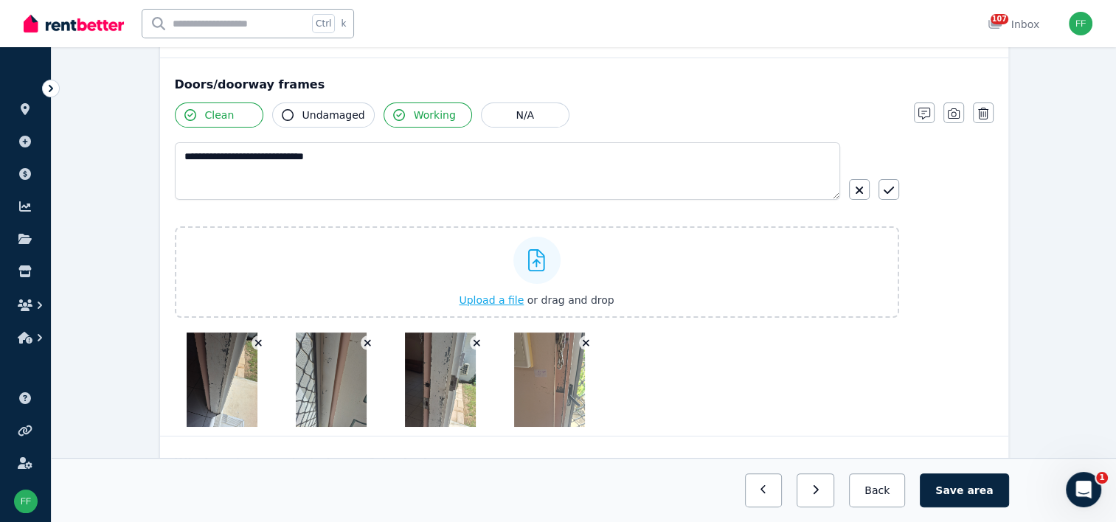
click at [494, 298] on span "Upload a file" at bounding box center [491, 300] width 65 height 12
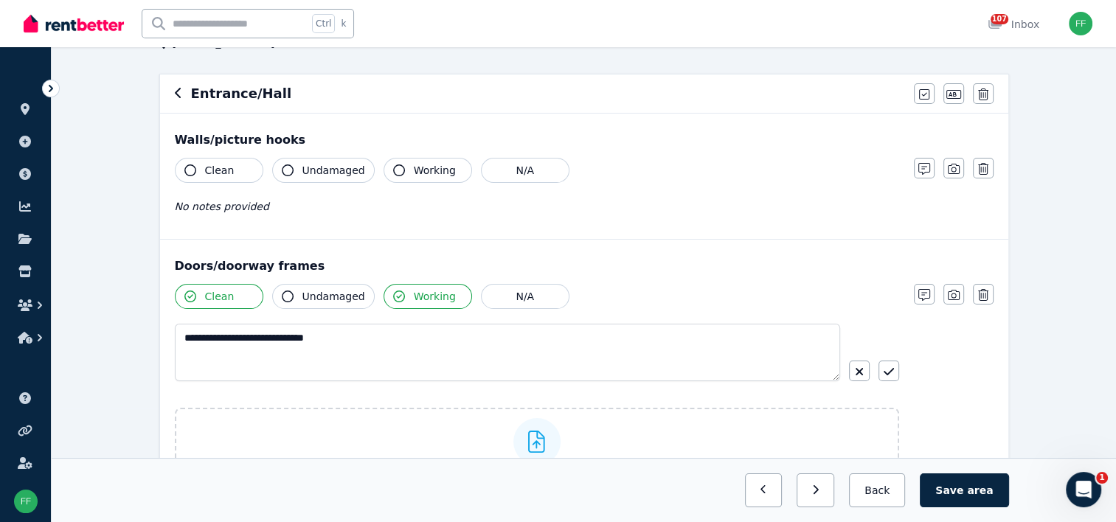
scroll to position [0, 0]
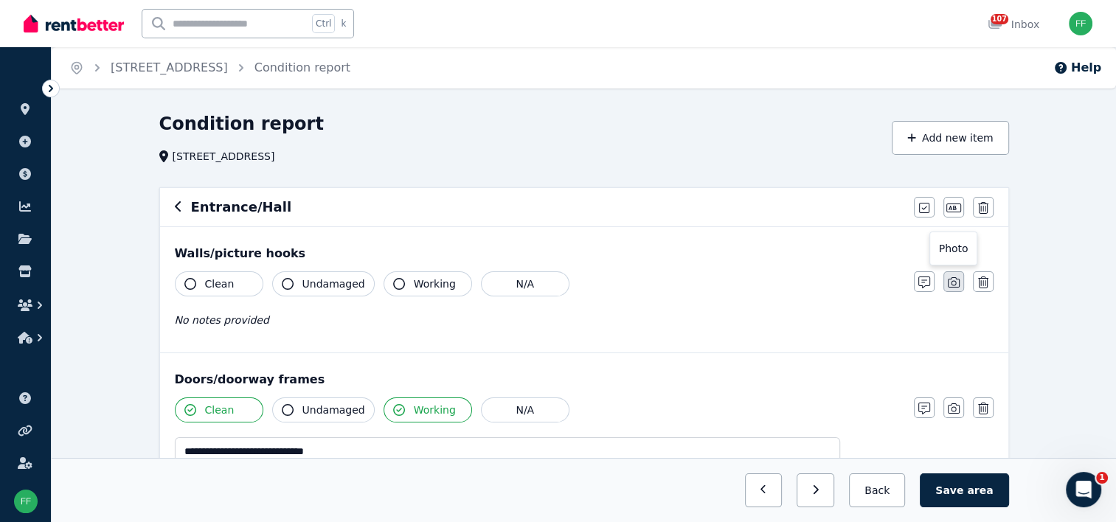
click at [953, 284] on icon "button" at bounding box center [954, 283] width 12 height 12
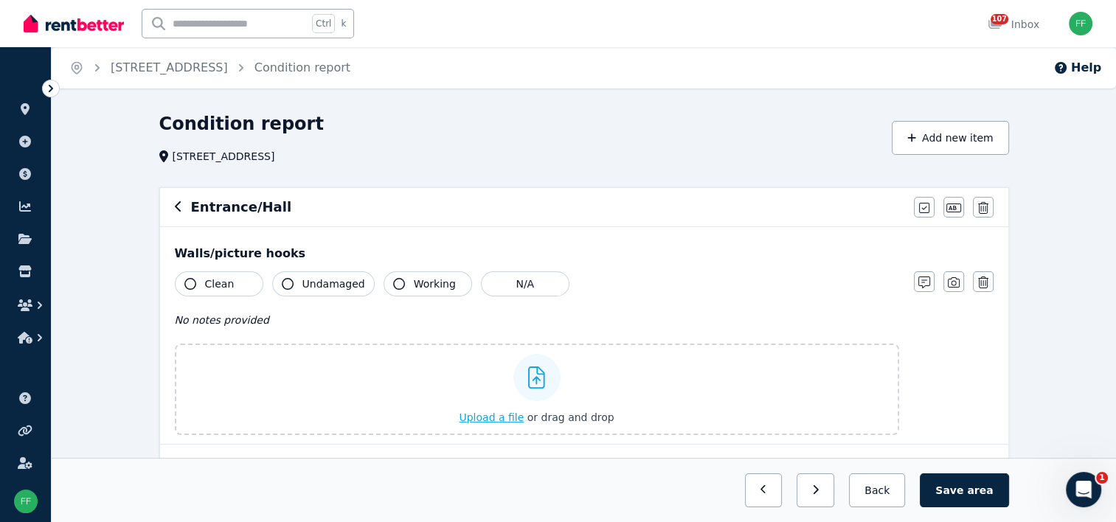
click at [481, 419] on span "Upload a file" at bounding box center [491, 418] width 65 height 12
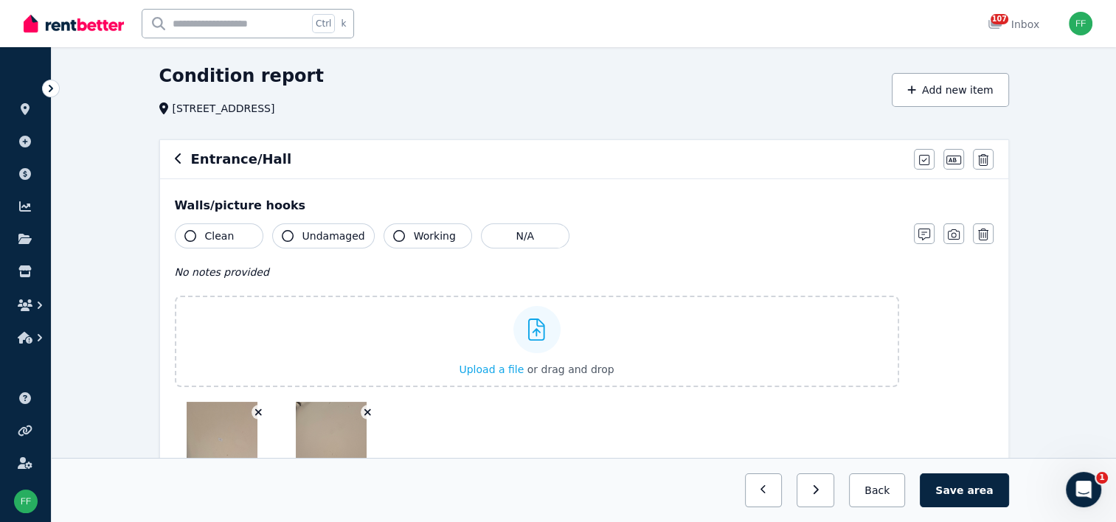
scroll to position [74, 0]
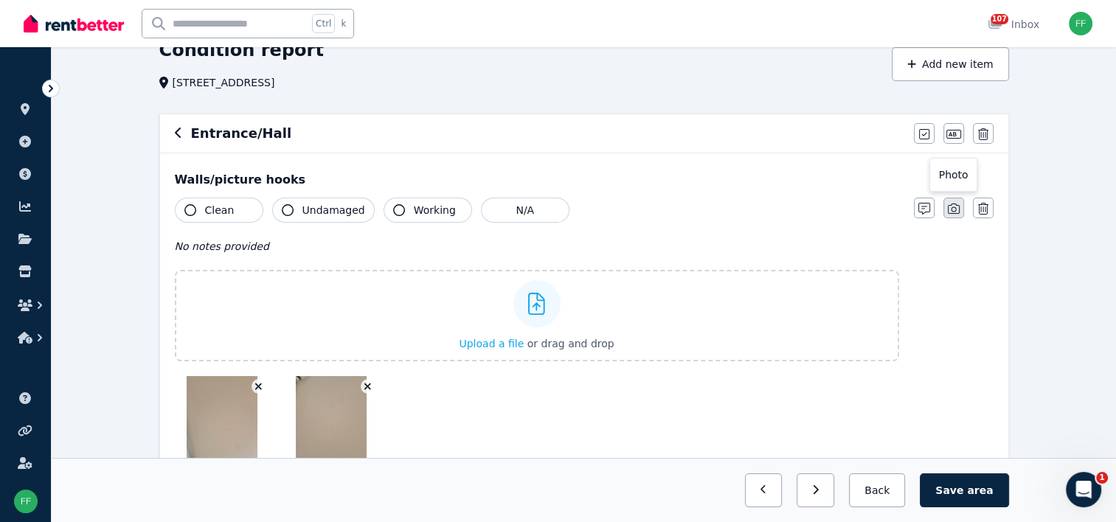
click at [952, 210] on icon "button" at bounding box center [954, 209] width 12 height 12
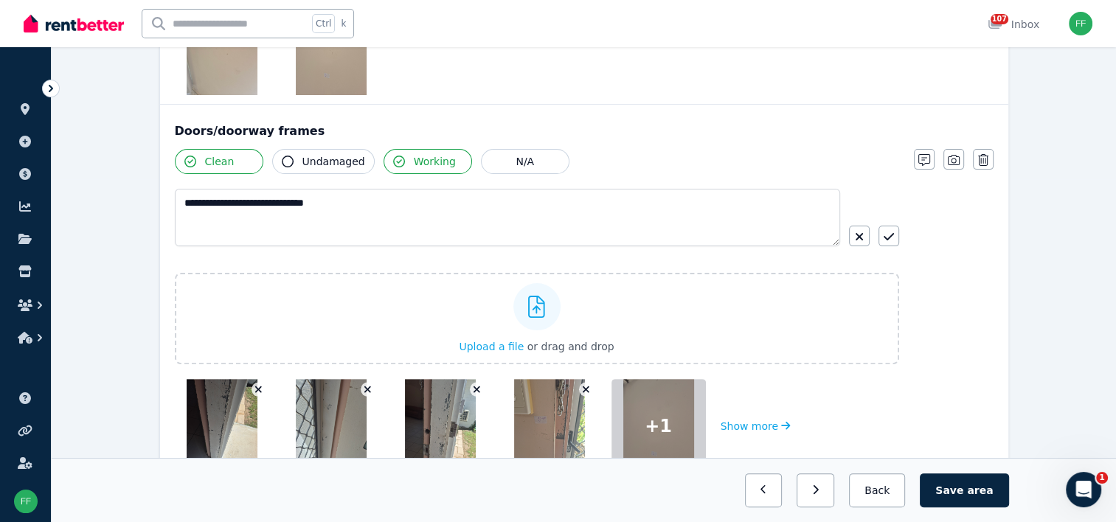
scroll to position [369, 0]
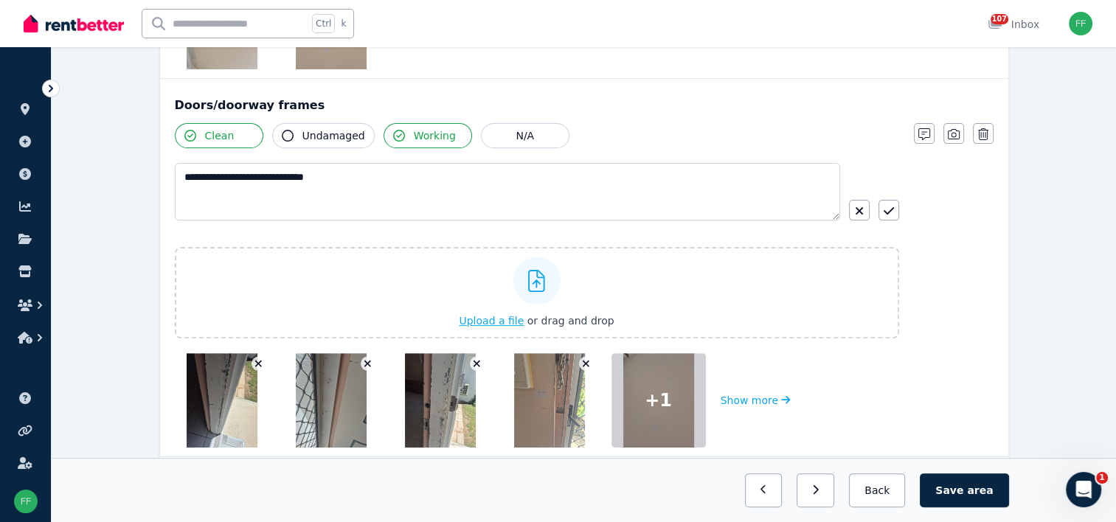
click at [490, 319] on span "Upload a file" at bounding box center [491, 321] width 65 height 12
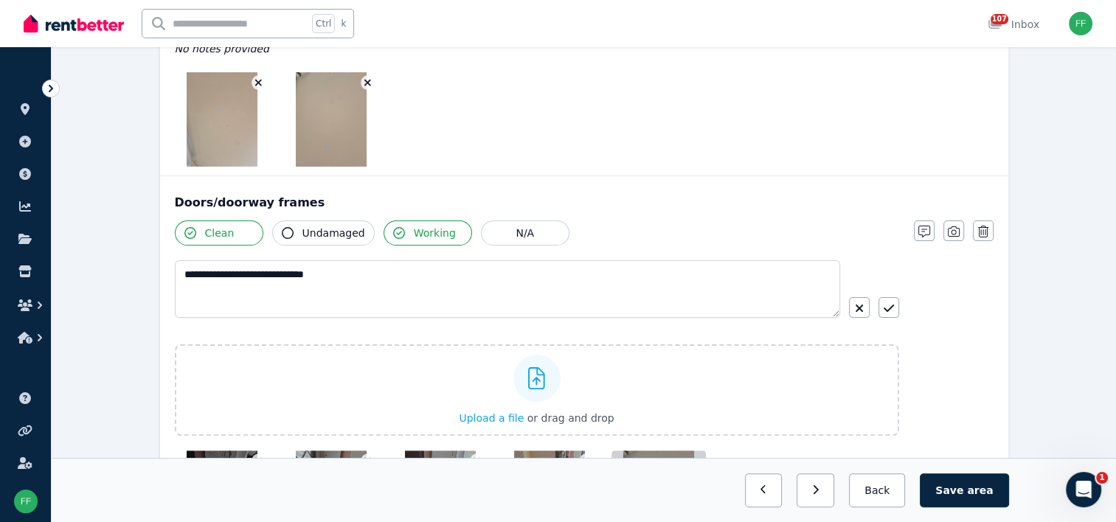
scroll to position [443, 0]
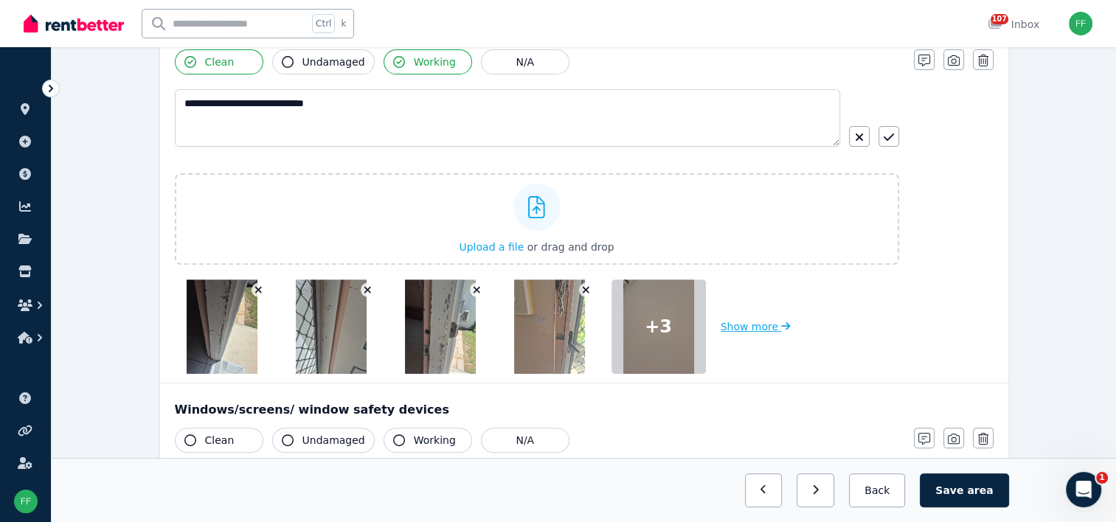
click at [736, 327] on button "Show more" at bounding box center [756, 327] width 70 height 94
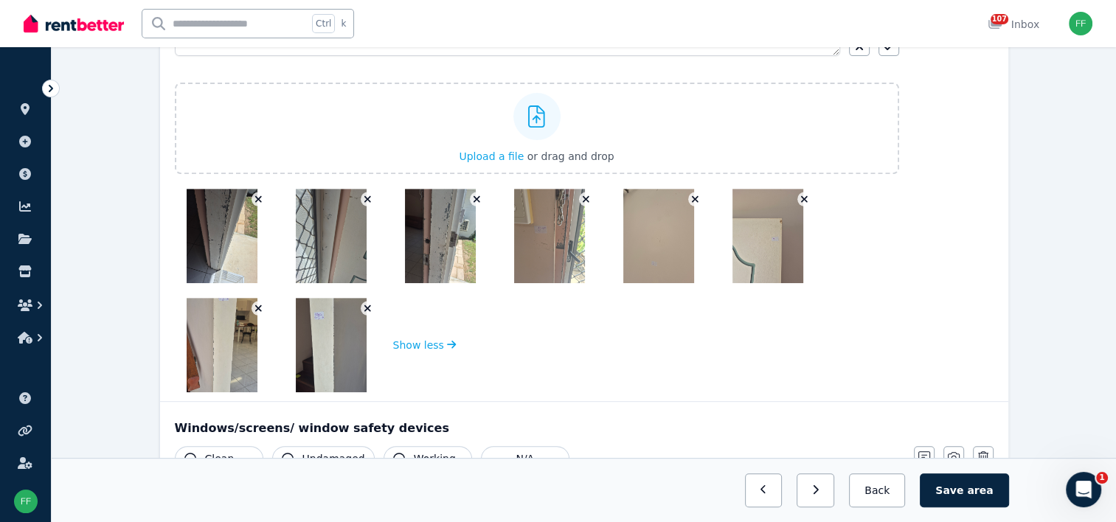
scroll to position [590, 0]
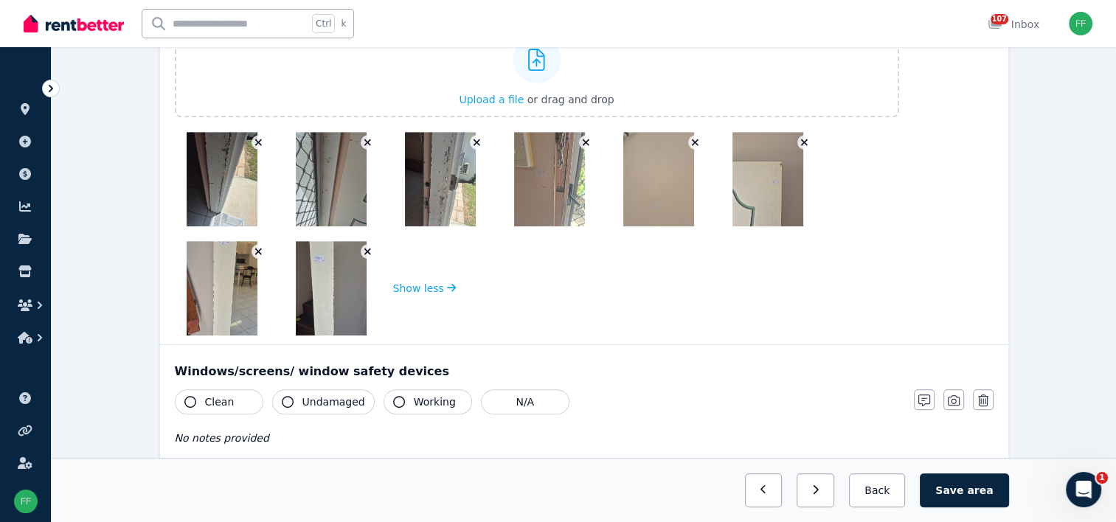
click at [253, 252] on button "button" at bounding box center [259, 251] width 15 height 15
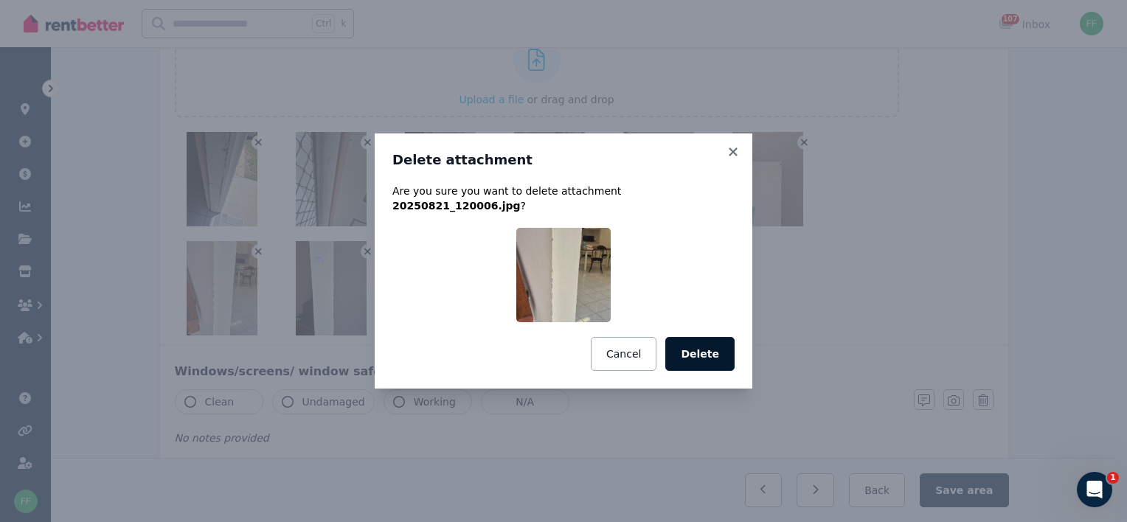
click at [699, 355] on button "Delete" at bounding box center [699, 354] width 69 height 34
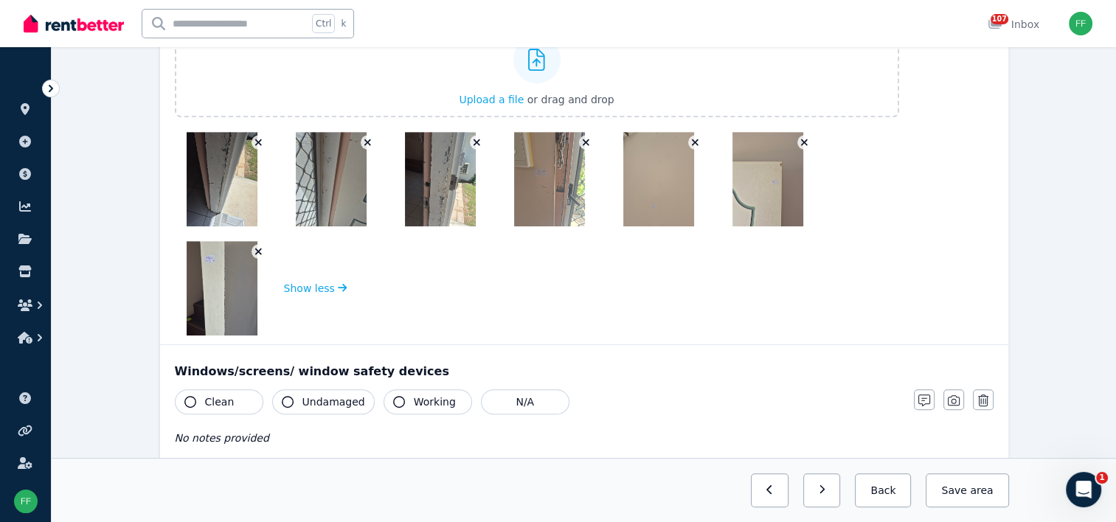
click at [258, 251] on icon "button" at bounding box center [259, 251] width 8 height 10
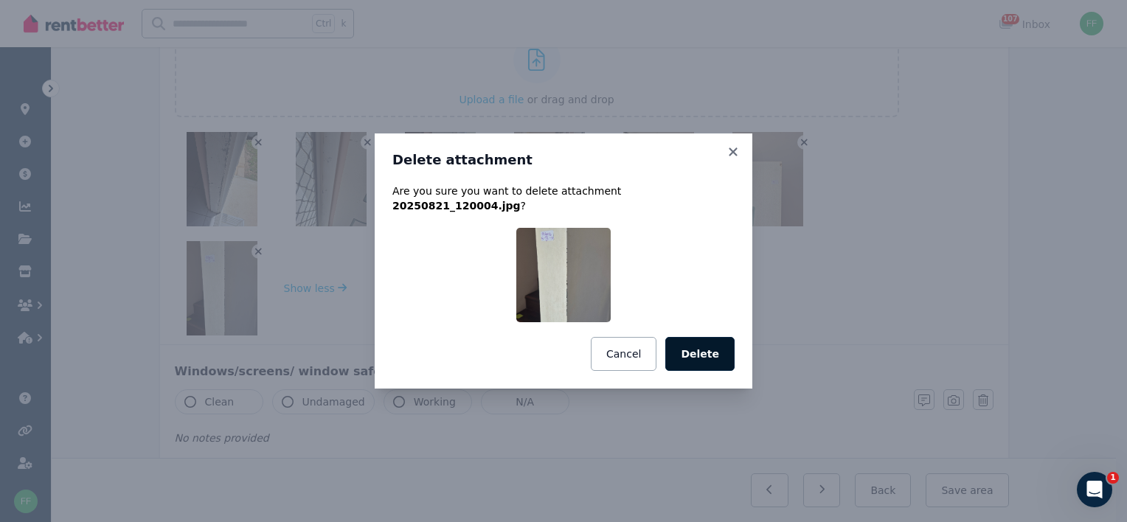
click at [711, 353] on button "Delete" at bounding box center [699, 354] width 69 height 34
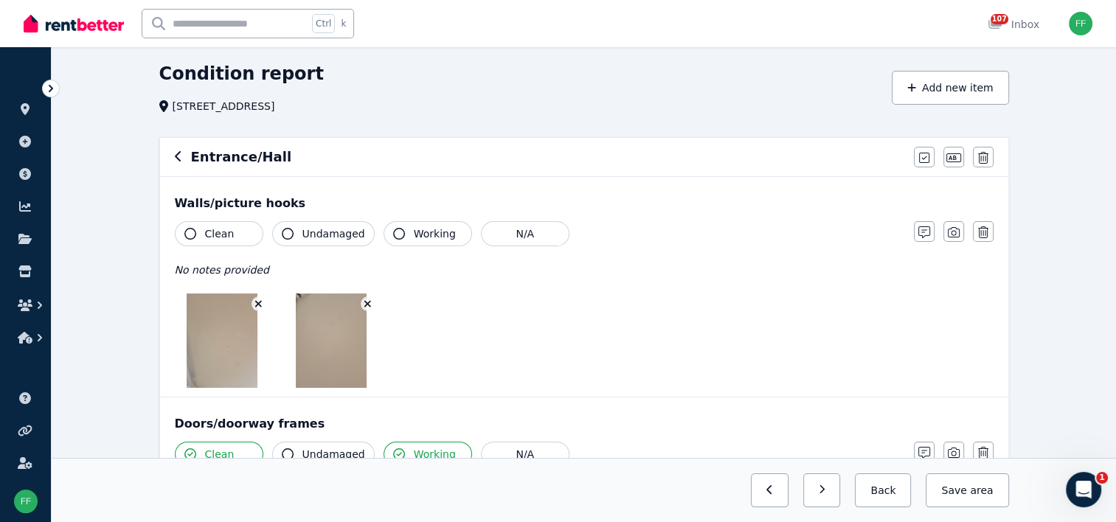
scroll to position [74, 0]
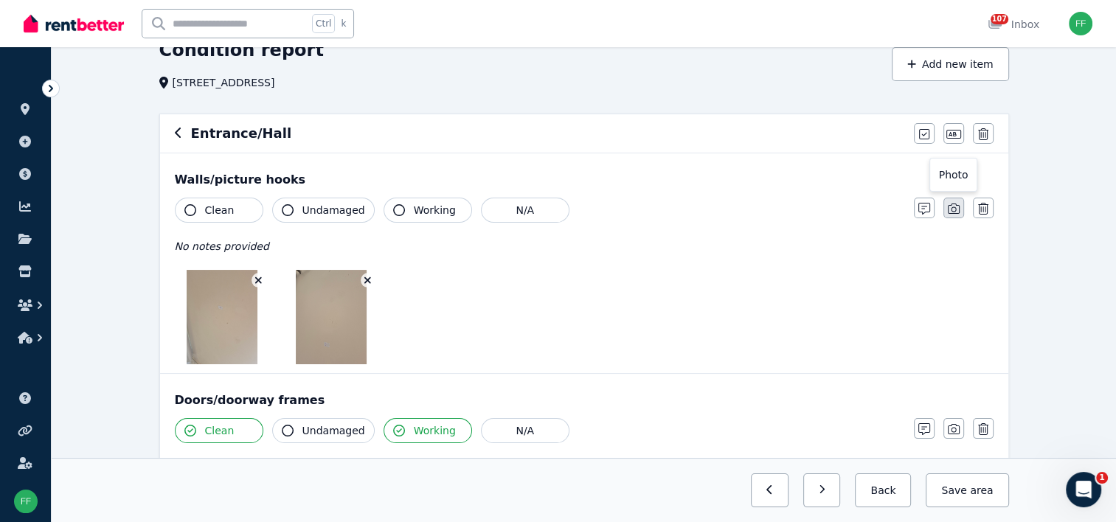
click at [952, 209] on icon "button" at bounding box center [954, 209] width 12 height 12
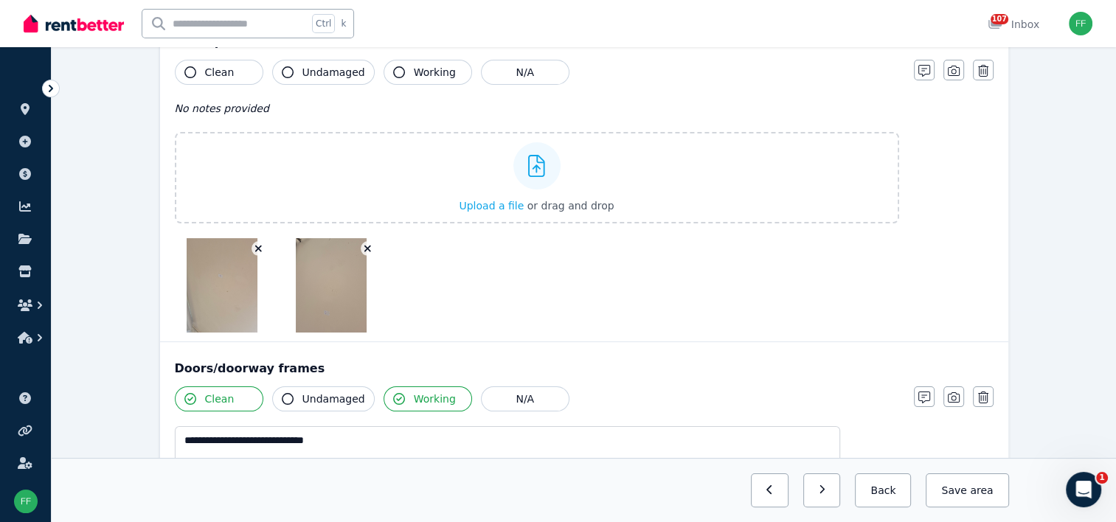
scroll to position [221, 0]
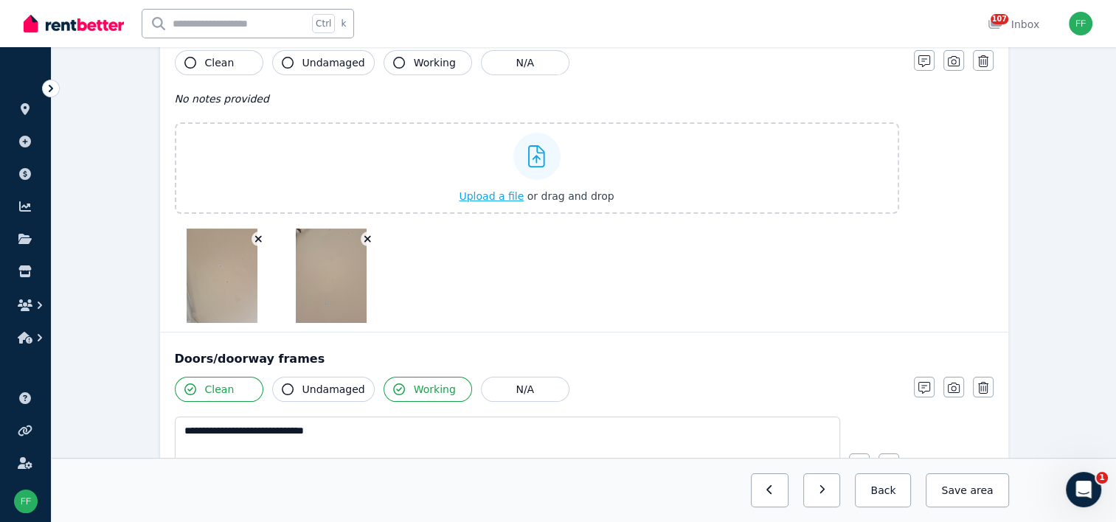
click at [489, 192] on span "Upload a file" at bounding box center [491, 196] width 65 height 12
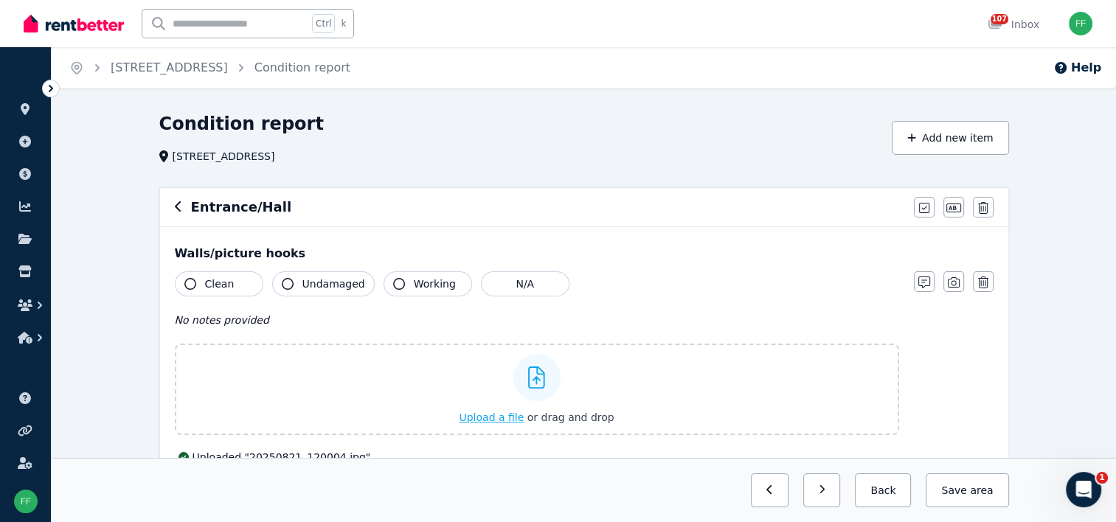
scroll to position [0, 0]
click at [187, 286] on icon "button" at bounding box center [190, 284] width 12 height 12
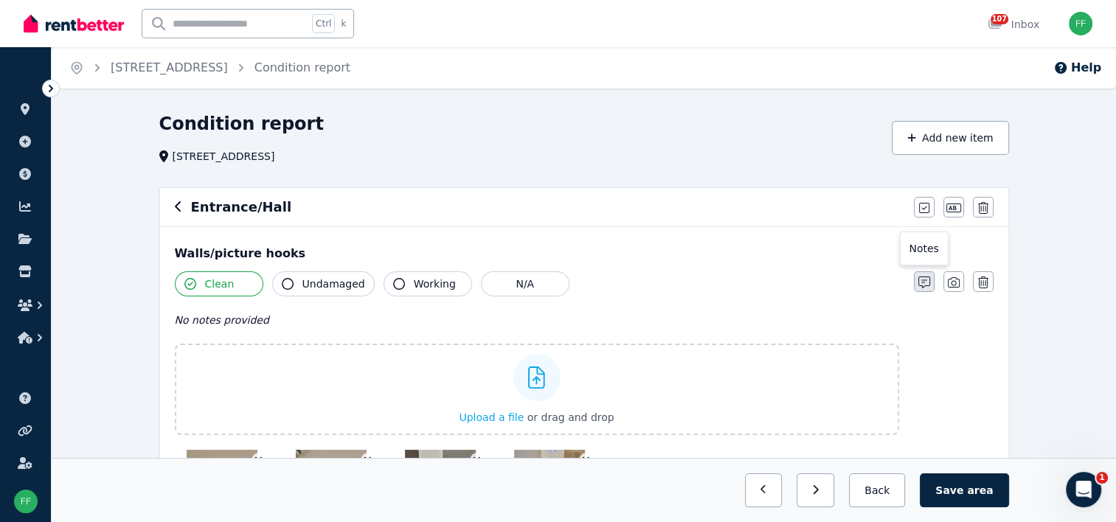
click at [921, 281] on icon "button" at bounding box center [925, 283] width 12 height 12
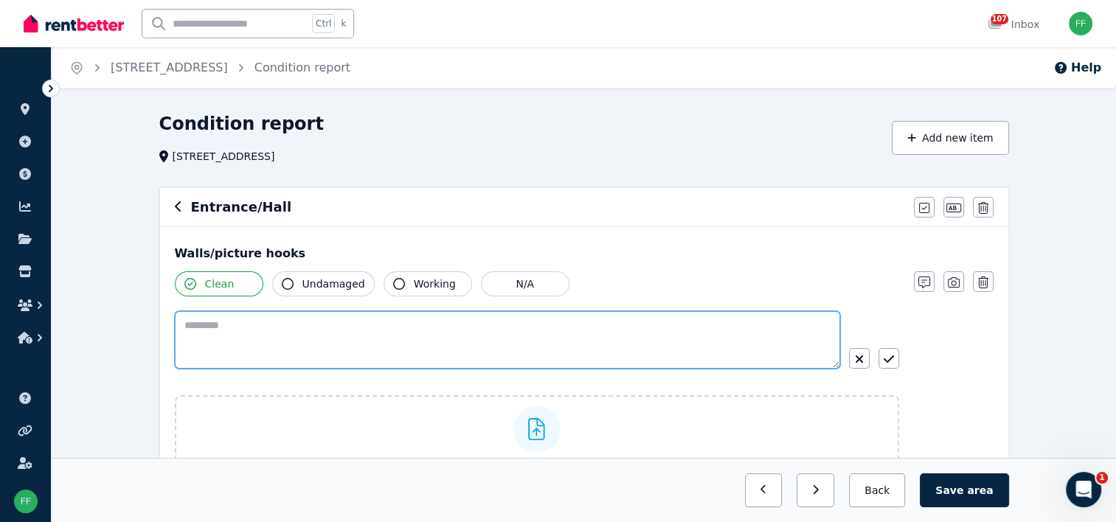
click at [185, 328] on textarea at bounding box center [507, 340] width 665 height 58
click at [253, 329] on textarea "**********" at bounding box center [507, 340] width 665 height 58
click at [483, 327] on textarea "**********" at bounding box center [507, 340] width 665 height 58
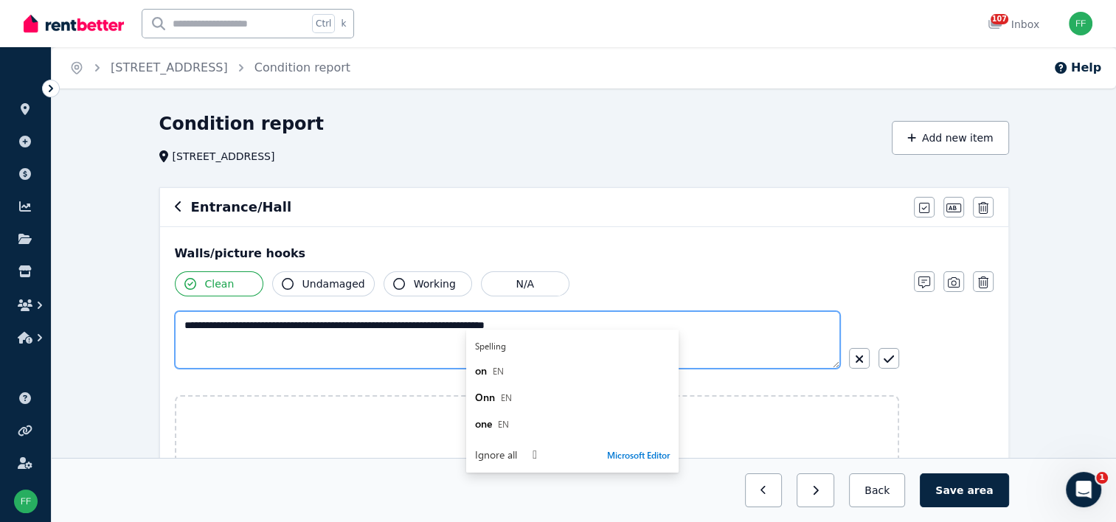
click at [417, 360] on textarea "**********" at bounding box center [507, 340] width 665 height 58
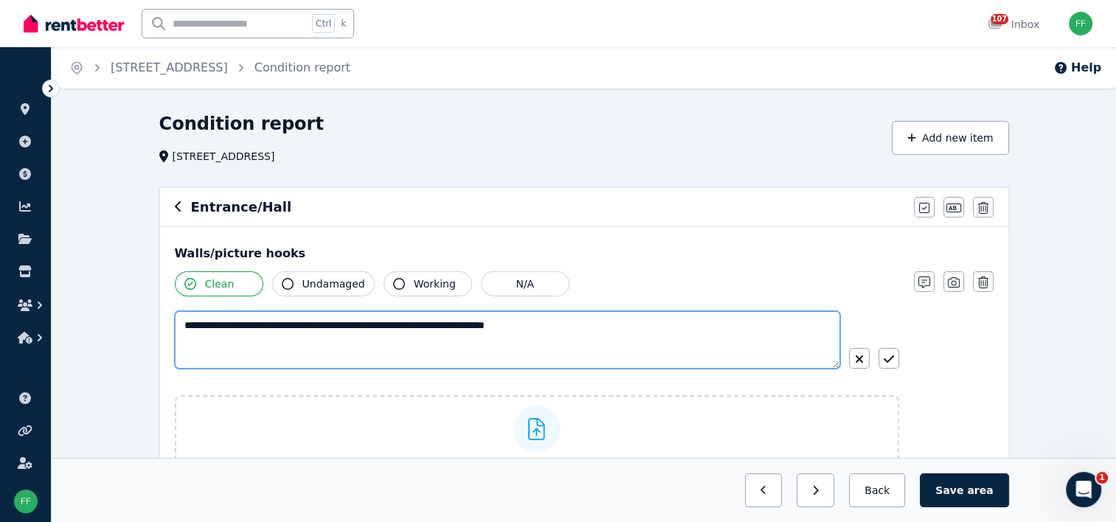
click at [204, 325] on textarea "**********" at bounding box center [507, 340] width 665 height 58
click at [204, 326] on textarea "**********" at bounding box center [507, 340] width 665 height 58
click at [232, 325] on textarea "**********" at bounding box center [507, 340] width 665 height 58
click at [201, 325] on textarea "**********" at bounding box center [507, 340] width 665 height 58
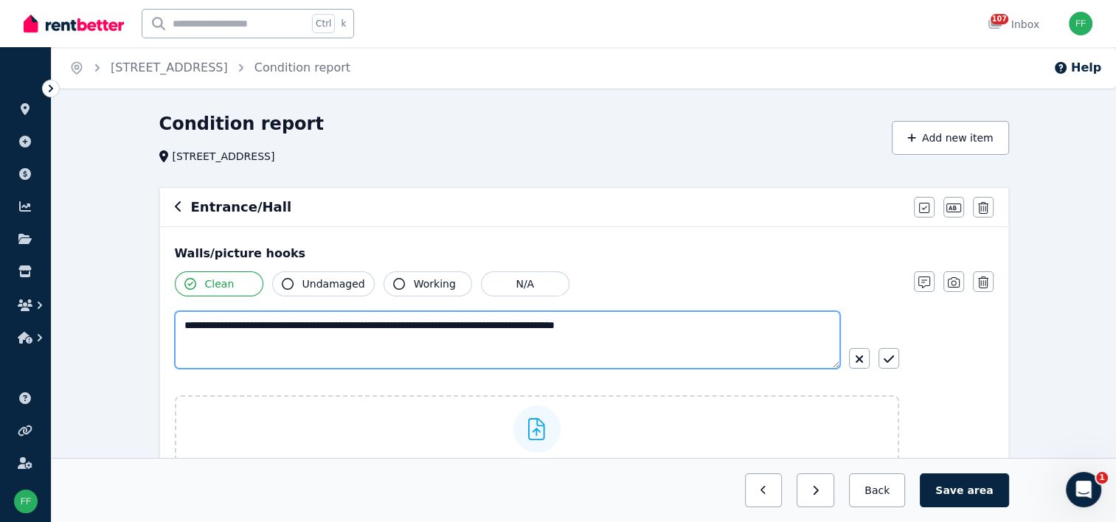
click at [203, 324] on textarea "**********" at bounding box center [507, 340] width 665 height 58
click at [243, 346] on textarea "**********" at bounding box center [507, 340] width 665 height 58
drag, startPoint x: 246, startPoint y: 355, endPoint x: 229, endPoint y: 357, distance: 16.4
click at [229, 357] on textarea "**********" at bounding box center [507, 340] width 665 height 58
click at [221, 327] on textarea "**********" at bounding box center [507, 340] width 665 height 58
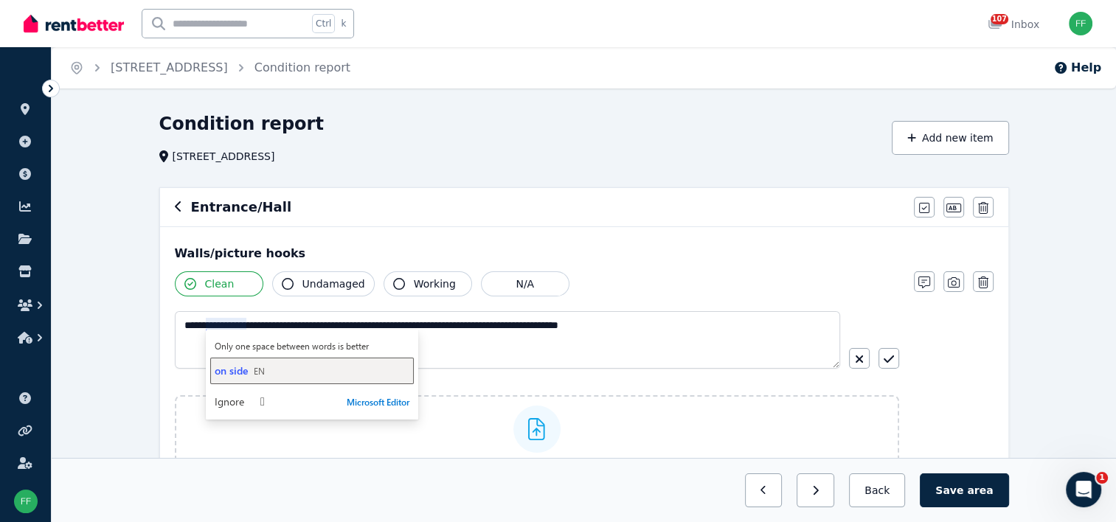
click at [232, 374] on span "on side" at bounding box center [231, 371] width 33 height 14
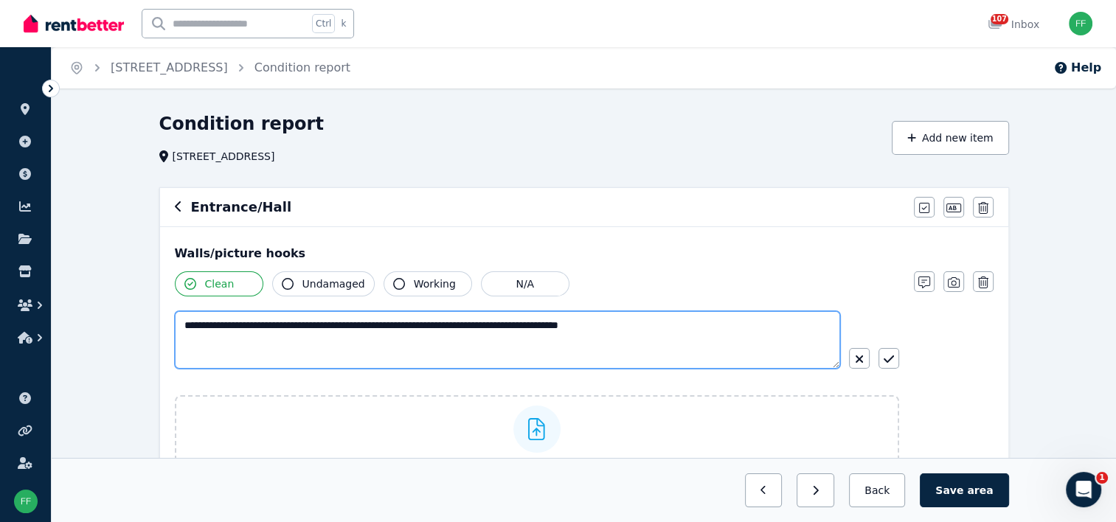
click at [243, 325] on textarea "**********" at bounding box center [507, 340] width 665 height 58
click at [277, 326] on textarea "**********" at bounding box center [507, 340] width 665 height 58
click at [409, 325] on textarea "**********" at bounding box center [507, 340] width 665 height 58
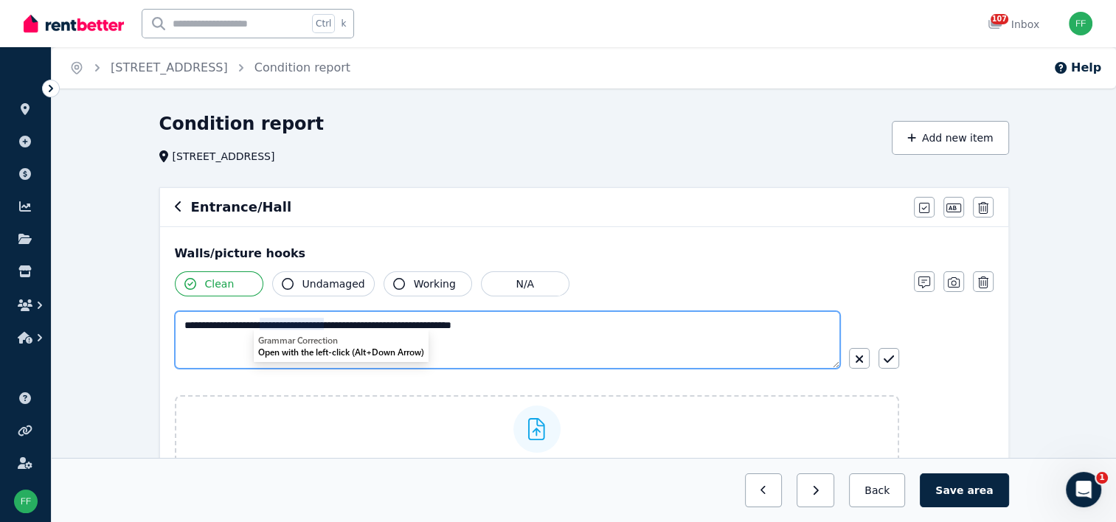
click at [463, 345] on textarea "**********" at bounding box center [507, 340] width 665 height 58
type textarea "**********"
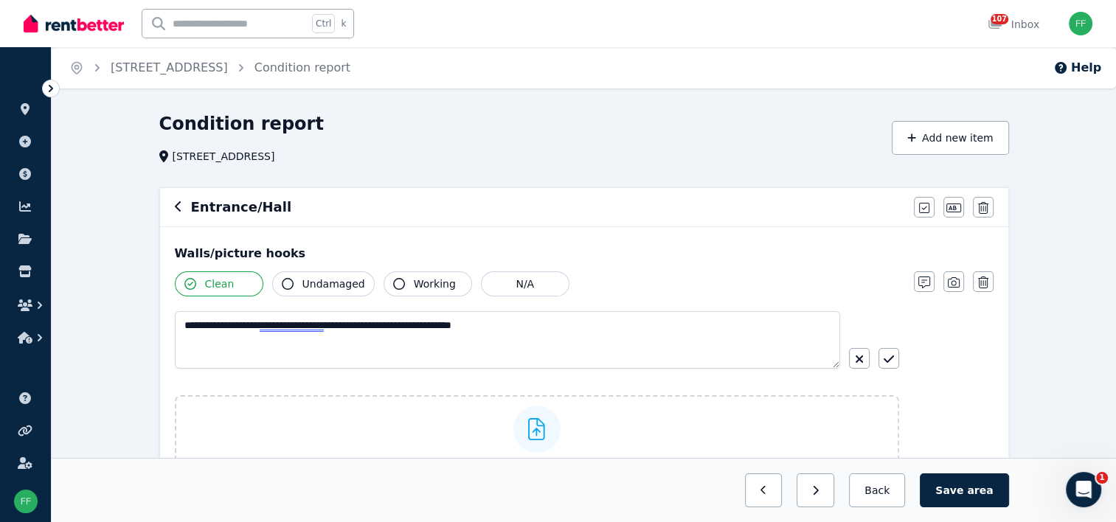
drag, startPoint x: 287, startPoint y: 328, endPoint x: 263, endPoint y: 351, distance: 33.4
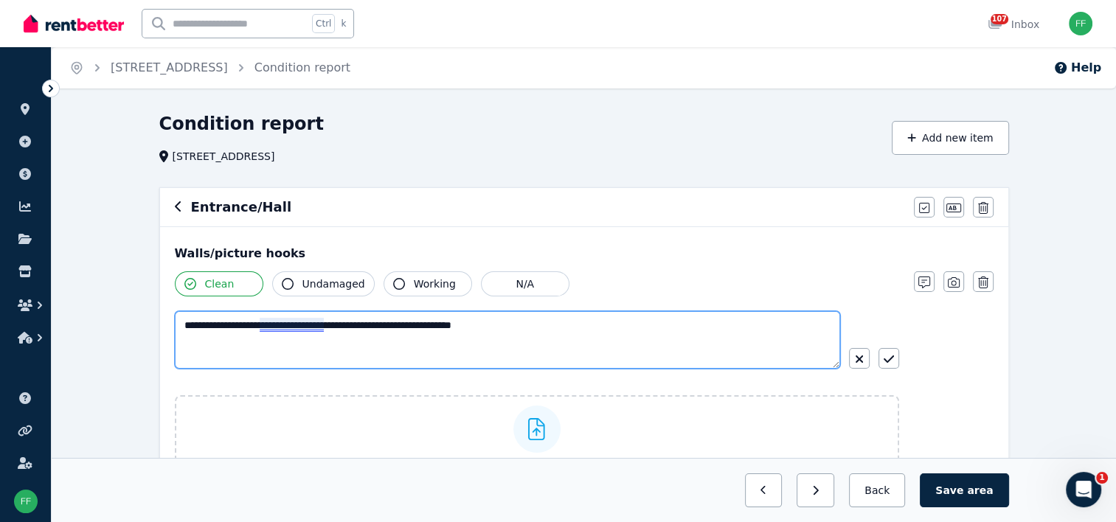
drag, startPoint x: 263, startPoint y: 351, endPoint x: 255, endPoint y: 350, distance: 8.2
click at [255, 350] on textarea "**********" at bounding box center [507, 340] width 665 height 58
drag, startPoint x: 282, startPoint y: 328, endPoint x: 236, endPoint y: 350, distance: 50.8
click at [236, 350] on textarea "**********" at bounding box center [507, 340] width 665 height 58
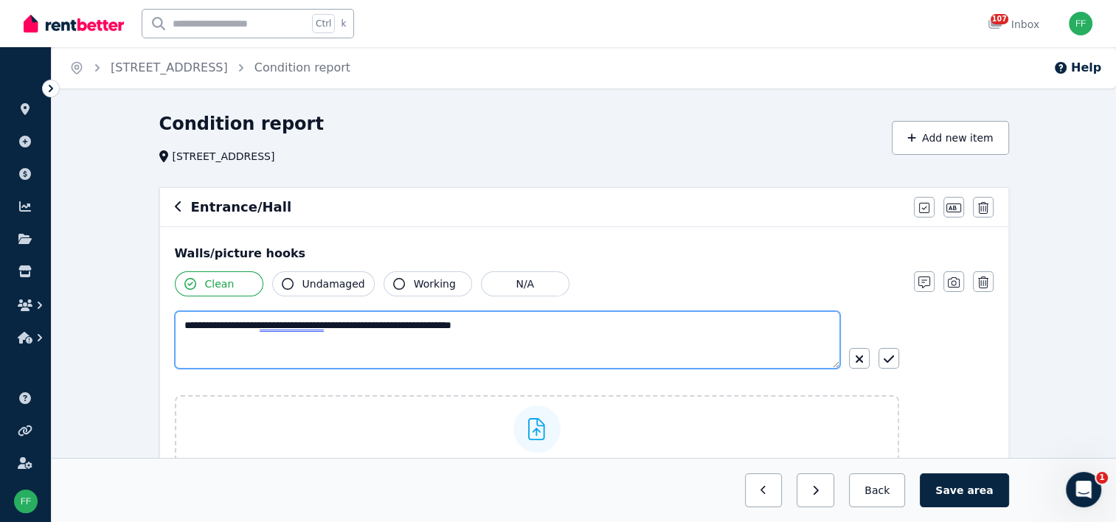
click at [519, 333] on textarea "**********" at bounding box center [507, 340] width 665 height 58
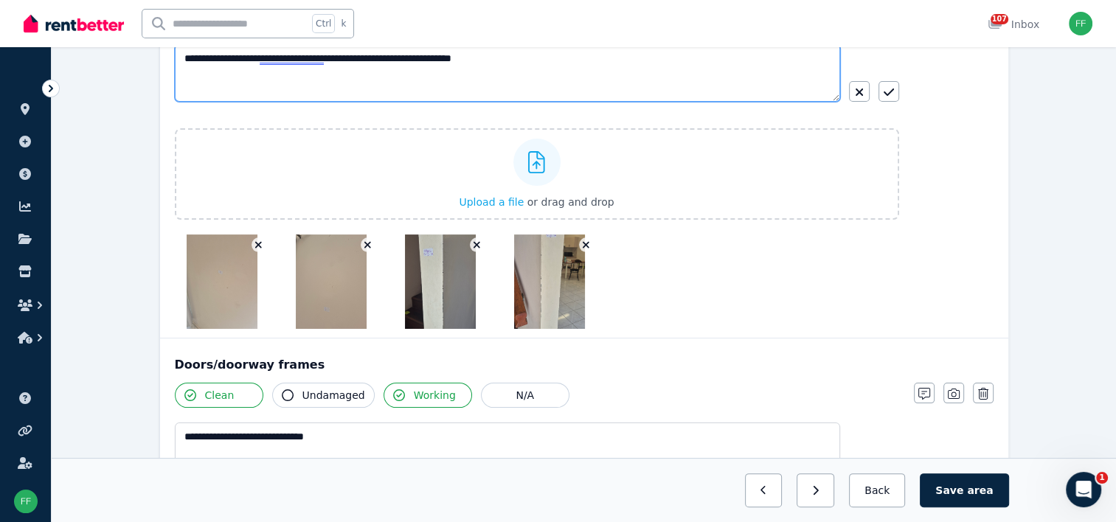
scroll to position [295, 0]
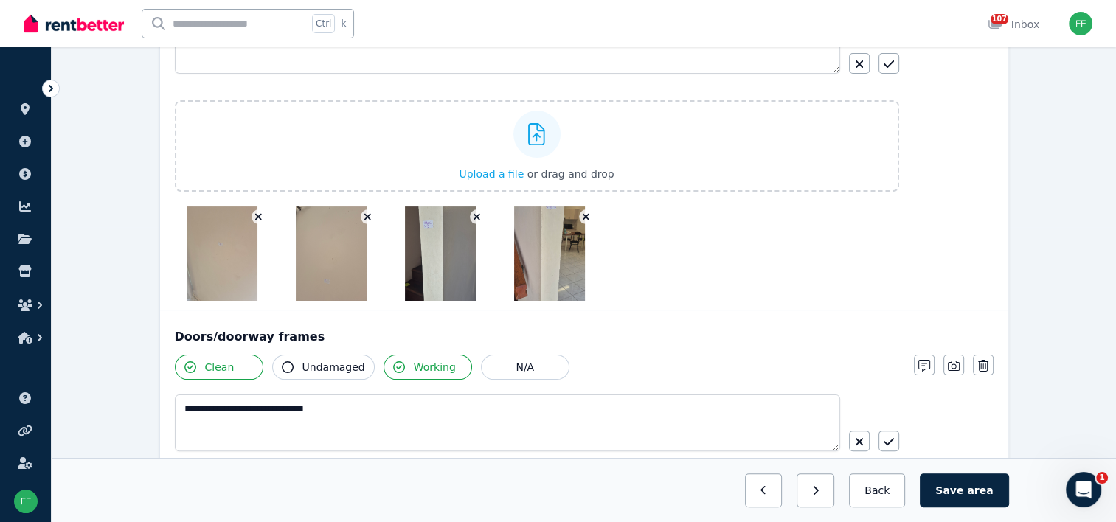
click at [895, 235] on div at bounding box center [537, 254] width 725 height 94
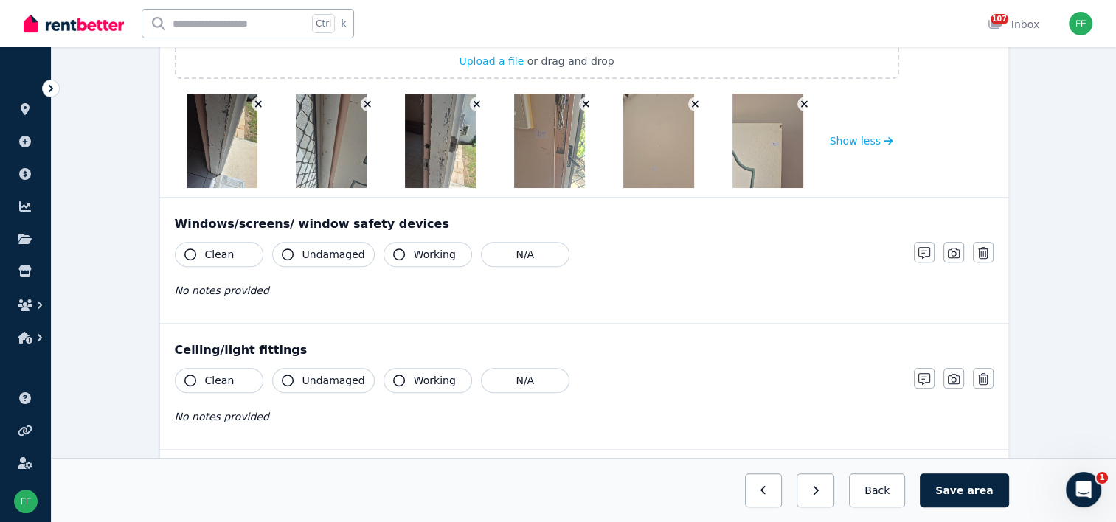
scroll to position [812, 0]
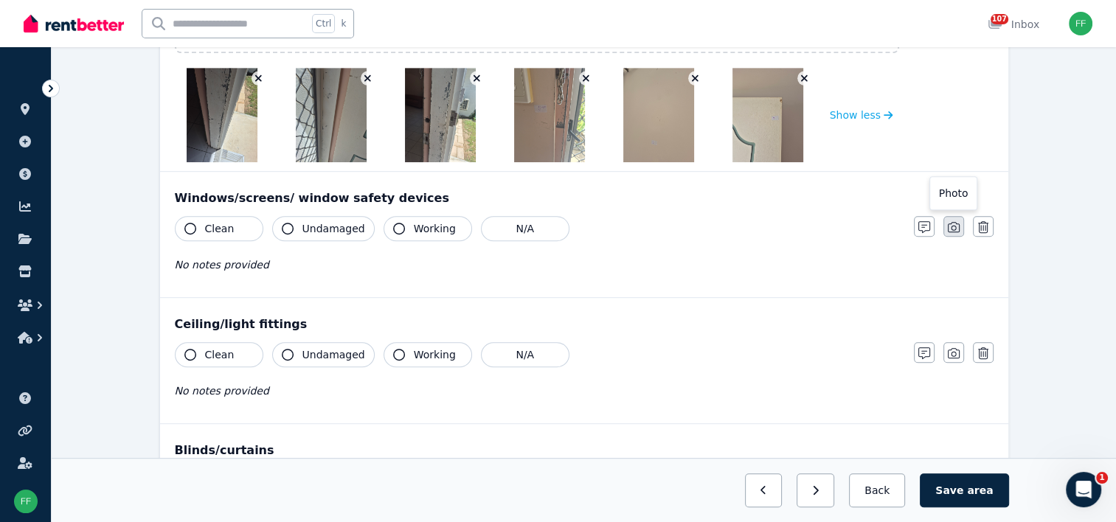
click at [954, 227] on icon "button" at bounding box center [954, 227] width 12 height 12
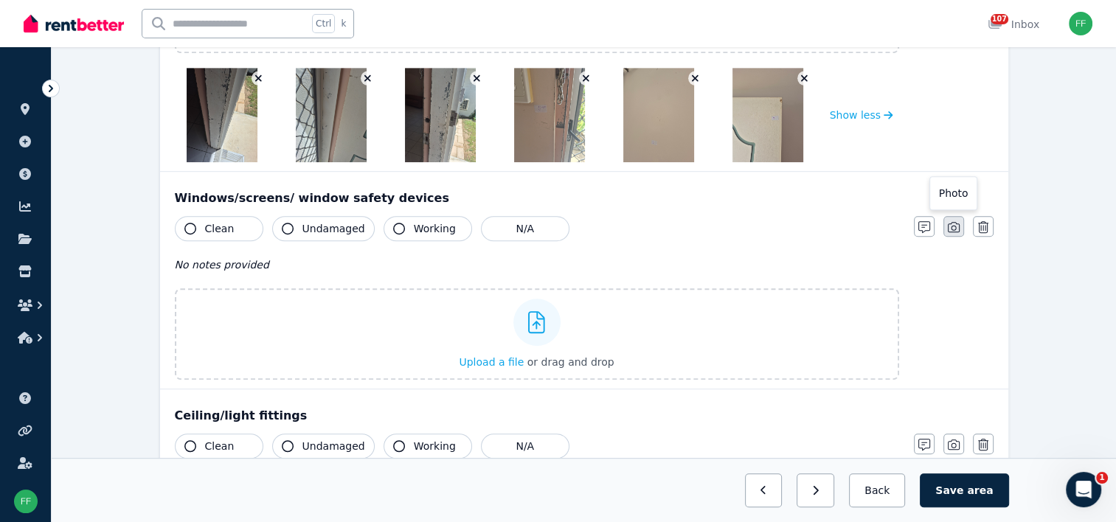
click at [958, 225] on icon "button" at bounding box center [954, 227] width 12 height 12
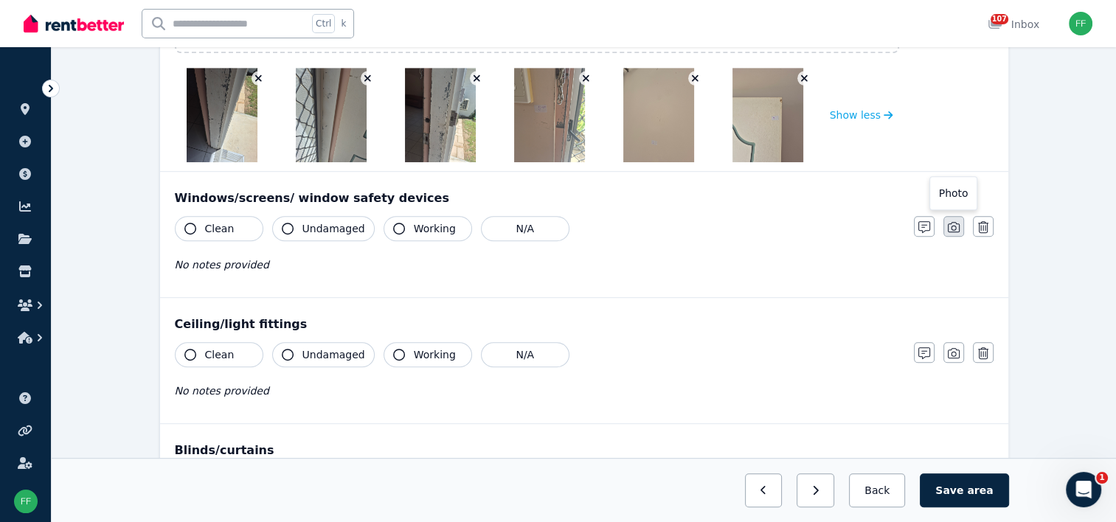
click at [958, 221] on icon "button" at bounding box center [954, 227] width 12 height 12
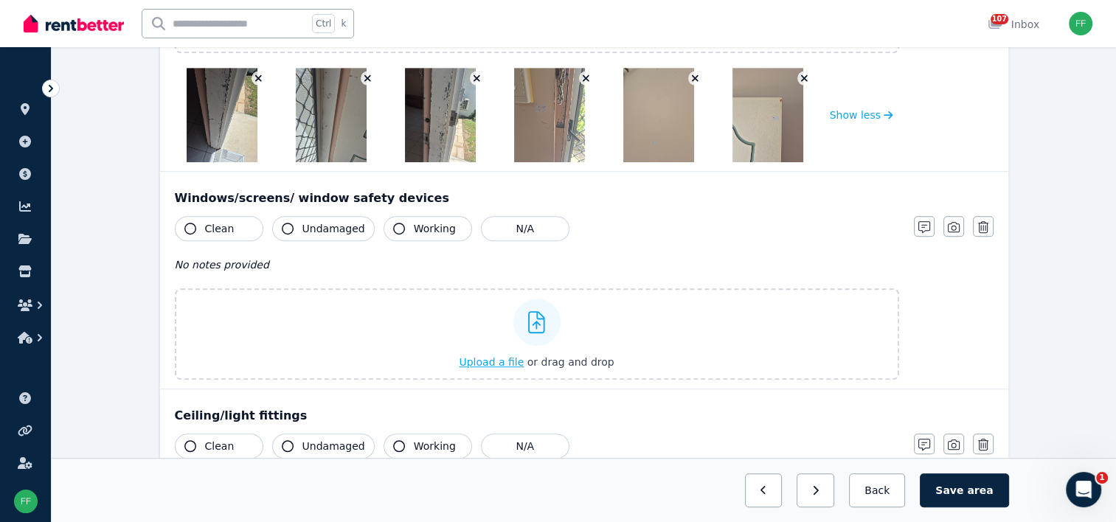
click at [503, 359] on span "Upload a file" at bounding box center [491, 362] width 65 height 12
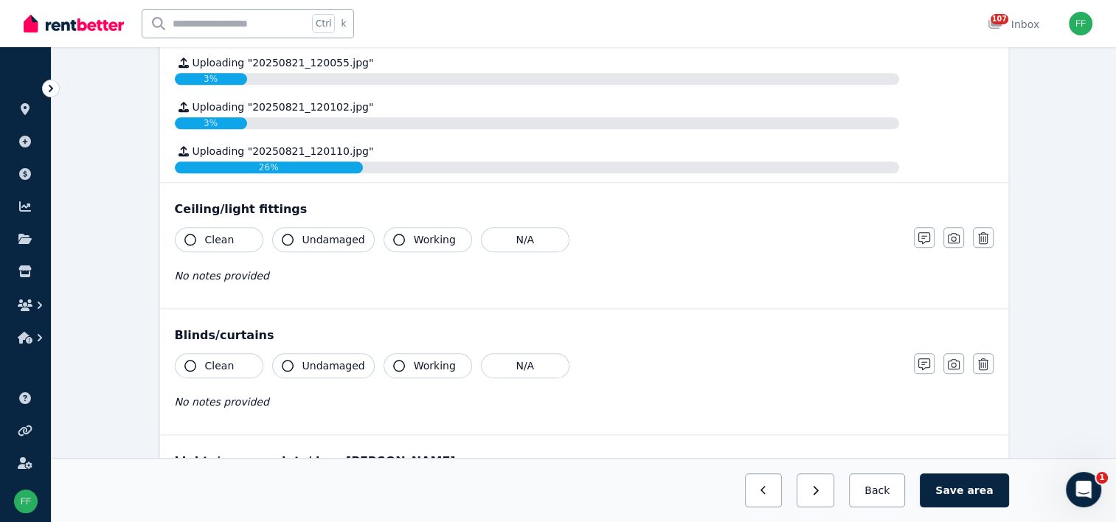
scroll to position [1476, 0]
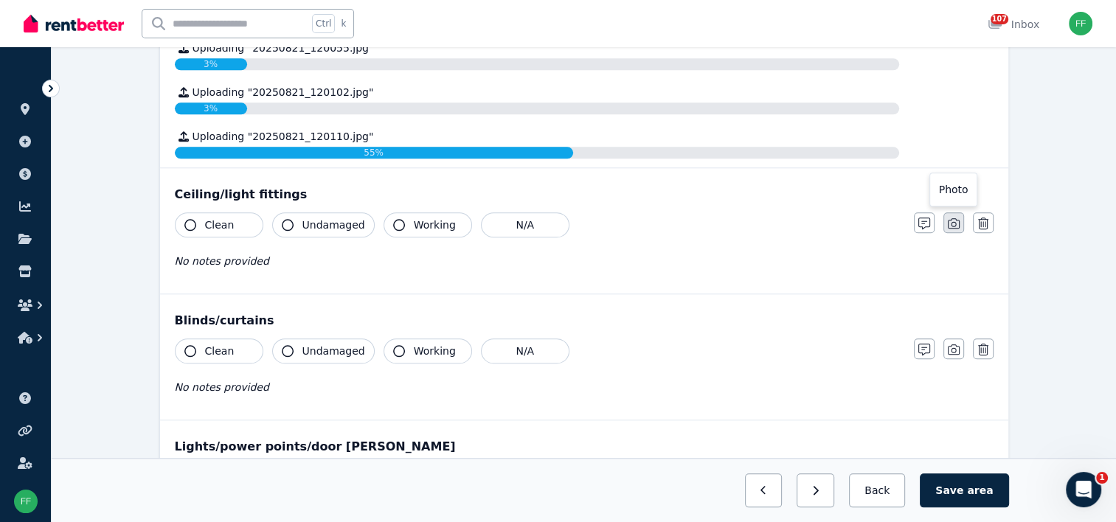
click at [950, 224] on icon "button" at bounding box center [954, 224] width 12 height 12
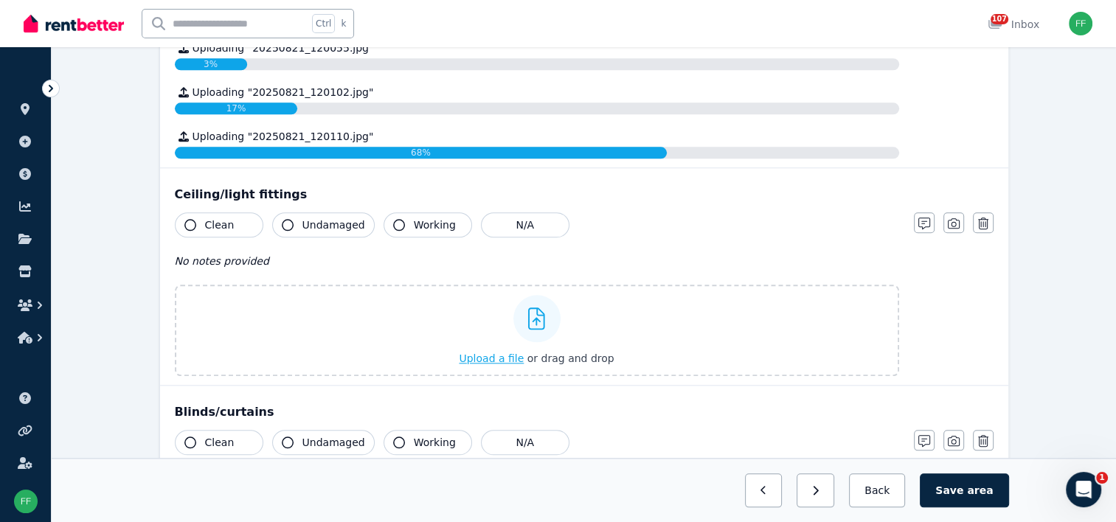
click at [490, 354] on span "Upload a file" at bounding box center [491, 359] width 65 height 12
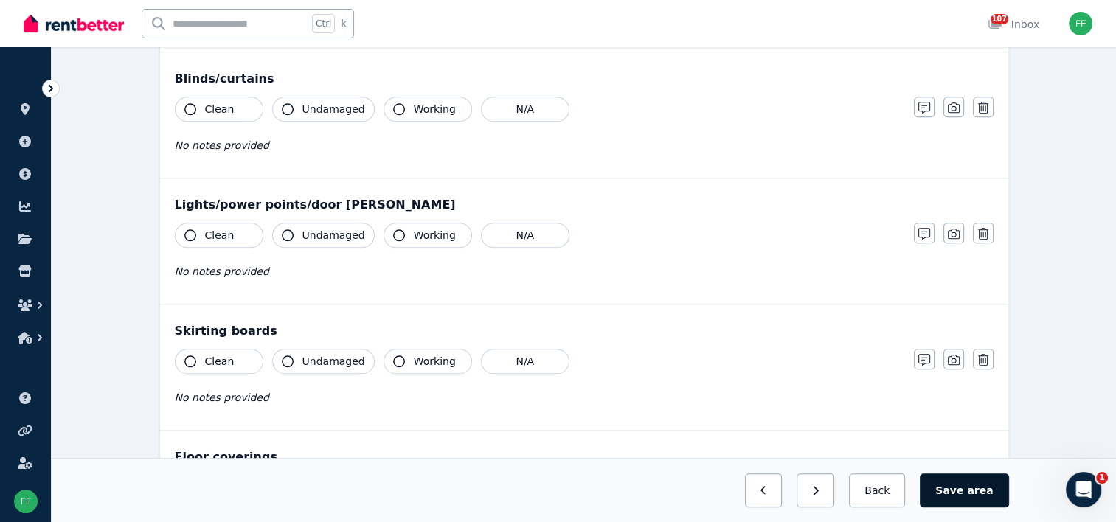
click at [949, 497] on button "Save area" at bounding box center [964, 491] width 89 height 34
